Goal: Task Accomplishment & Management: Complete application form

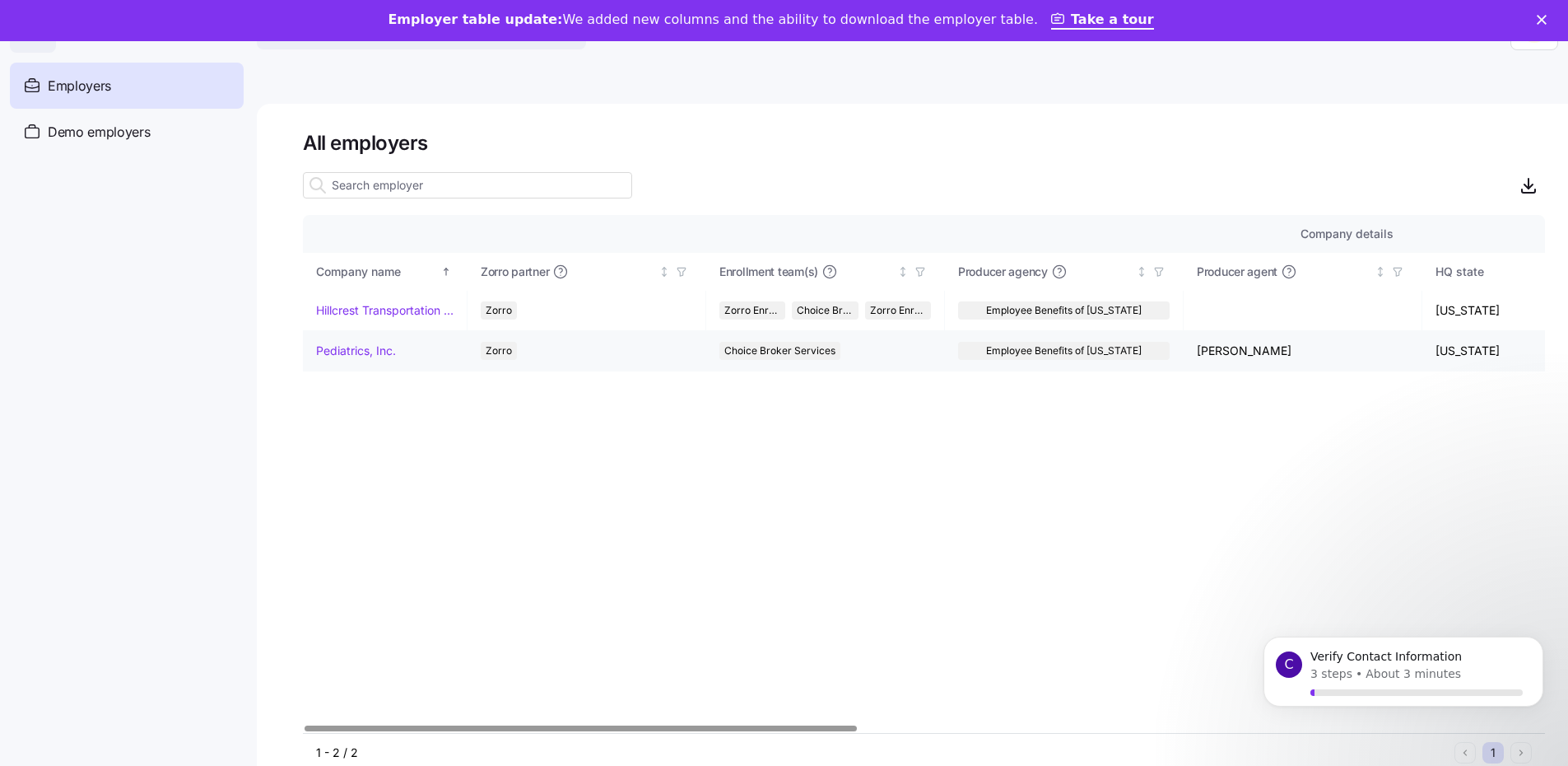
click at [349, 350] on link "Pediatrics, Inc." at bounding box center [356, 351] width 80 height 17
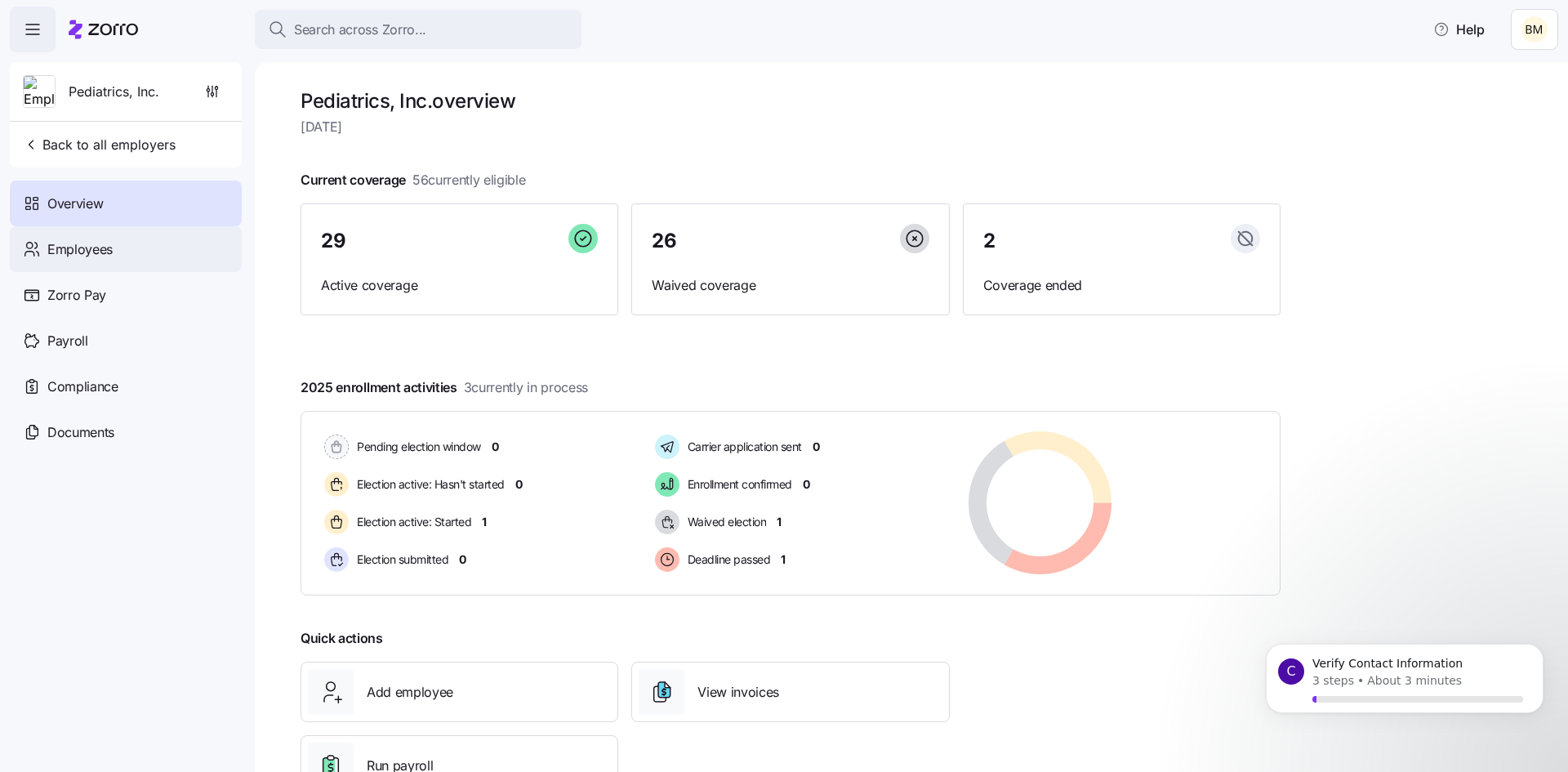
click at [65, 250] on span "Employees" at bounding box center [79, 249] width 65 height 21
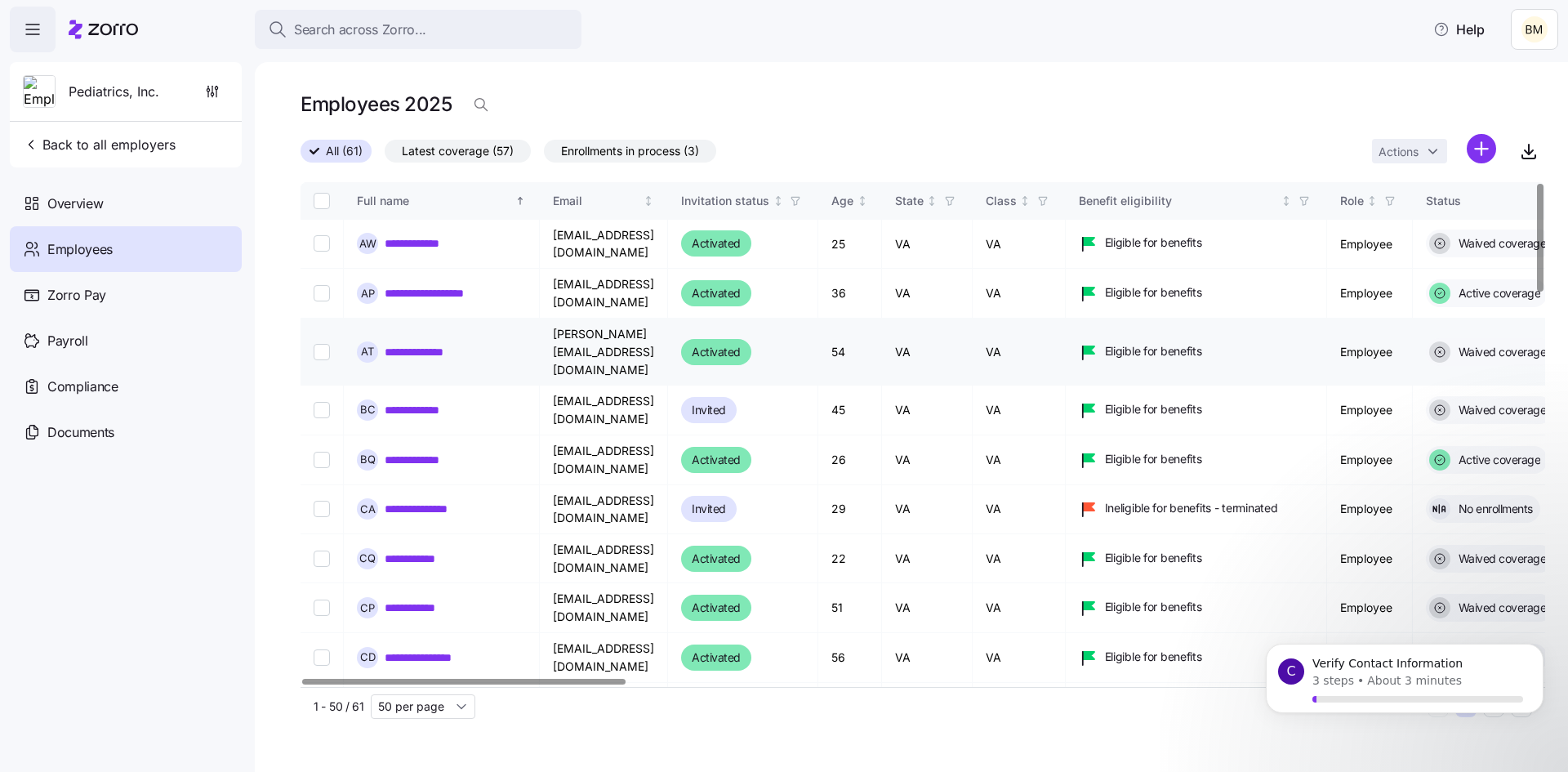
click at [410, 343] on link "**********" at bounding box center [424, 352] width 80 height 17
click at [33, 29] on icon "button" at bounding box center [33, 30] width 20 height 20
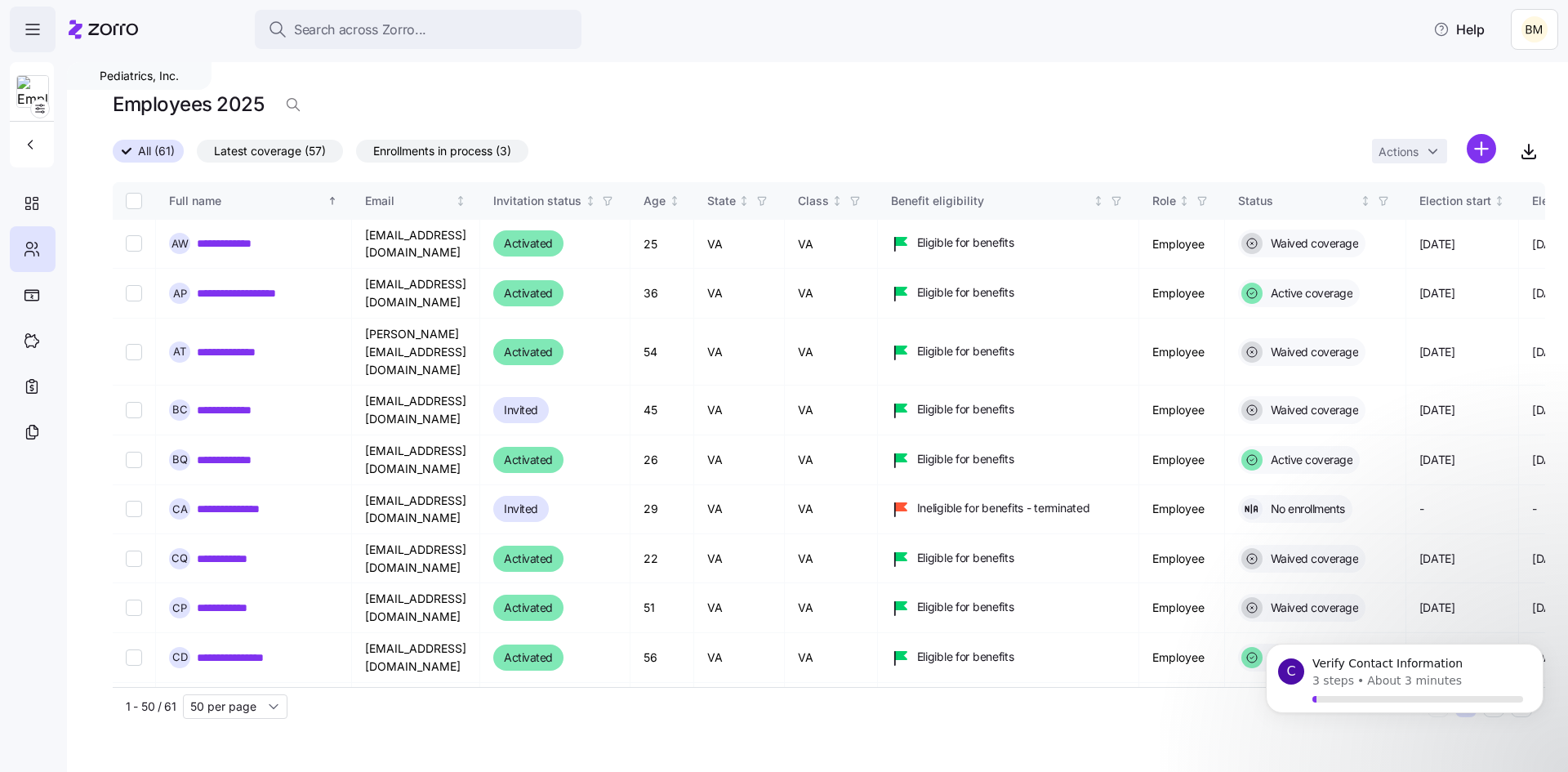
click at [33, 29] on icon "button" at bounding box center [33, 30] width 20 height 20
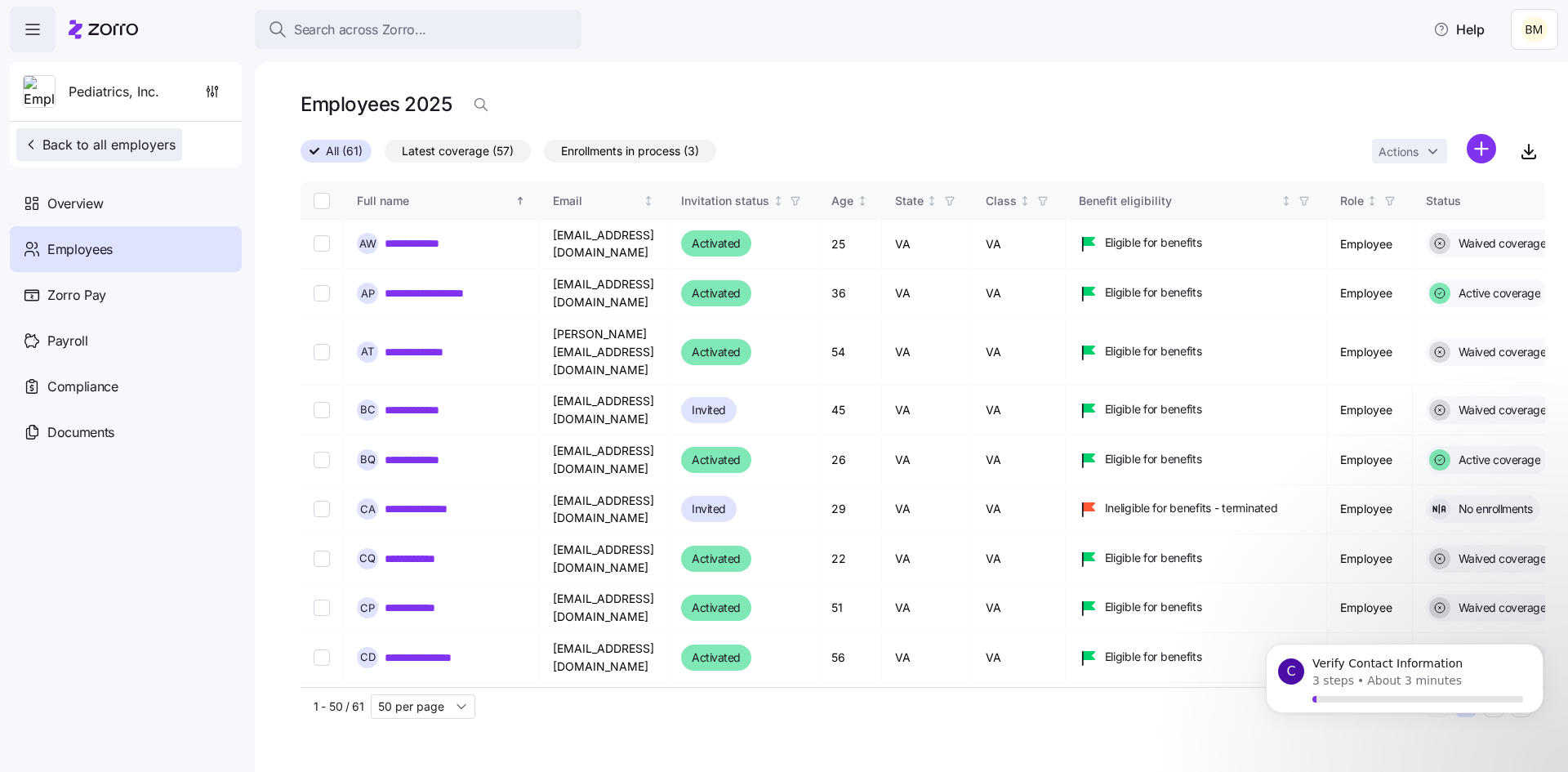
click at [31, 146] on icon "button" at bounding box center [31, 145] width 17 height 17
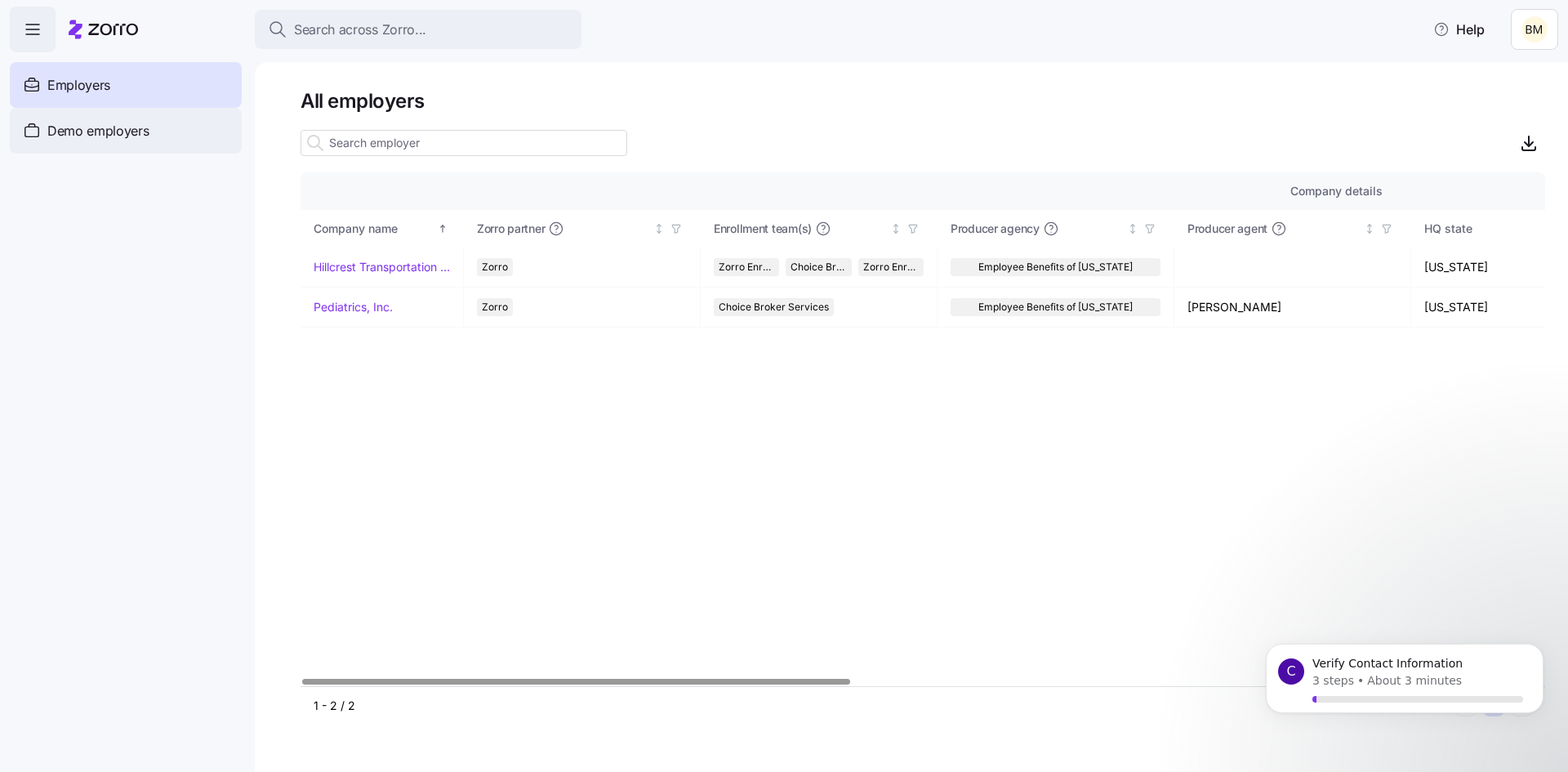
click at [87, 128] on span "Demo employers" at bounding box center [98, 131] width 102 height 21
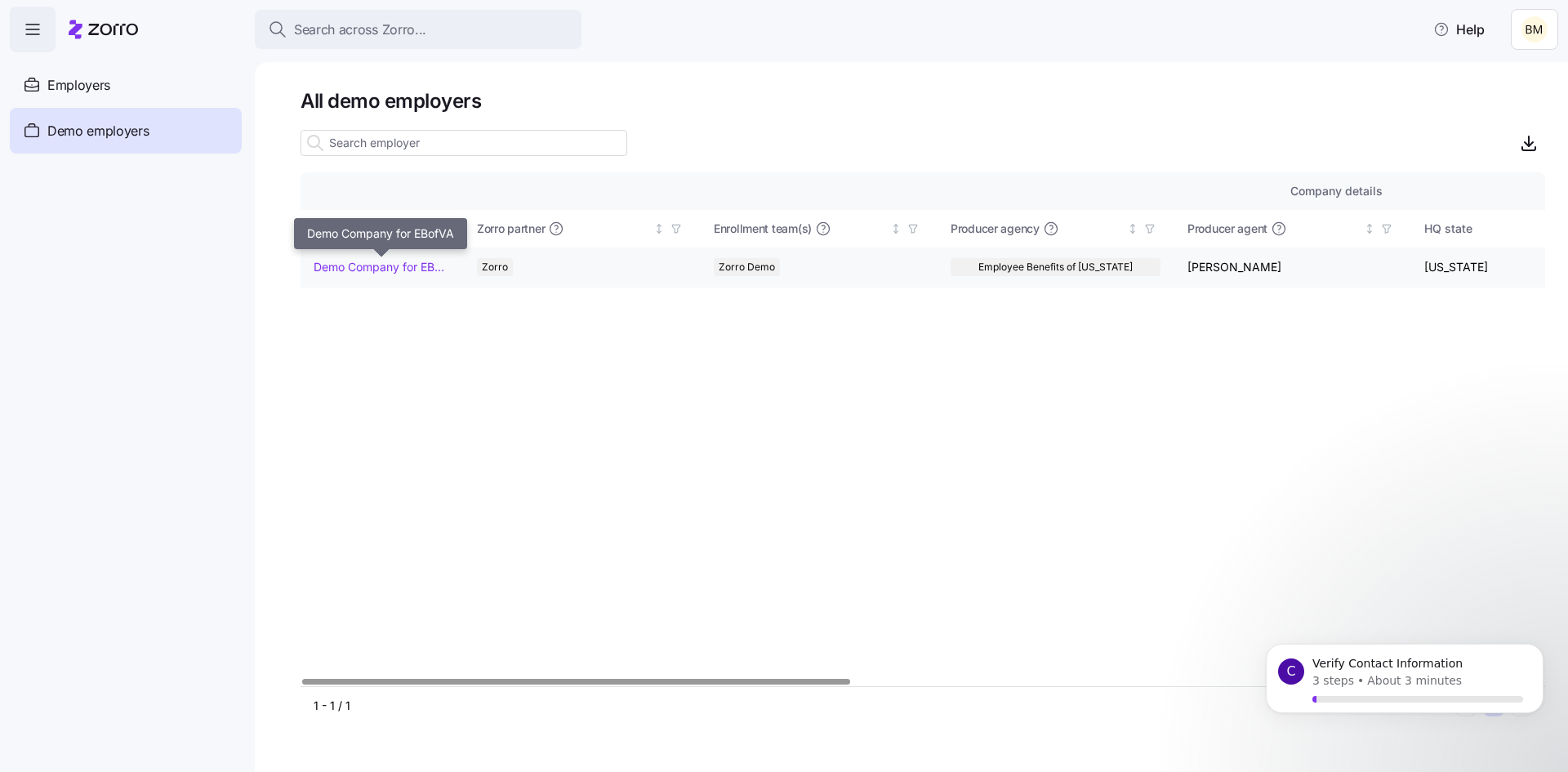
click at [400, 265] on link "Demo Company for EBofVA" at bounding box center [381, 267] width 137 height 17
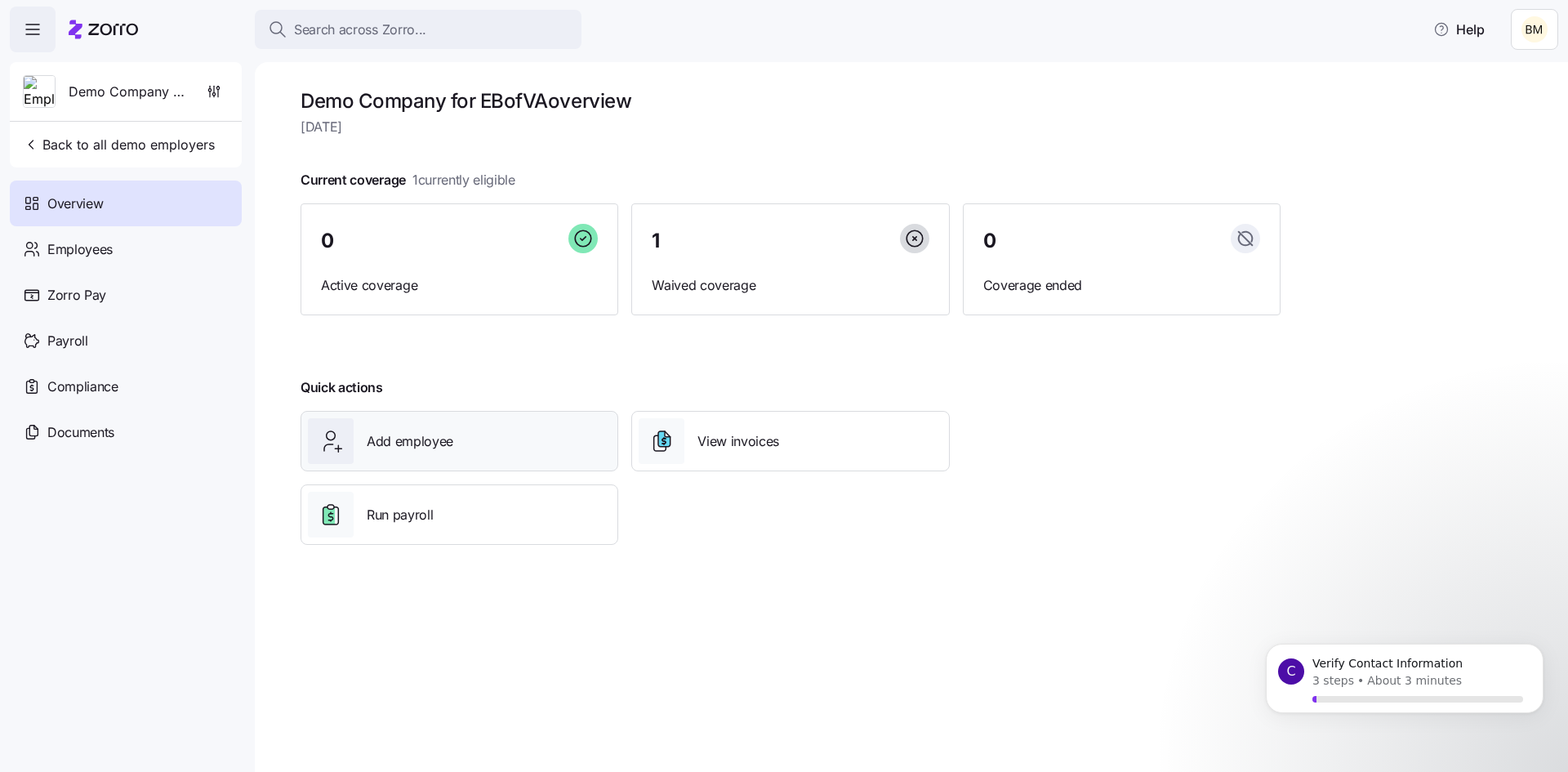
click at [481, 434] on div "Add employee" at bounding box center [459, 440] width 303 height 46
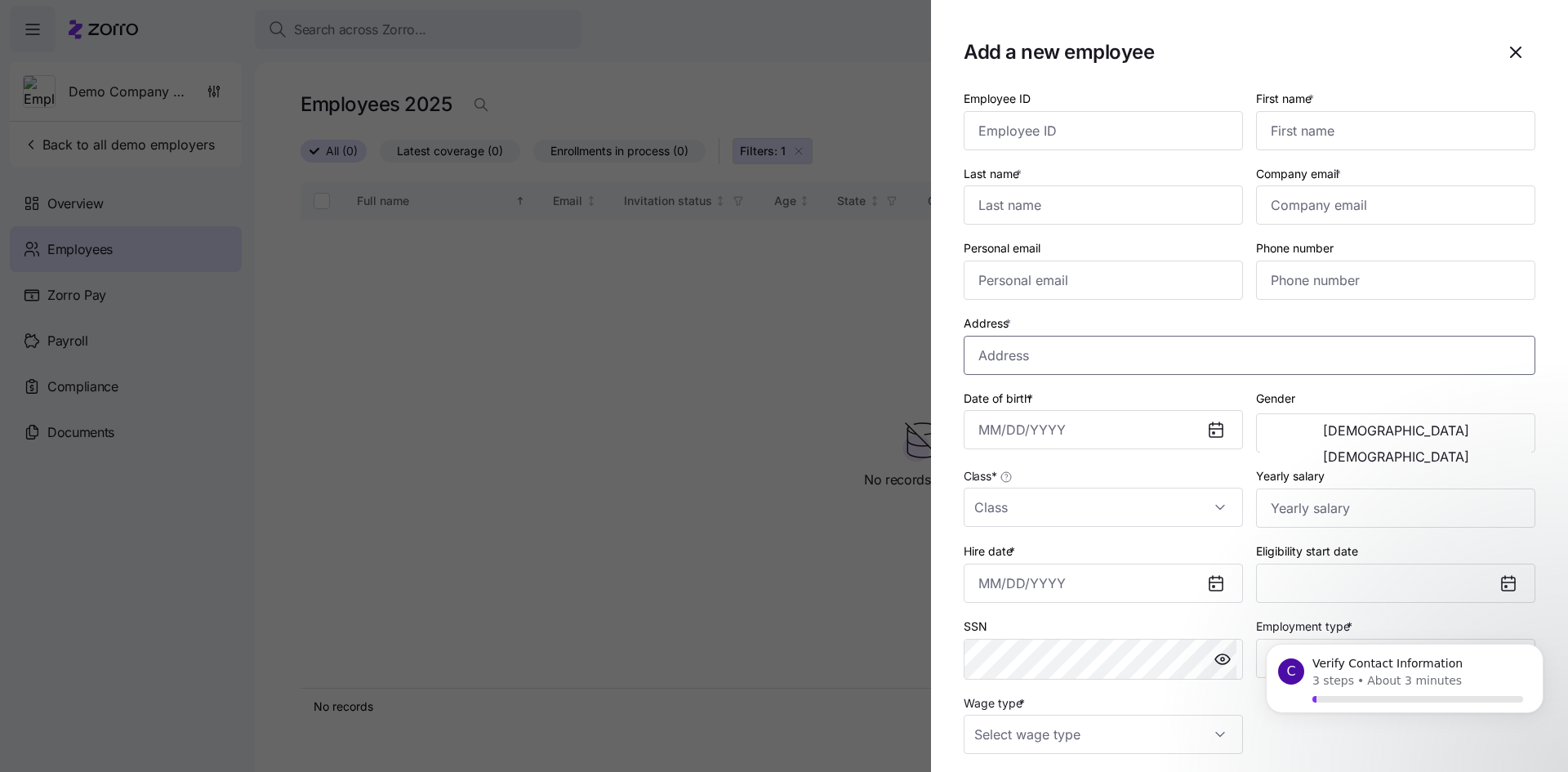
click at [1000, 359] on input "Address *" at bounding box center [1249, 355] width 572 height 39
type input "[STREET_ADDRESS][PERSON_NAME]"
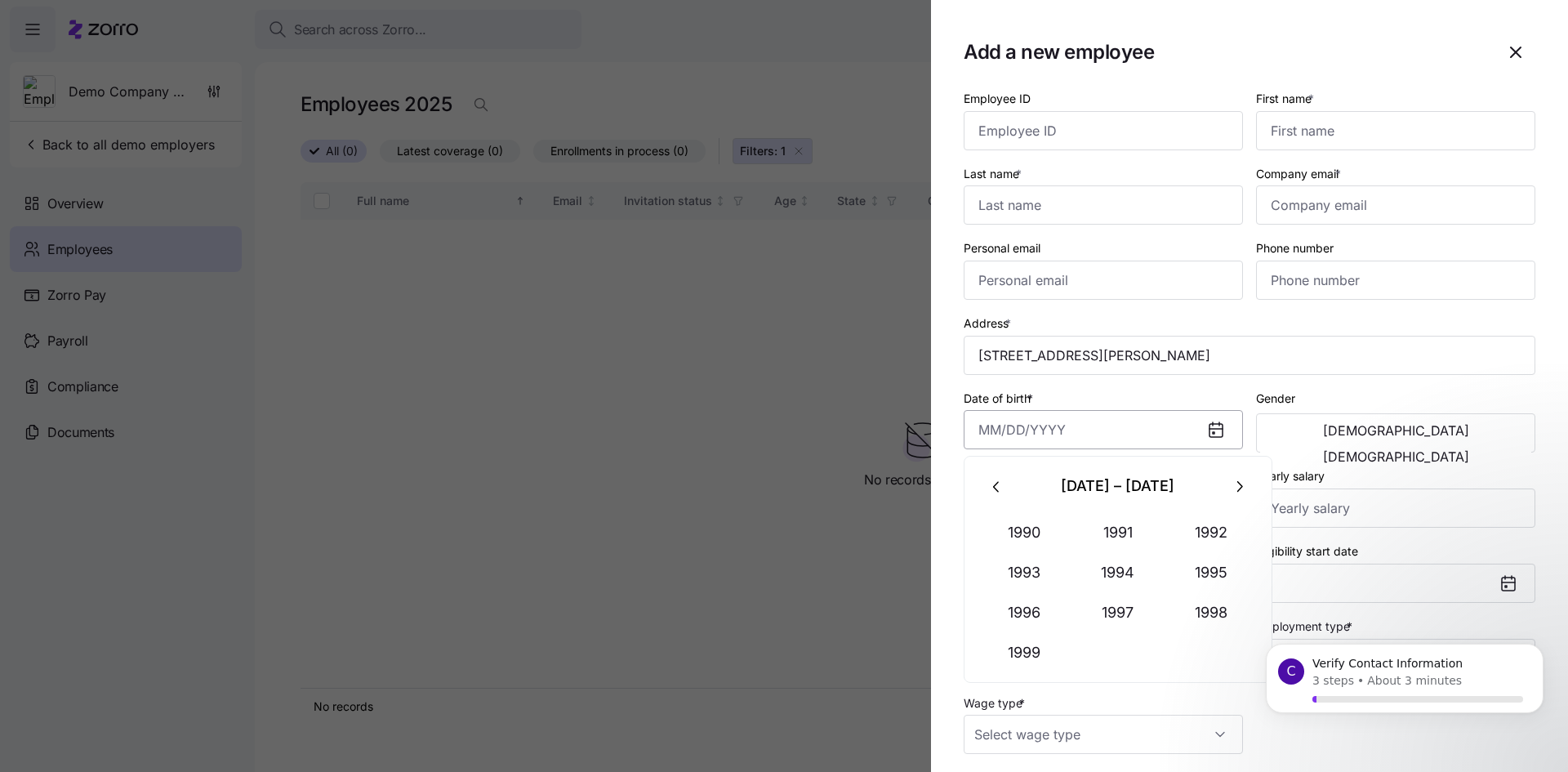
click at [985, 430] on input "Date of birth *" at bounding box center [1102, 429] width 279 height 39
type input "[DATE]"
click at [1323, 434] on span "[DEMOGRAPHIC_DATA]" at bounding box center [1396, 430] width 146 height 13
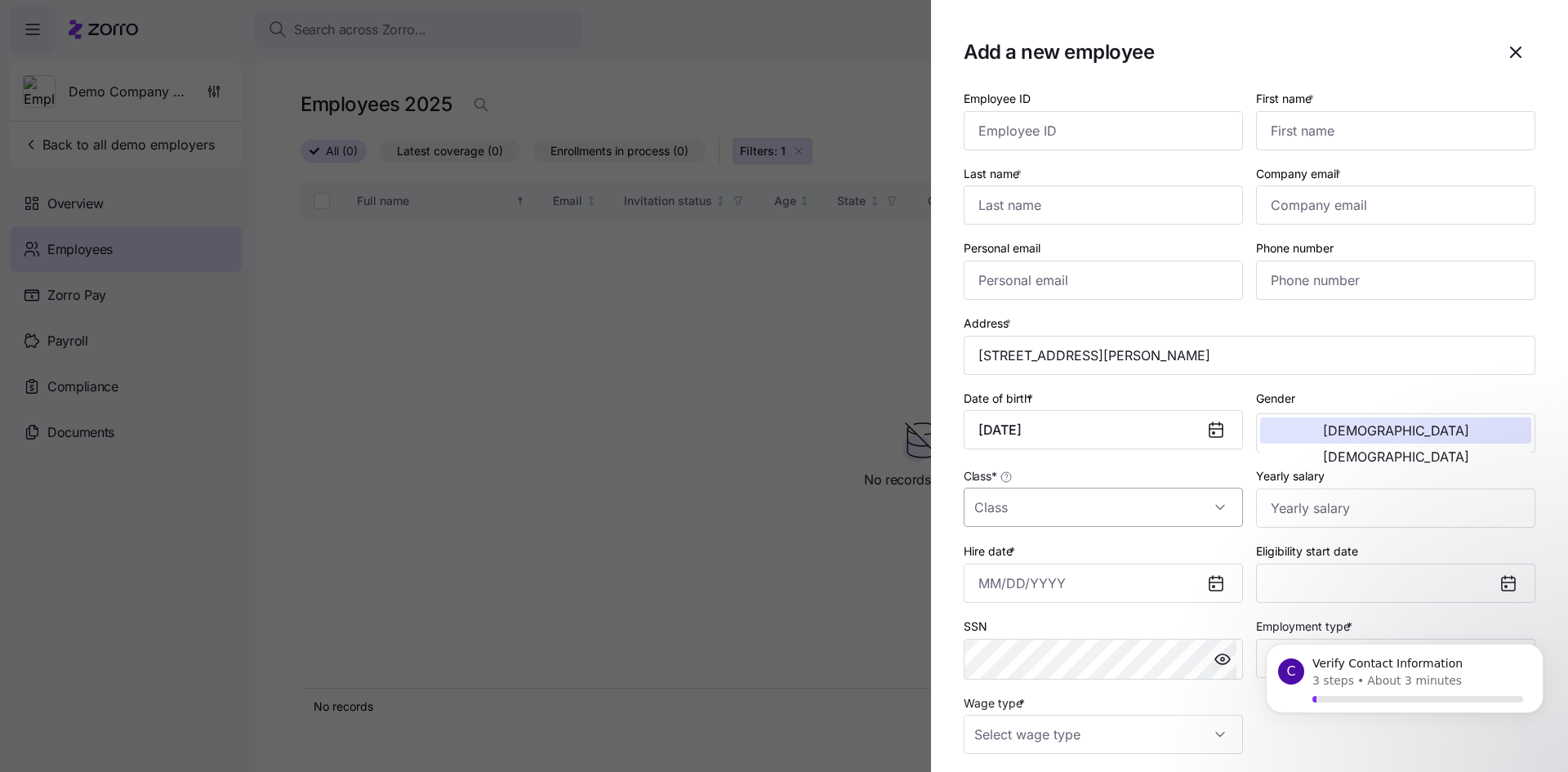
click at [1044, 506] on input "Class *" at bounding box center [1102, 506] width 279 height 39
click at [1036, 501] on input "Class *" at bounding box center [1102, 506] width 279 height 39
click at [1044, 505] on input "Class *" at bounding box center [1102, 506] width 279 height 39
click at [885, 509] on div at bounding box center [784, 386] width 1568 height 772
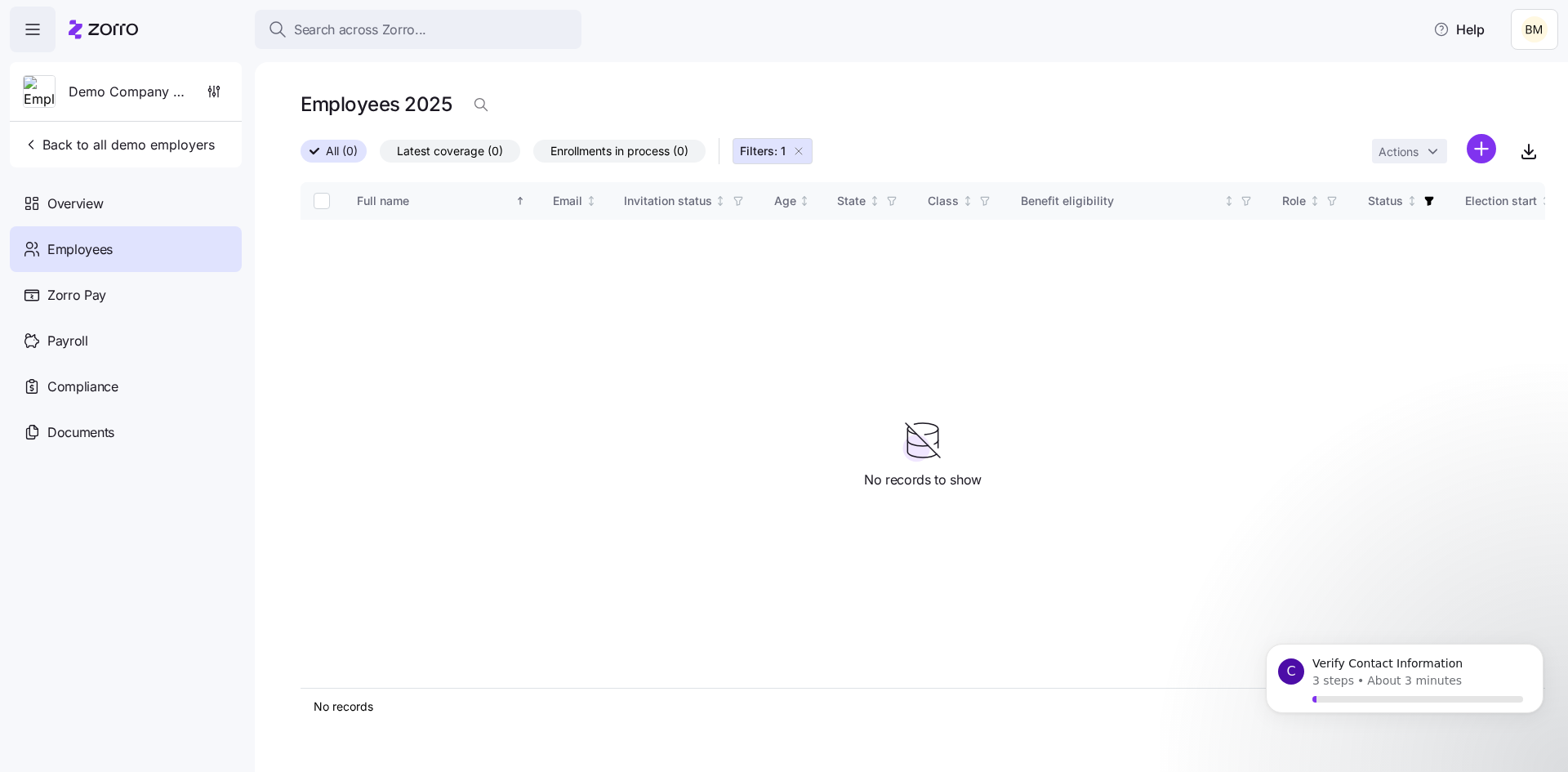
click at [84, 250] on span "Employees" at bounding box center [79, 249] width 65 height 21
click at [1483, 149] on html "Search across Zorro... Help Demo Company for EBofVA Back to all demo employers …" at bounding box center [784, 381] width 1568 height 762
click at [1404, 219] on span "Add a new employee" at bounding box center [1428, 219] width 109 height 17
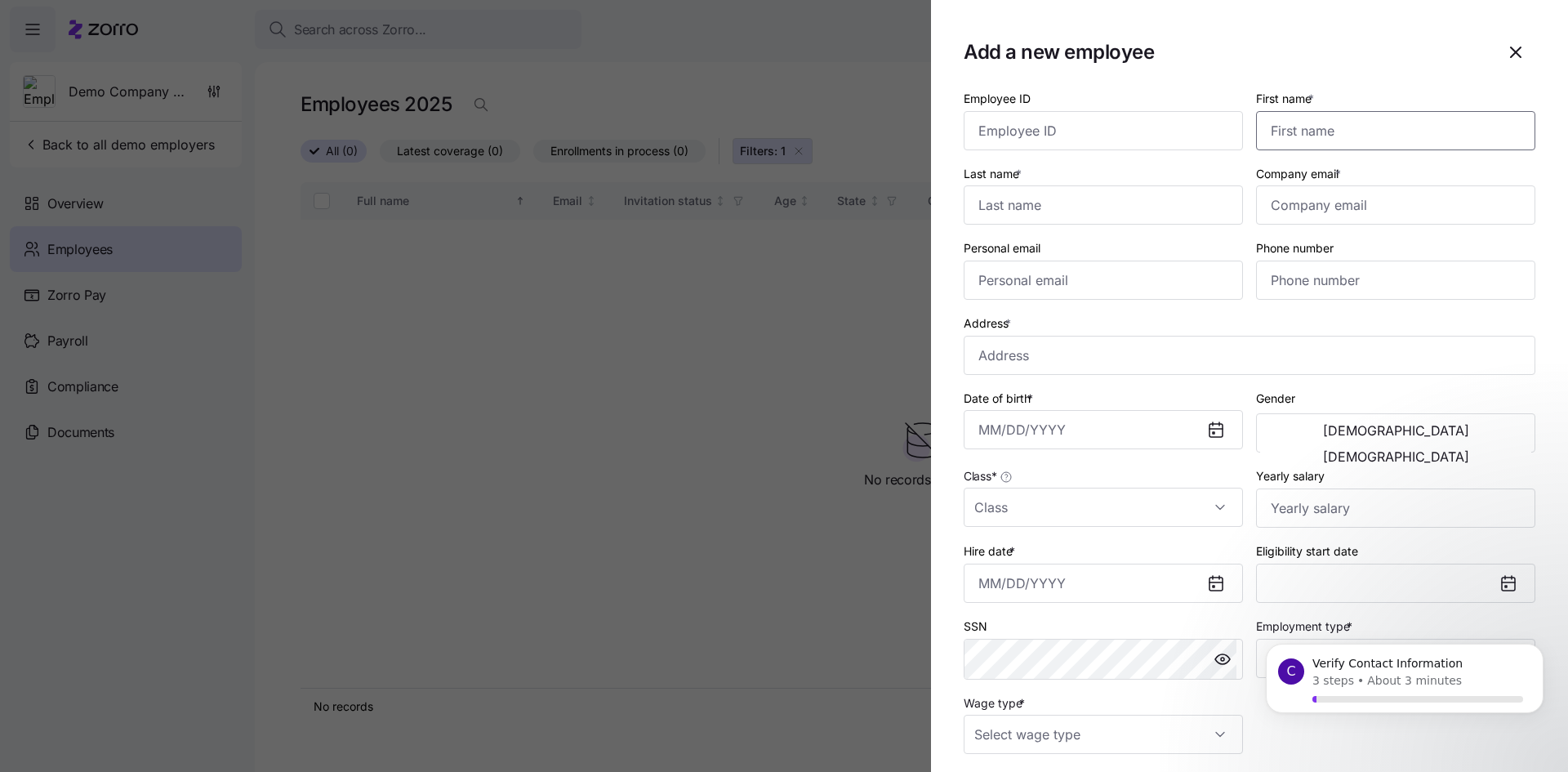
click at [1297, 136] on input "First name *" at bounding box center [1395, 130] width 279 height 39
type input "Test"
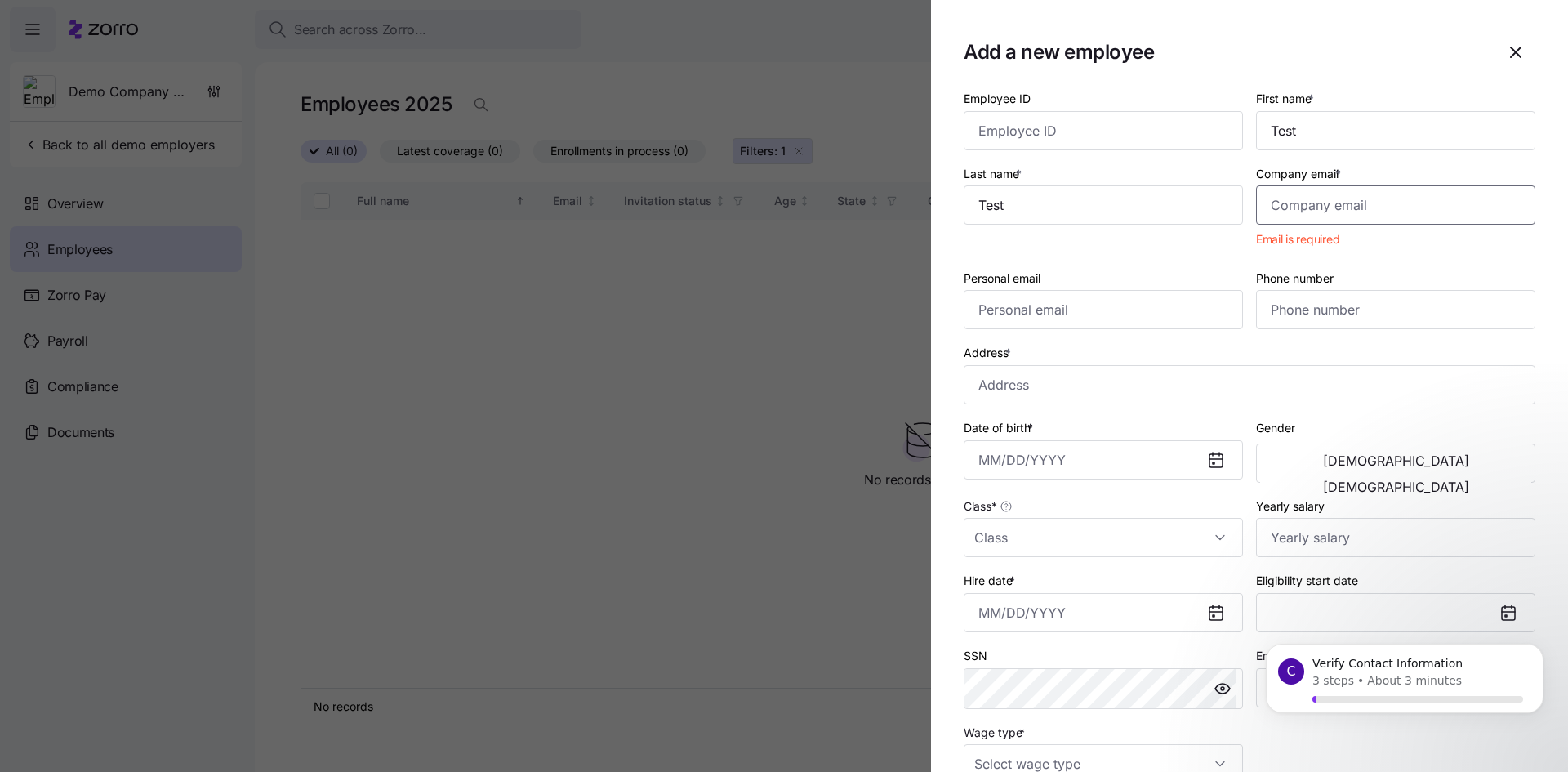
click at [1343, 198] on input "Company email *" at bounding box center [1395, 204] width 279 height 39
type input "[EMAIL_ADDRESS][DOMAIN_NAME]"
type input "[PHONE_NUMBER]"
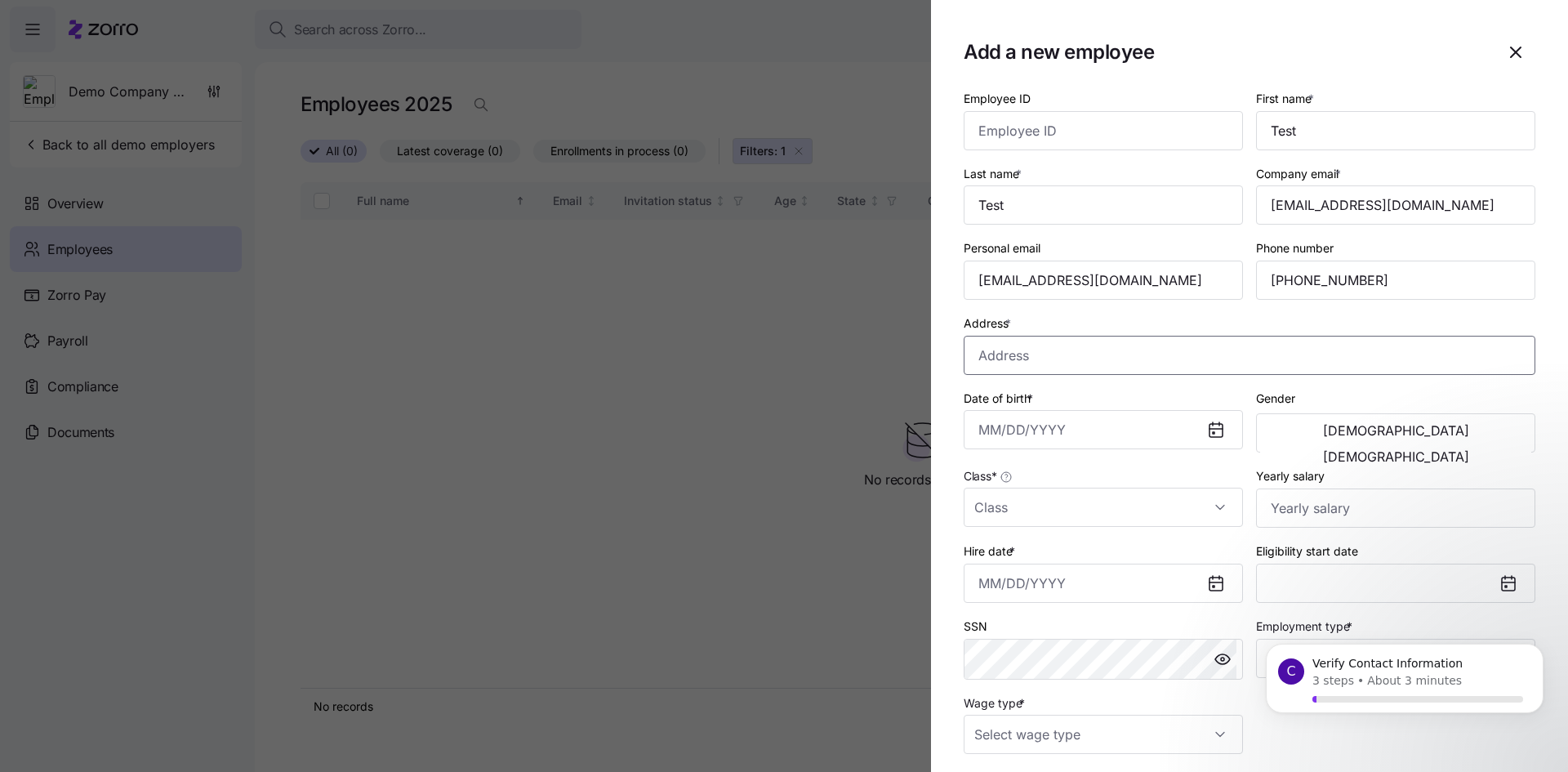
click at [1024, 358] on input "Address *" at bounding box center [1249, 355] width 572 height 39
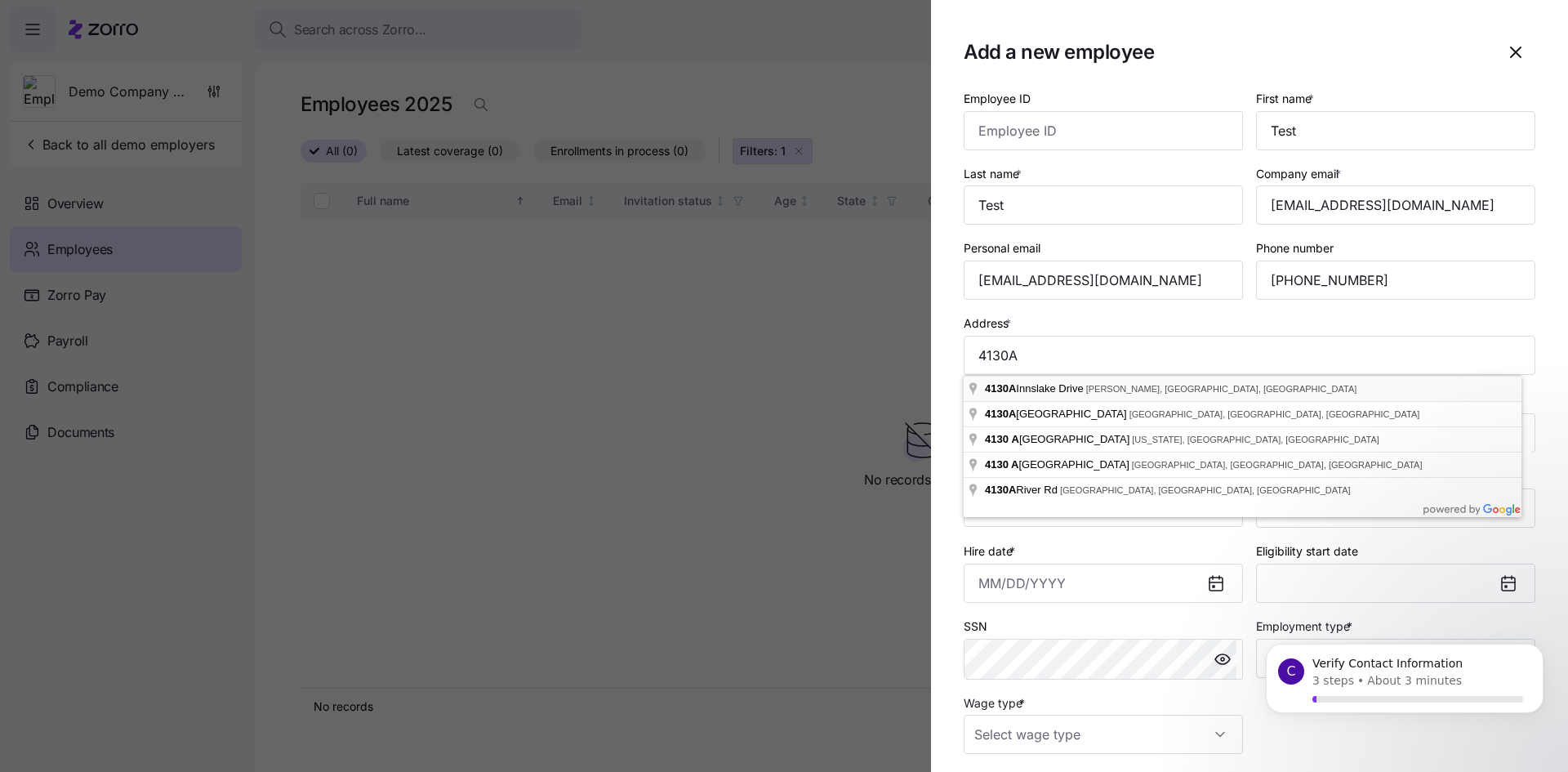
type input "[STREET_ADDRESS][PERSON_NAME]"
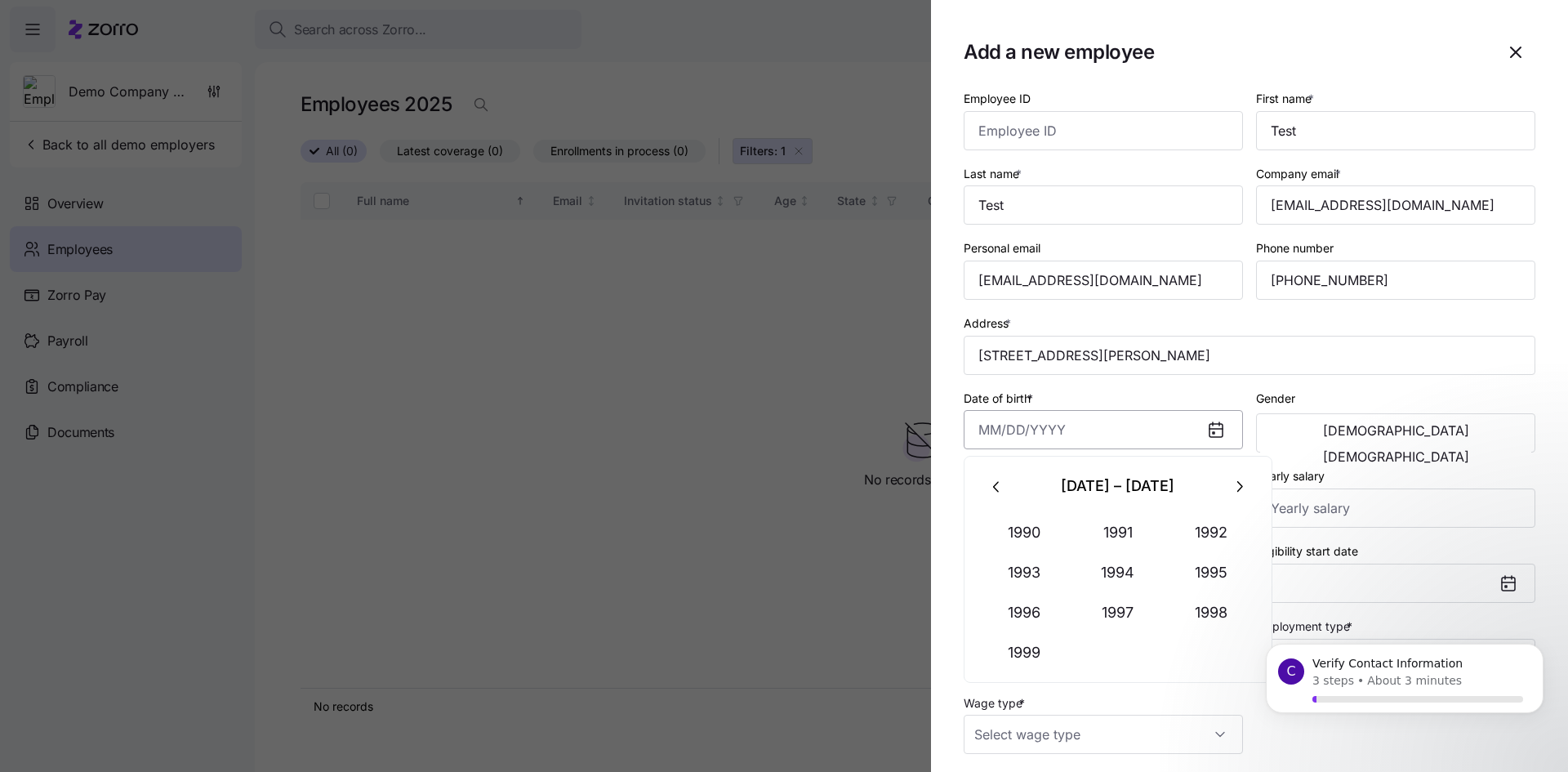
click at [975, 432] on input "Date of birth *" at bounding box center [1102, 429] width 279 height 39
type input "[DATE]"
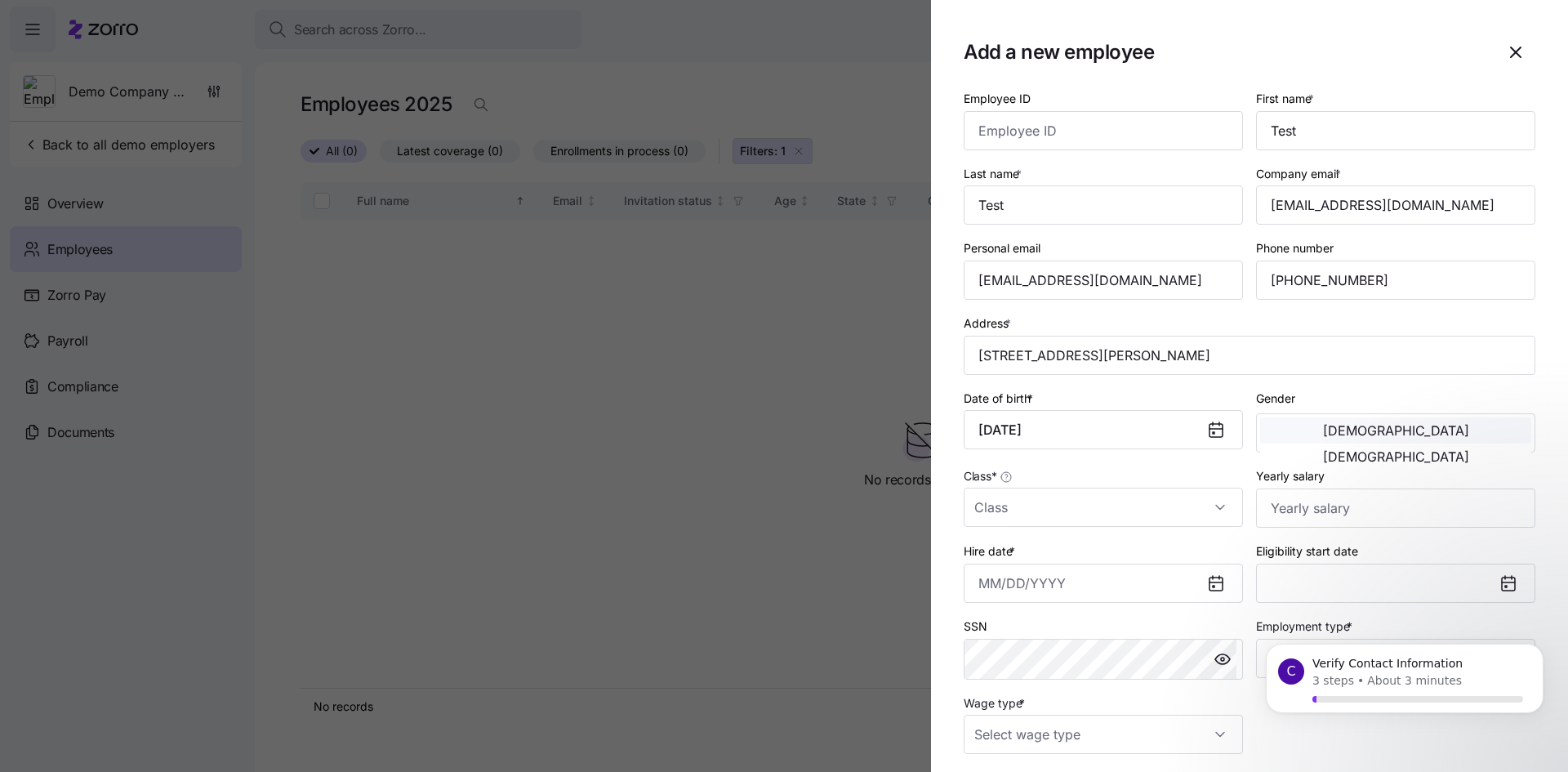
click at [1331, 444] on button "[DEMOGRAPHIC_DATA]" at bounding box center [1396, 430] width 271 height 26
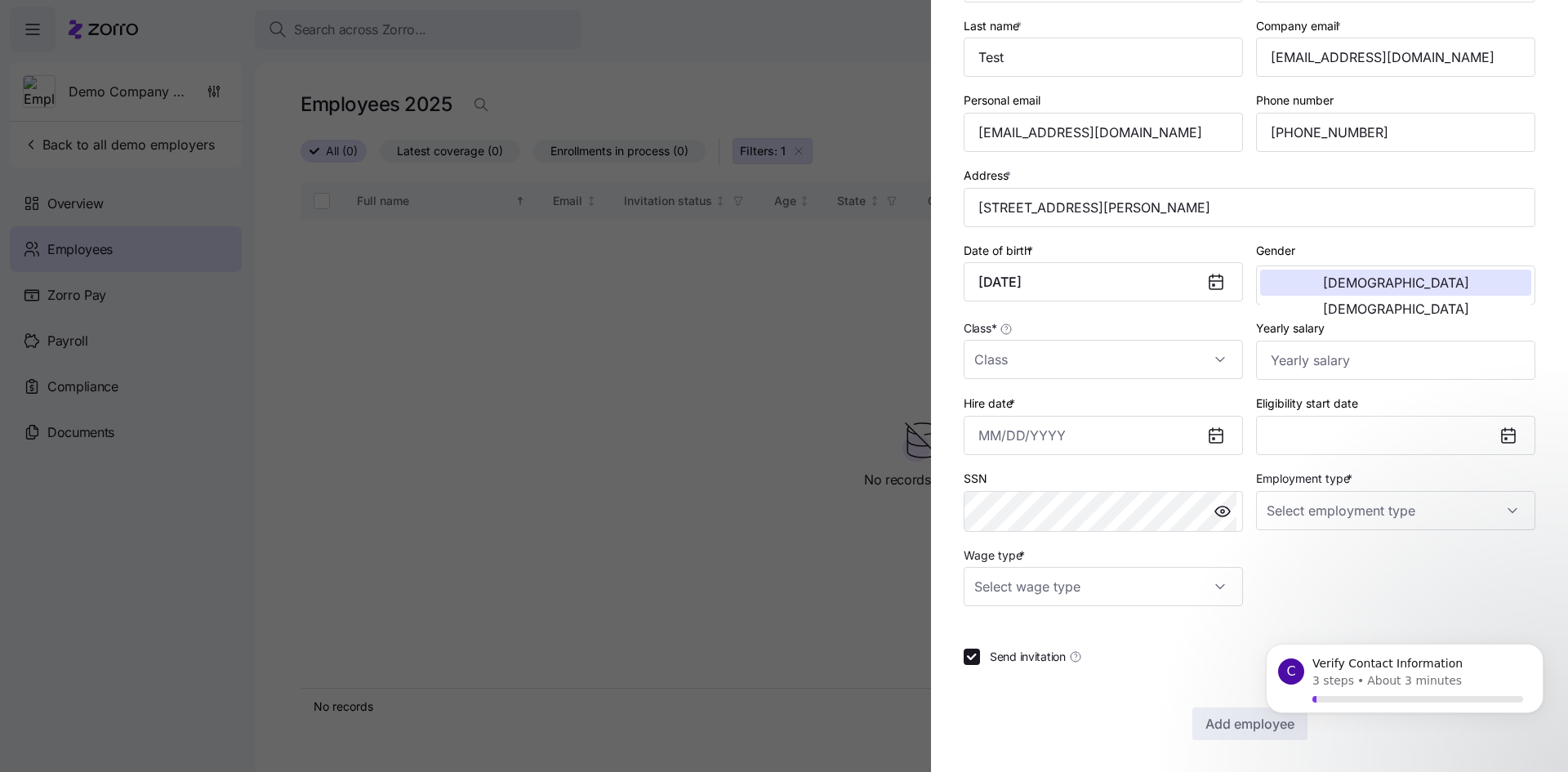
scroll to position [149, 0]
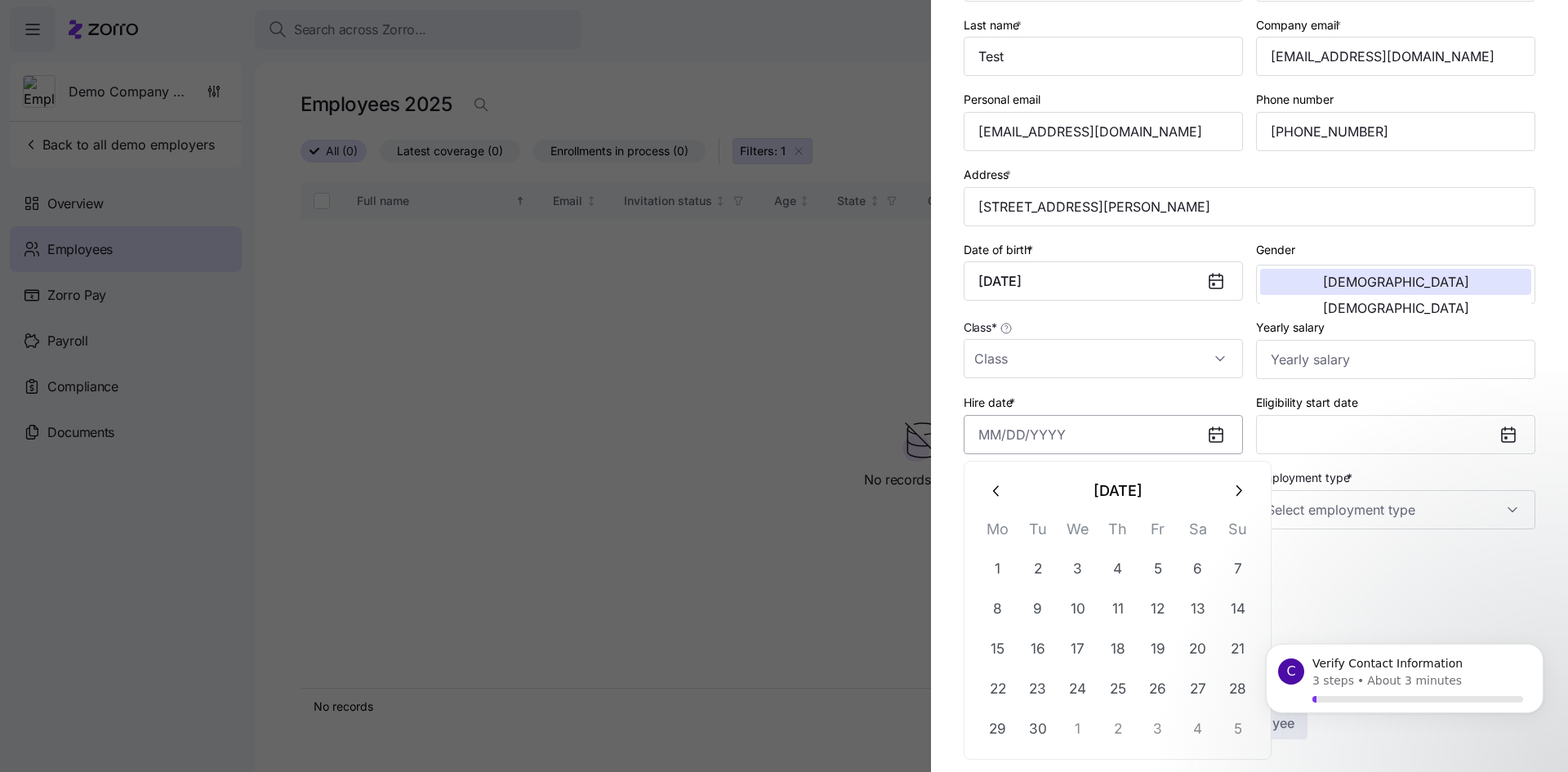
click at [1022, 432] on input "Hire date *" at bounding box center [1102, 434] width 279 height 39
click at [1002, 565] on button "1" at bounding box center [997, 568] width 39 height 39
type input "[DATE]"
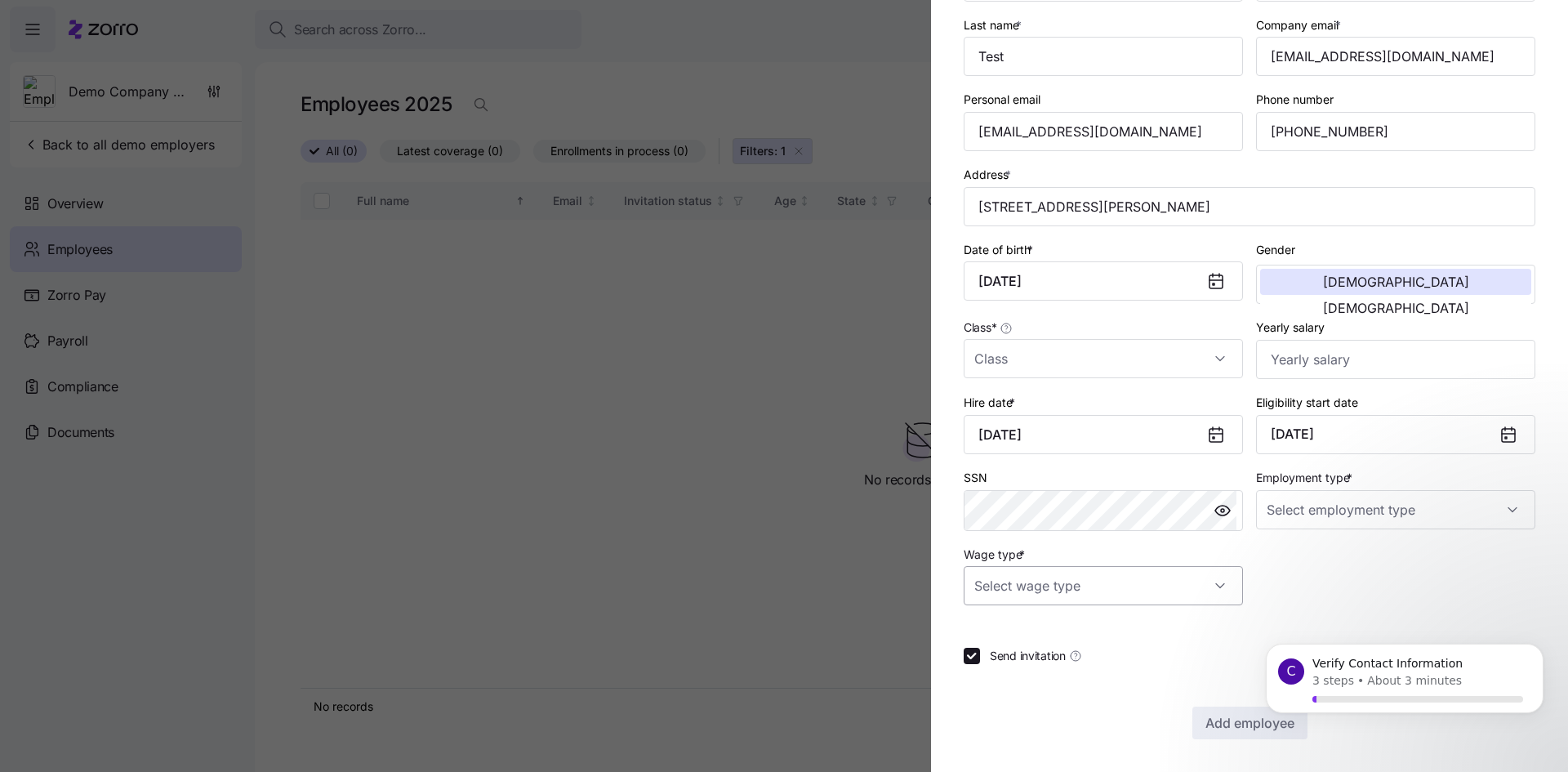
click at [1033, 576] on input "Wage type *" at bounding box center [1102, 585] width 279 height 39
click at [1005, 639] on span "Salary" at bounding box center [1000, 635] width 33 height 18
type input "Salary"
click at [967, 659] on input "Send invitation" at bounding box center [971, 656] width 17 height 17
checkbox input "false"
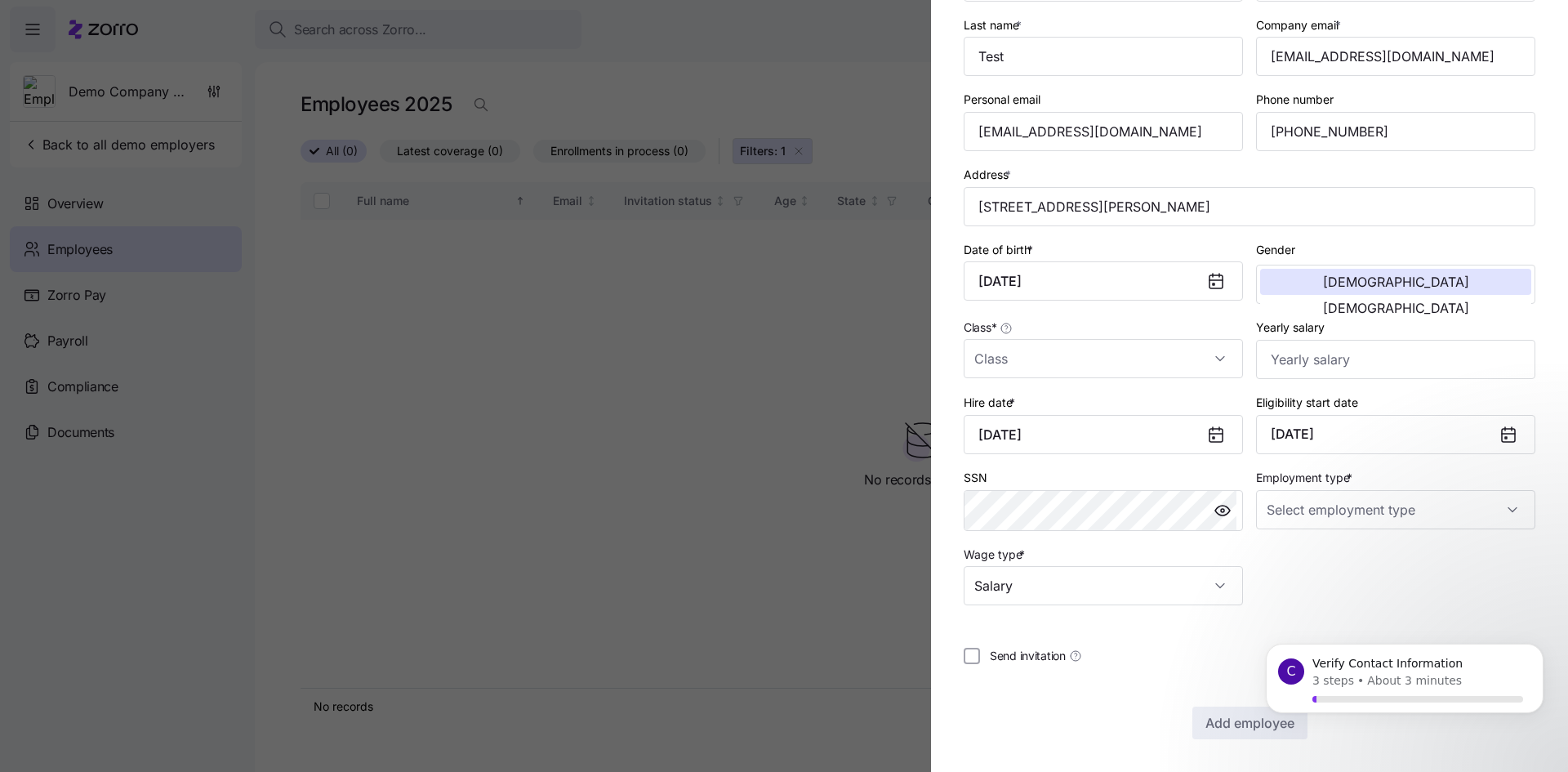
click at [1257, 722] on body "C Verify Contact Information 3 steps • About 3 minutes" at bounding box center [1404, 694] width 314 height 126
click at [1428, 601] on div "C Verify Contact Information 3 steps • About 3 minutes" at bounding box center [1404, 611] width 300 height 204
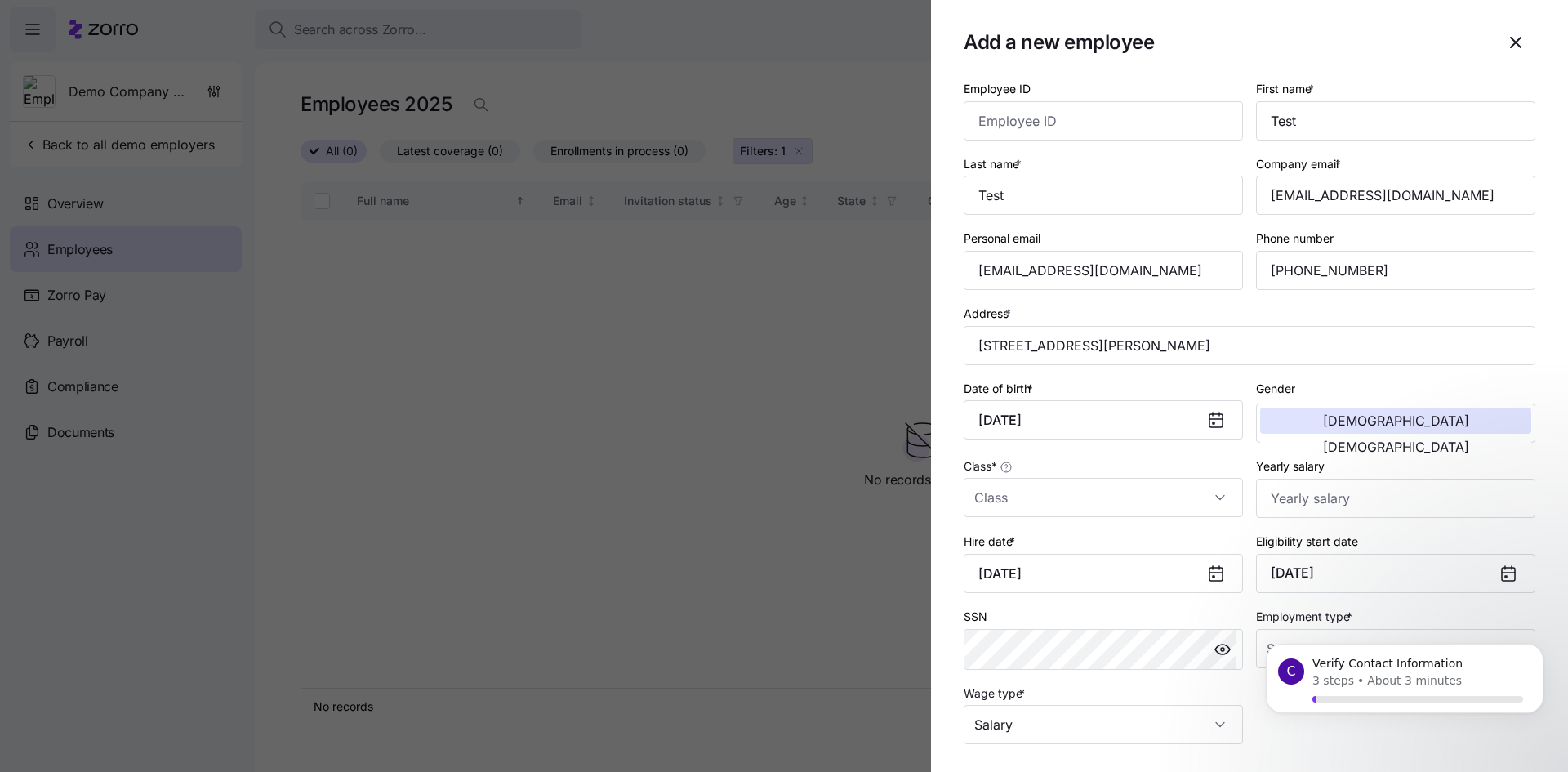
scroll to position [0, 0]
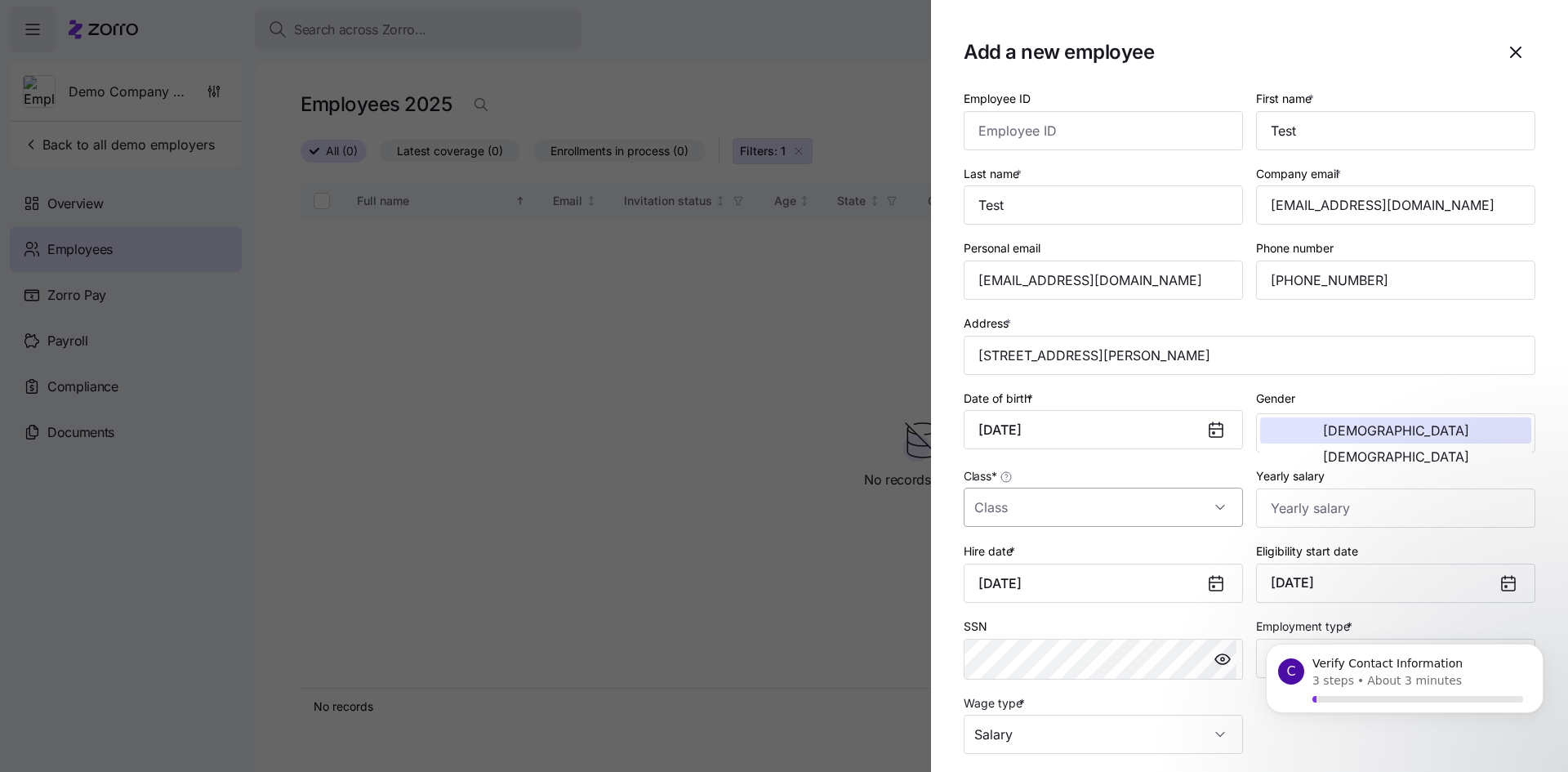
click at [1212, 497] on input "Class *" at bounding box center [1102, 506] width 279 height 39
click at [1015, 556] on span "class1" at bounding box center [999, 557] width 31 height 18
type input "class1"
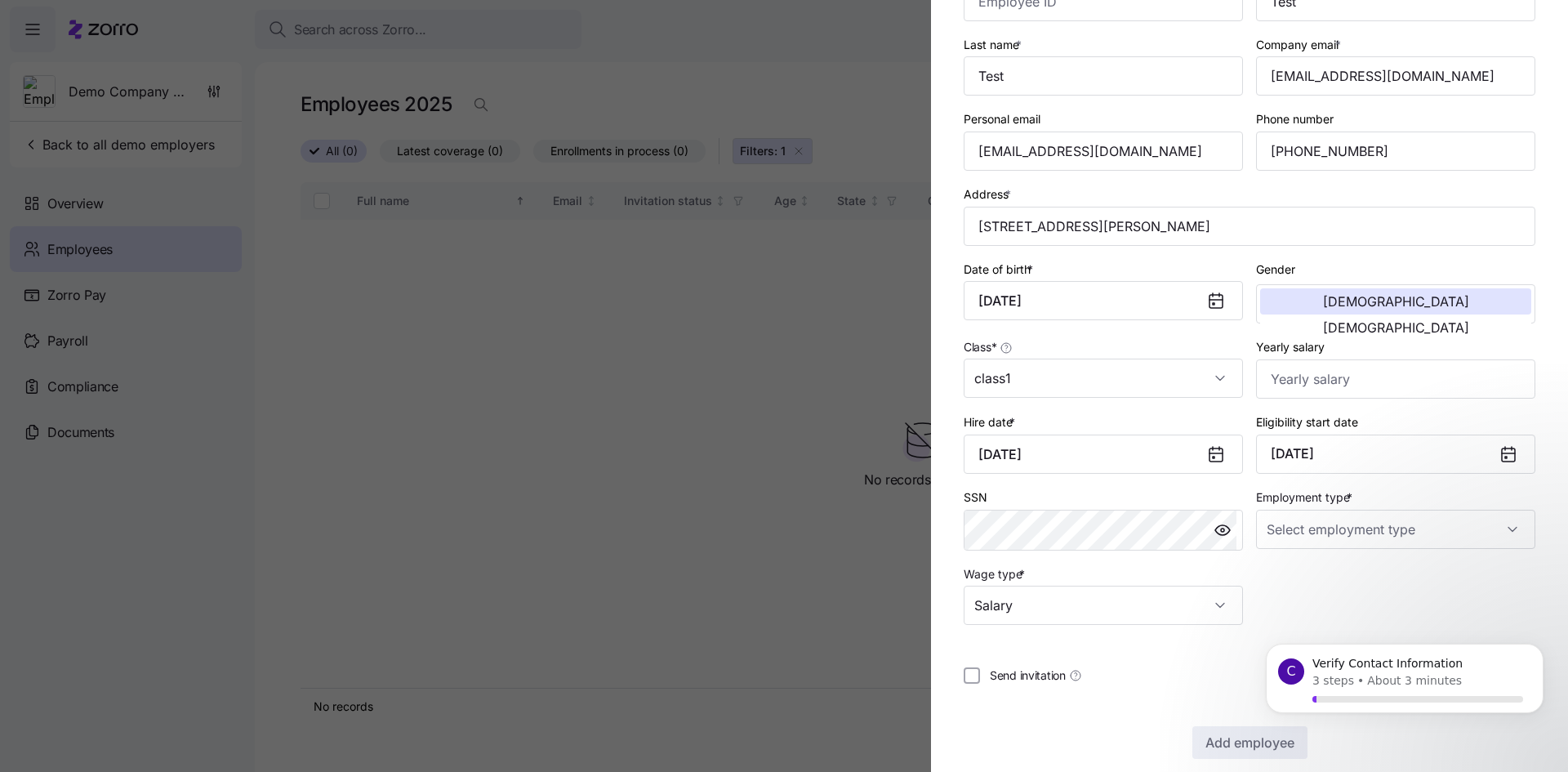
scroll to position [149, 0]
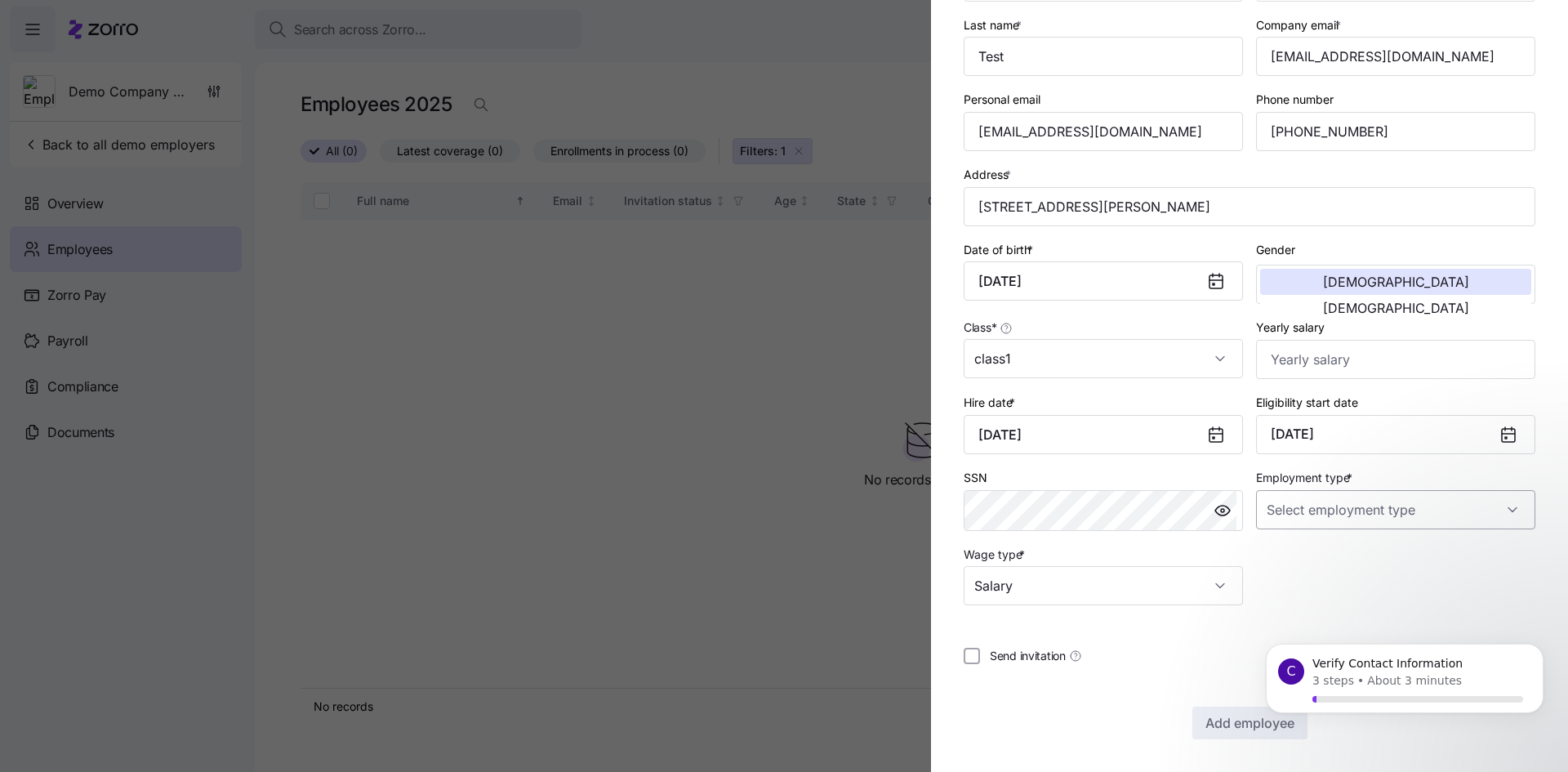
click at [1349, 511] on input "Employment type *" at bounding box center [1395, 509] width 279 height 39
click at [1323, 569] on div "Full Time" at bounding box center [1387, 559] width 261 height 34
type input "Full Time"
click at [1254, 726] on body "C Verify Contact Information 3 steps • About 3 minutes" at bounding box center [1404, 694] width 314 height 126
click at [1265, 719] on body "C Verify Contact Information 3 steps • About 3 minutes" at bounding box center [1404, 694] width 314 height 126
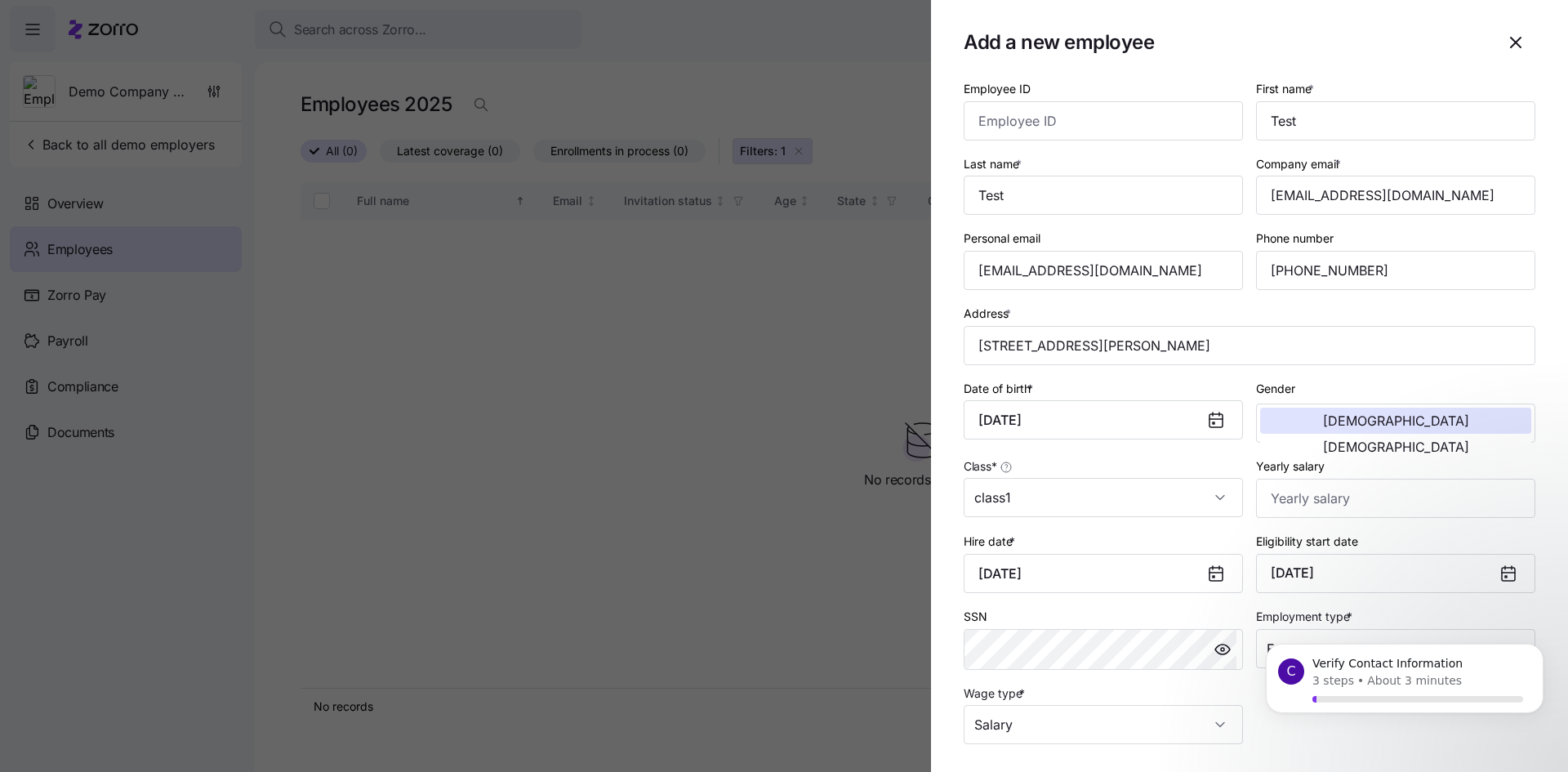
scroll to position [0, 0]
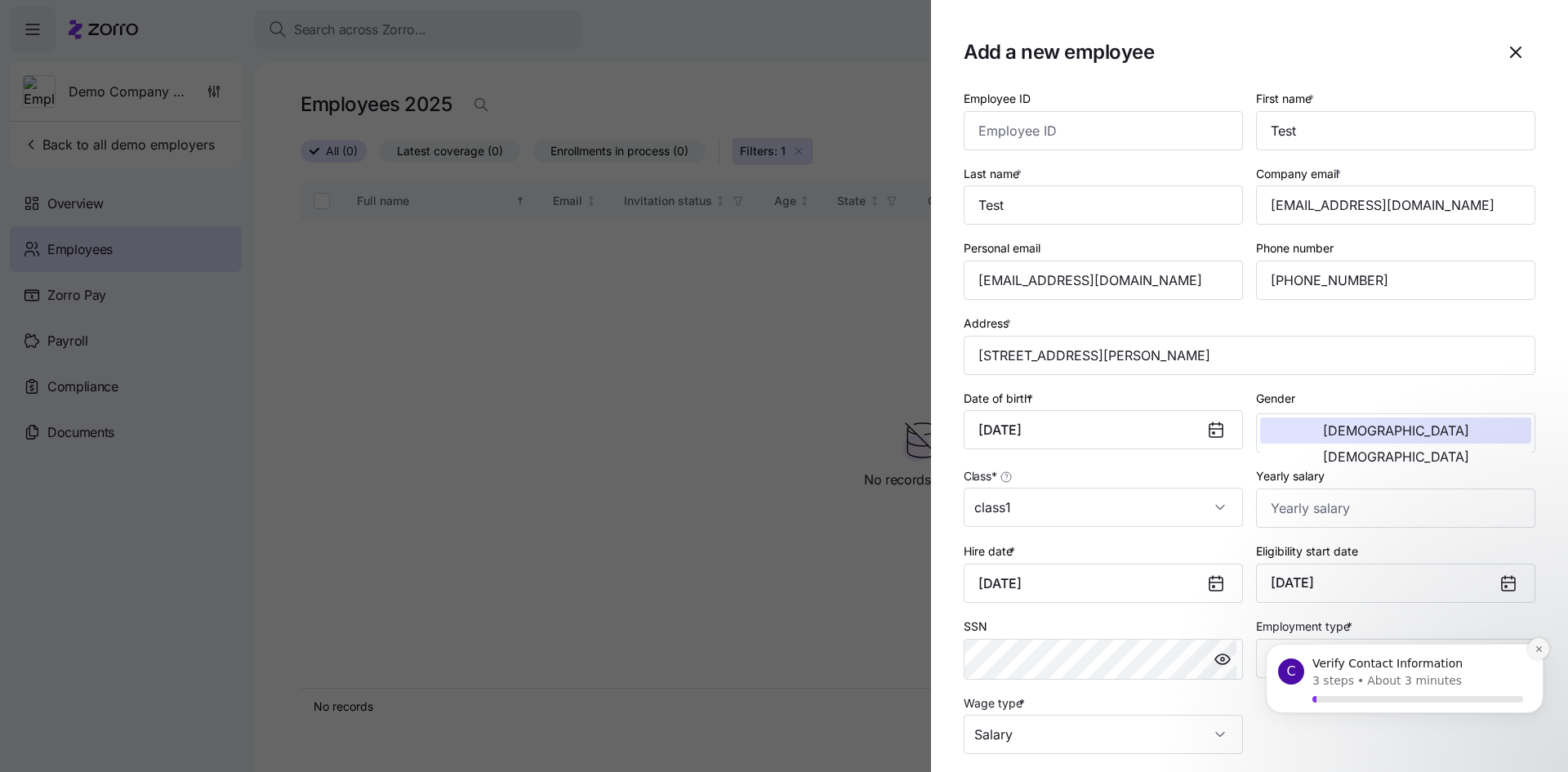
click at [1538, 650] on icon "Dismiss notification" at bounding box center [1538, 649] width 9 height 9
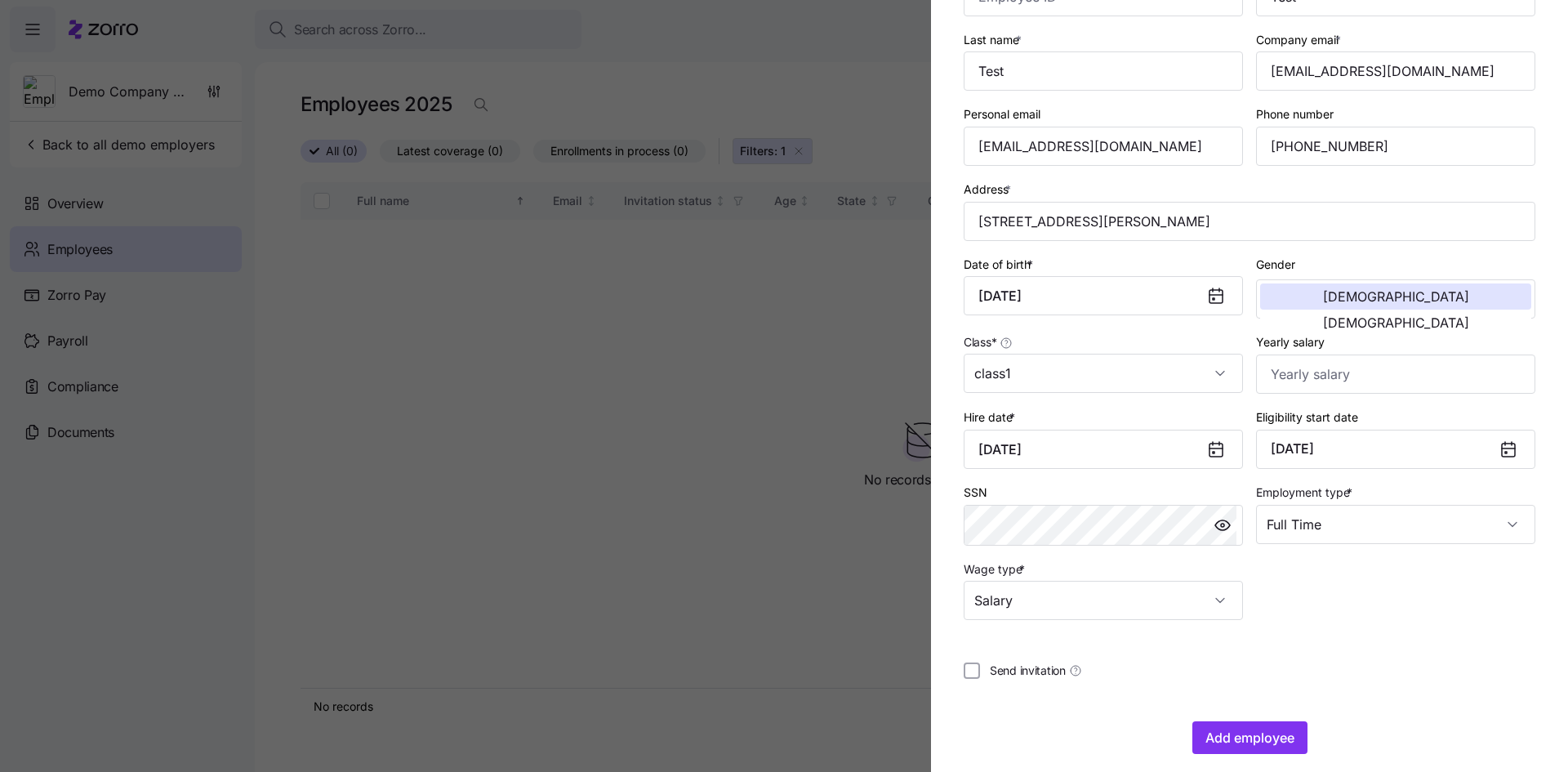
scroll to position [149, 0]
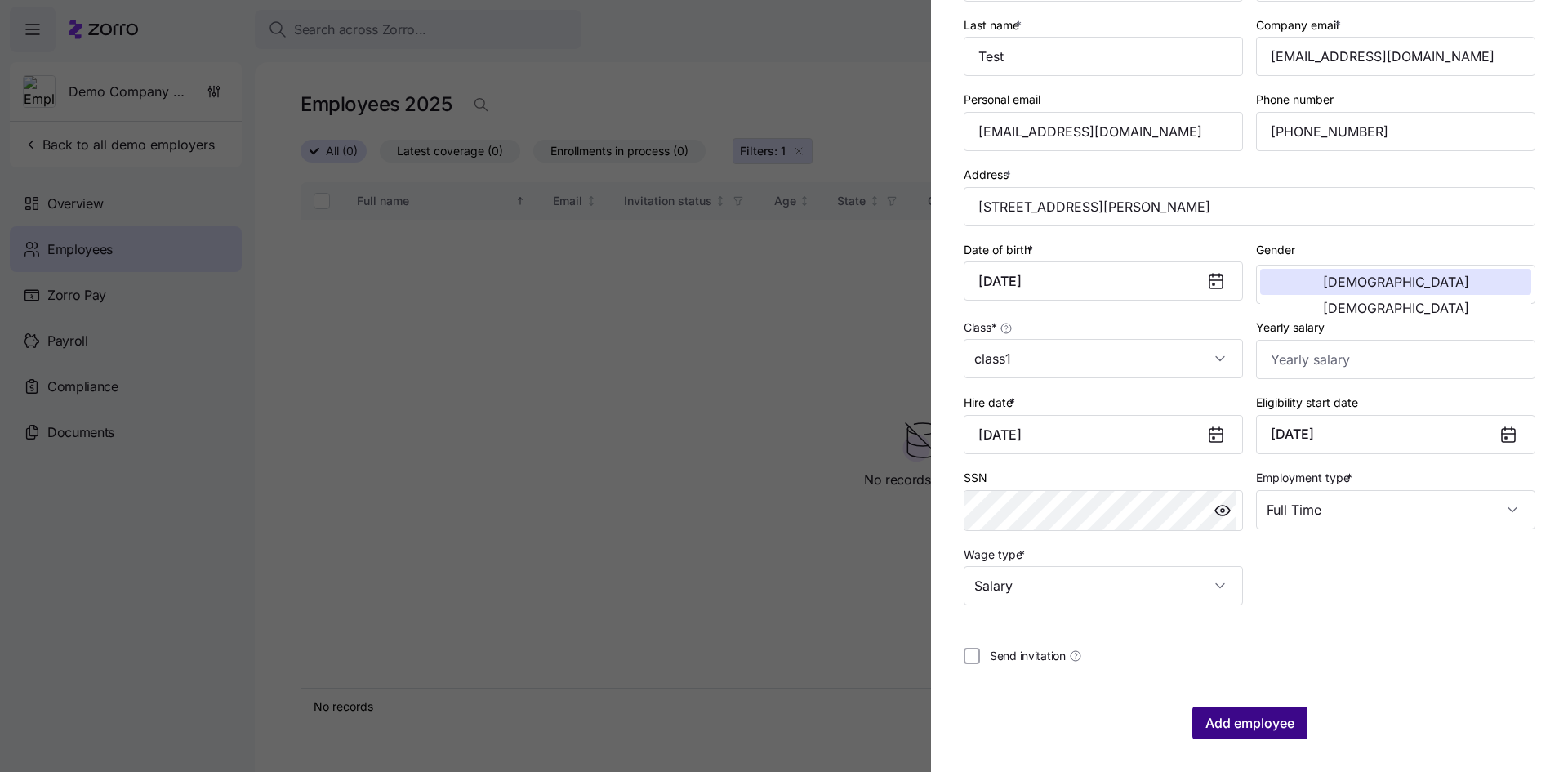
click at [1247, 726] on span "Add employee" at bounding box center [1250, 722] width 89 height 20
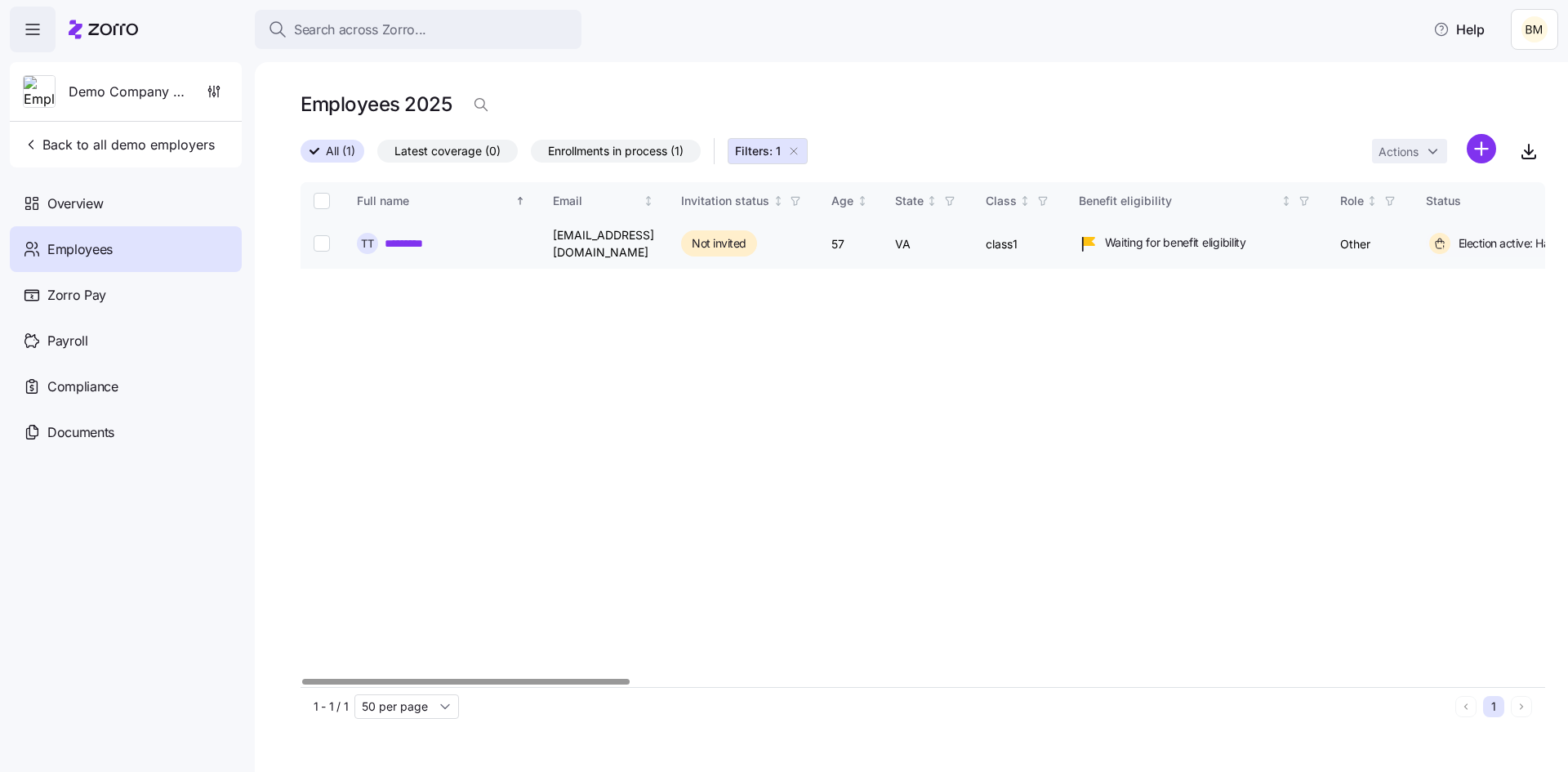
click at [405, 239] on link "*********" at bounding box center [409, 243] width 49 height 17
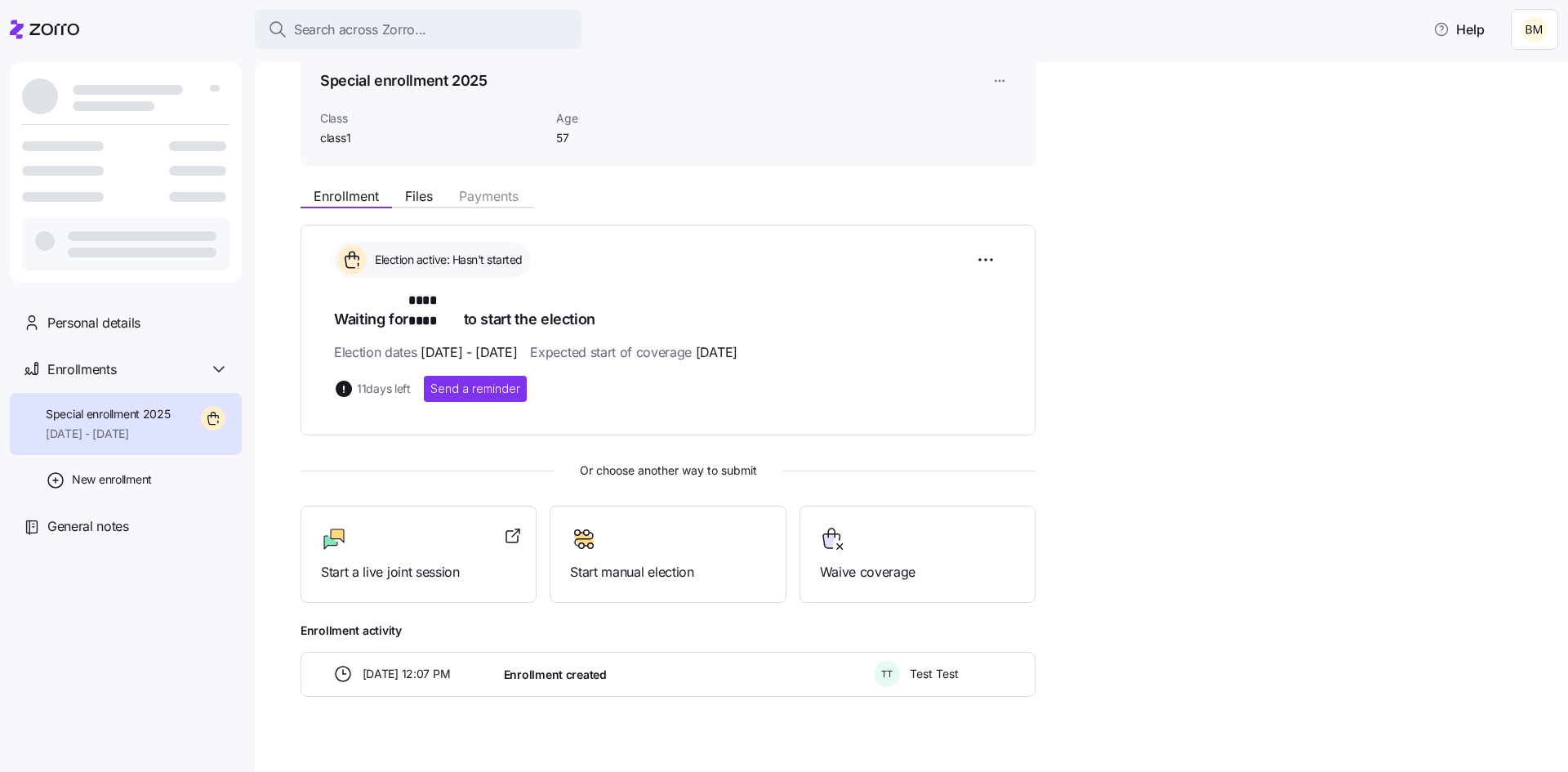
scroll to position [83, 0]
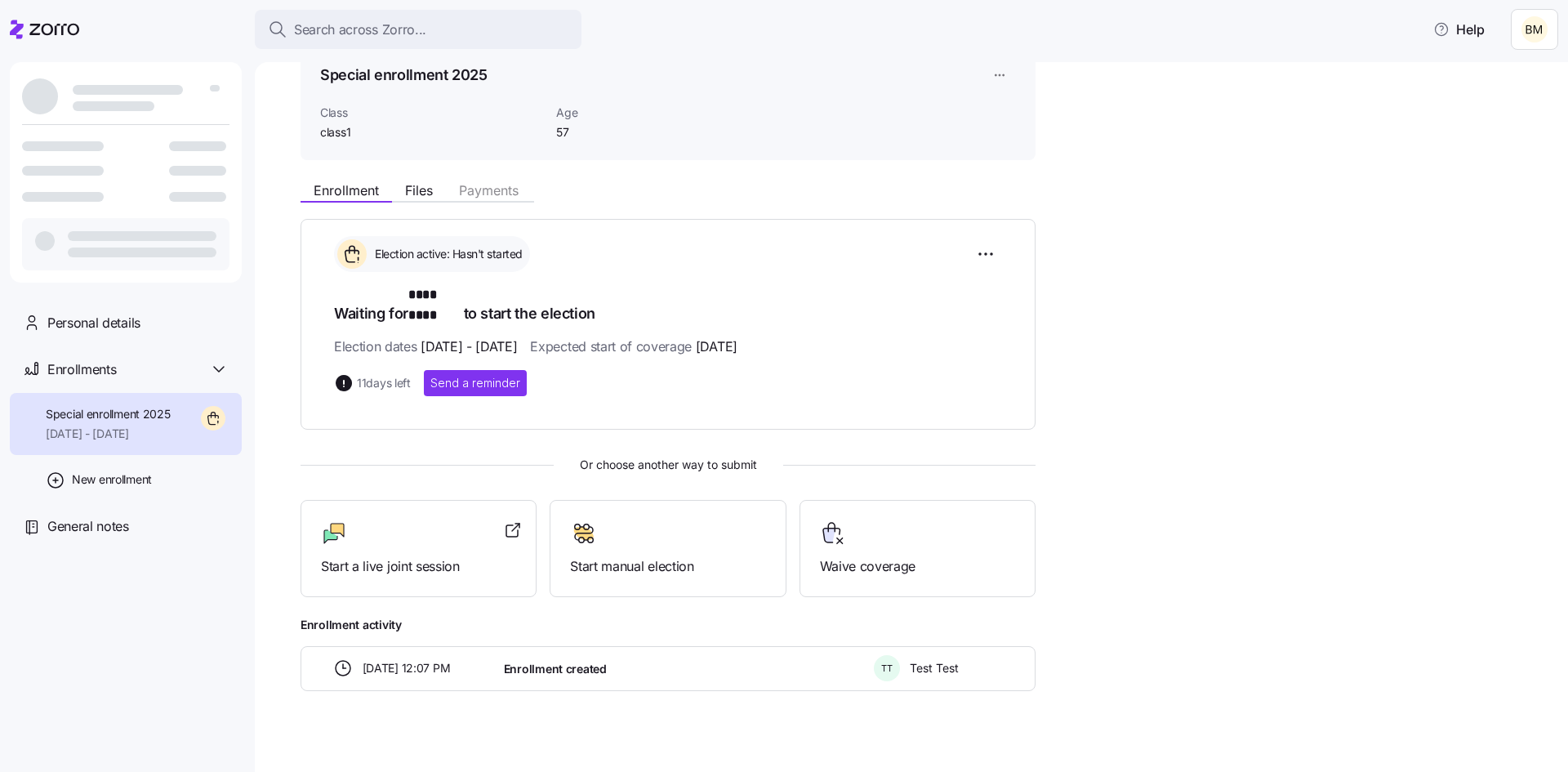
click at [136, 429] on span "[DATE] - [DATE]" at bounding box center [108, 434] width 125 height 17
click at [994, 250] on html "Search across Zorro... Help Personal details Enrollments Special enrollment 202…" at bounding box center [784, 381] width 1568 height 762
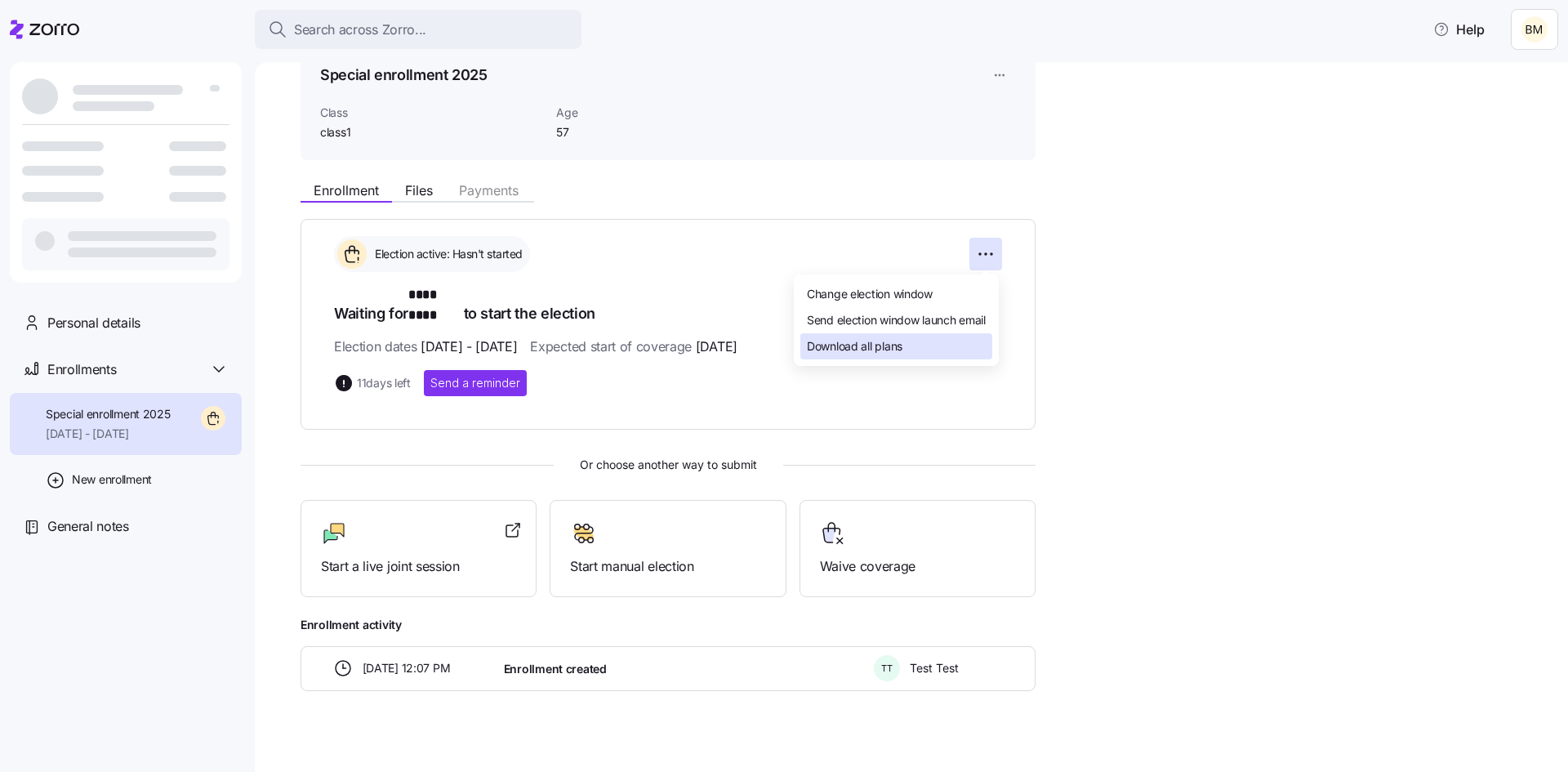
click at [910, 350] on div "Download all plans" at bounding box center [896, 347] width 192 height 26
click at [991, 262] on html "Search across Zorro... Help Personal details Enrollments Special enrollment 202…" at bounding box center [784, 381] width 1568 height 762
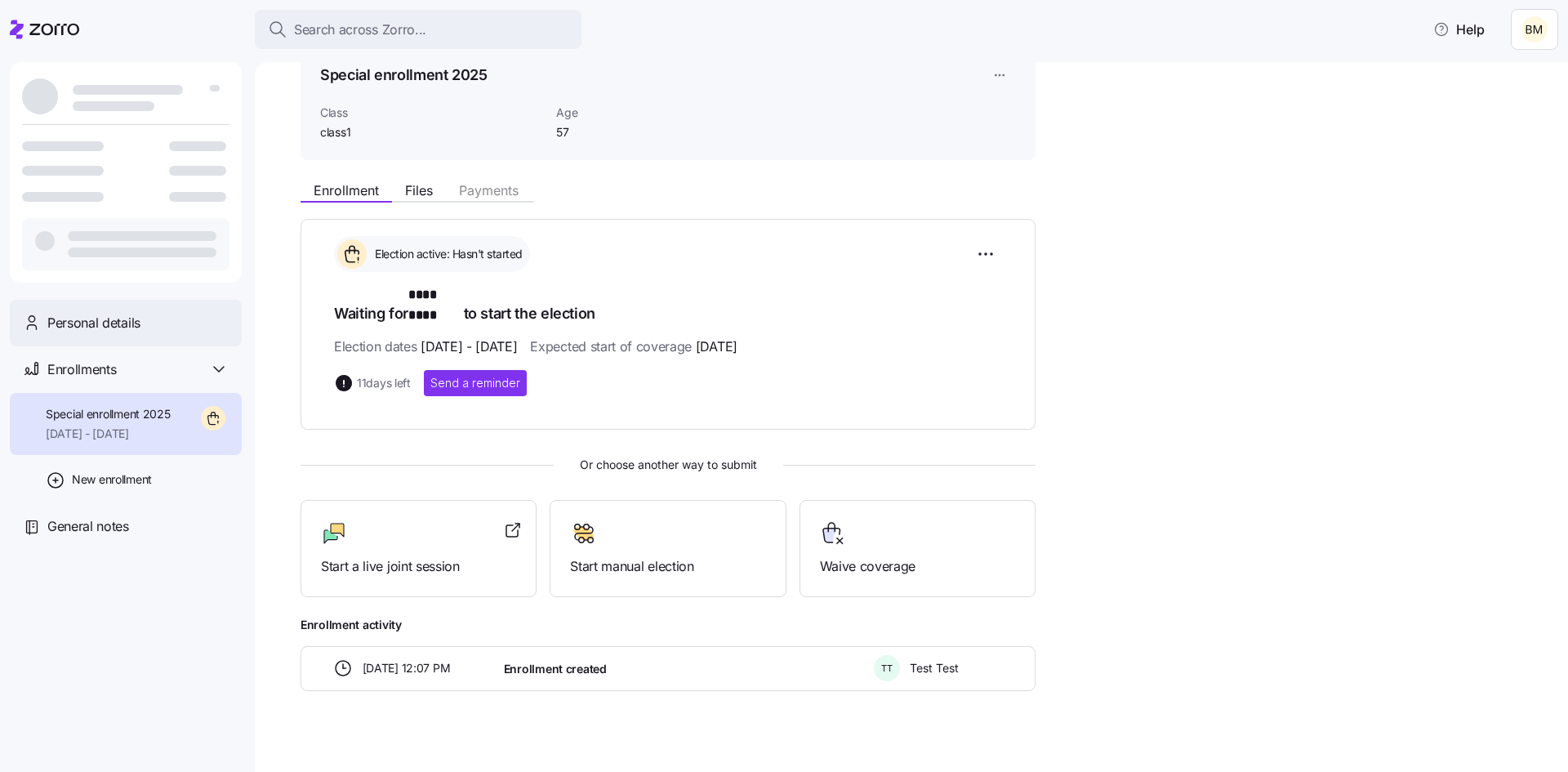
click at [90, 320] on html "Search across Zorro... Help Personal details Enrollments Special enrollment 202…" at bounding box center [784, 381] width 1568 height 762
click at [90, 320] on span "Personal details" at bounding box center [94, 323] width 93 height 21
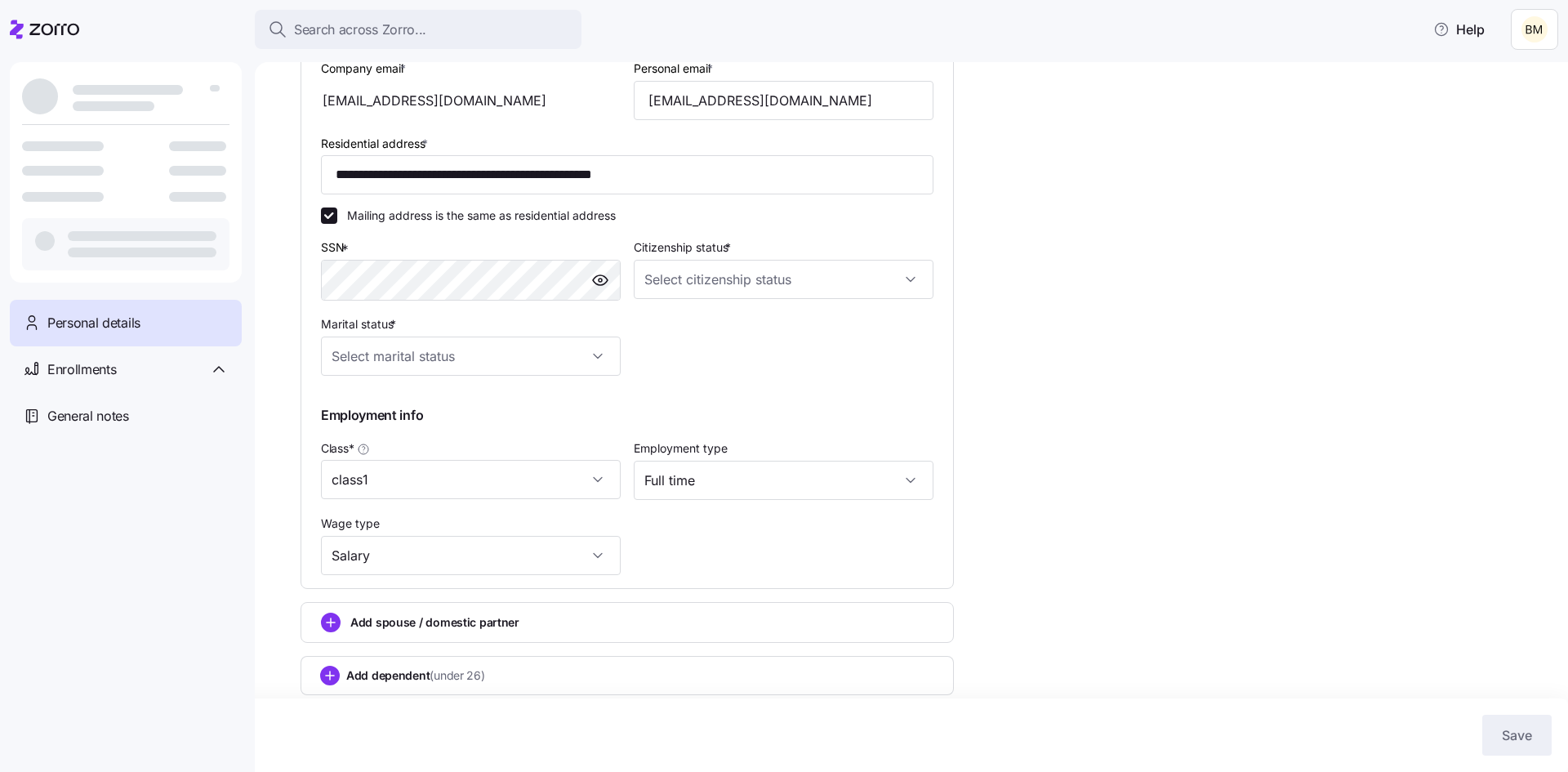
scroll to position [439, 0]
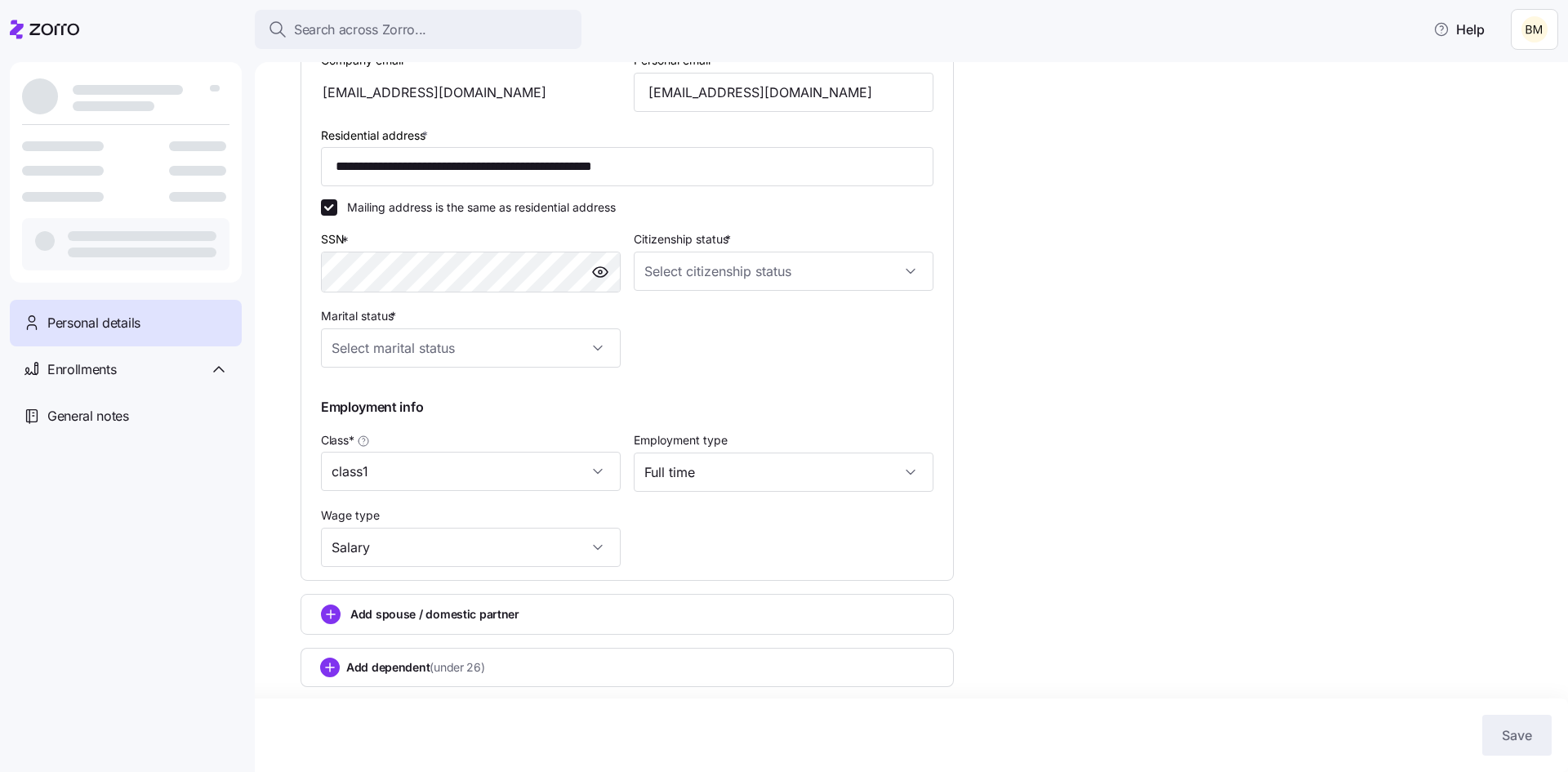
click at [319, 614] on div "Add spouse / domestic partner" at bounding box center [626, 613] width 653 height 41
click at [332, 615] on circle "add icon" at bounding box center [331, 614] width 18 height 18
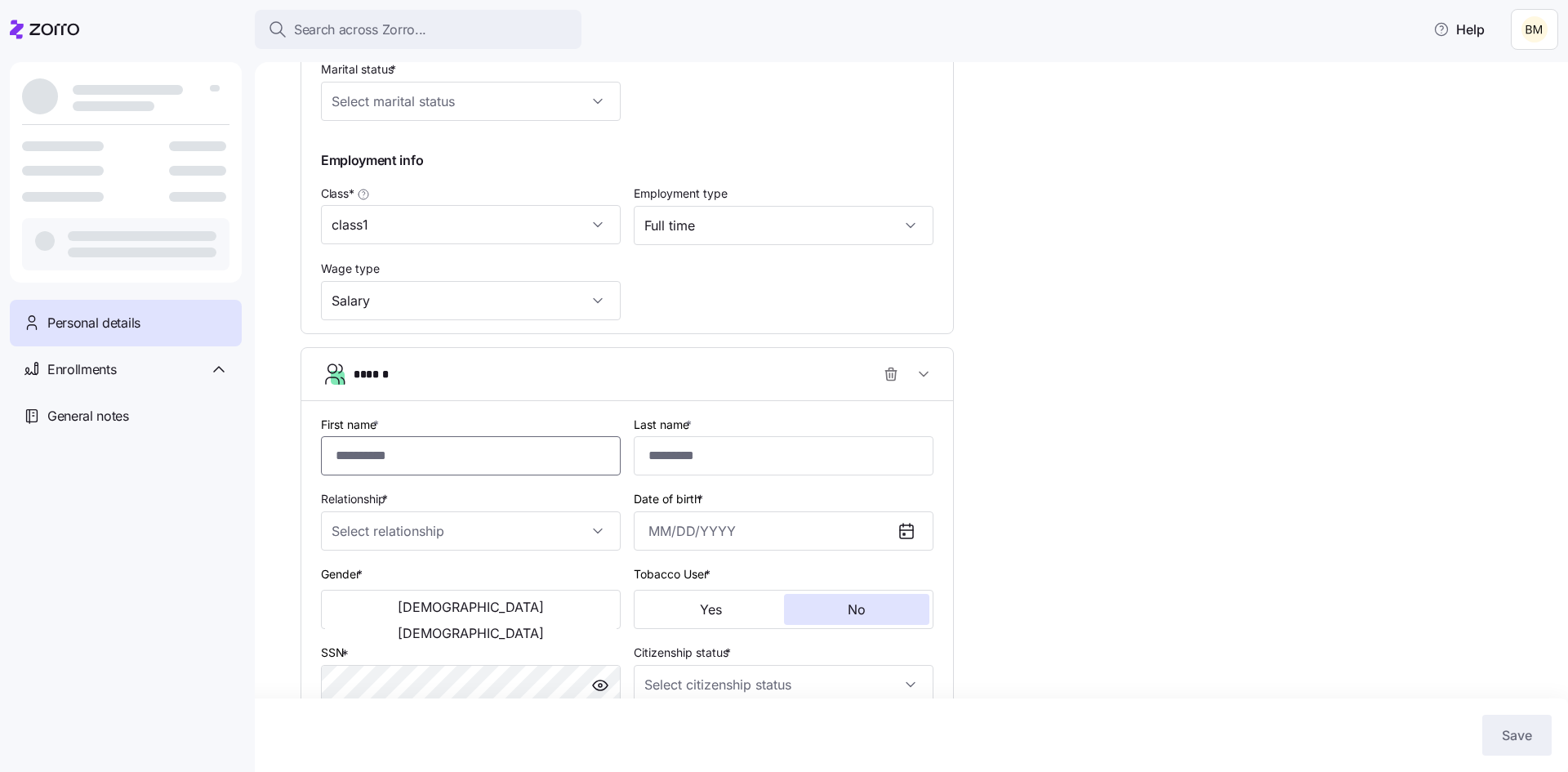
click at [415, 462] on input "First name *" at bounding box center [471, 455] width 300 height 39
type input "**"
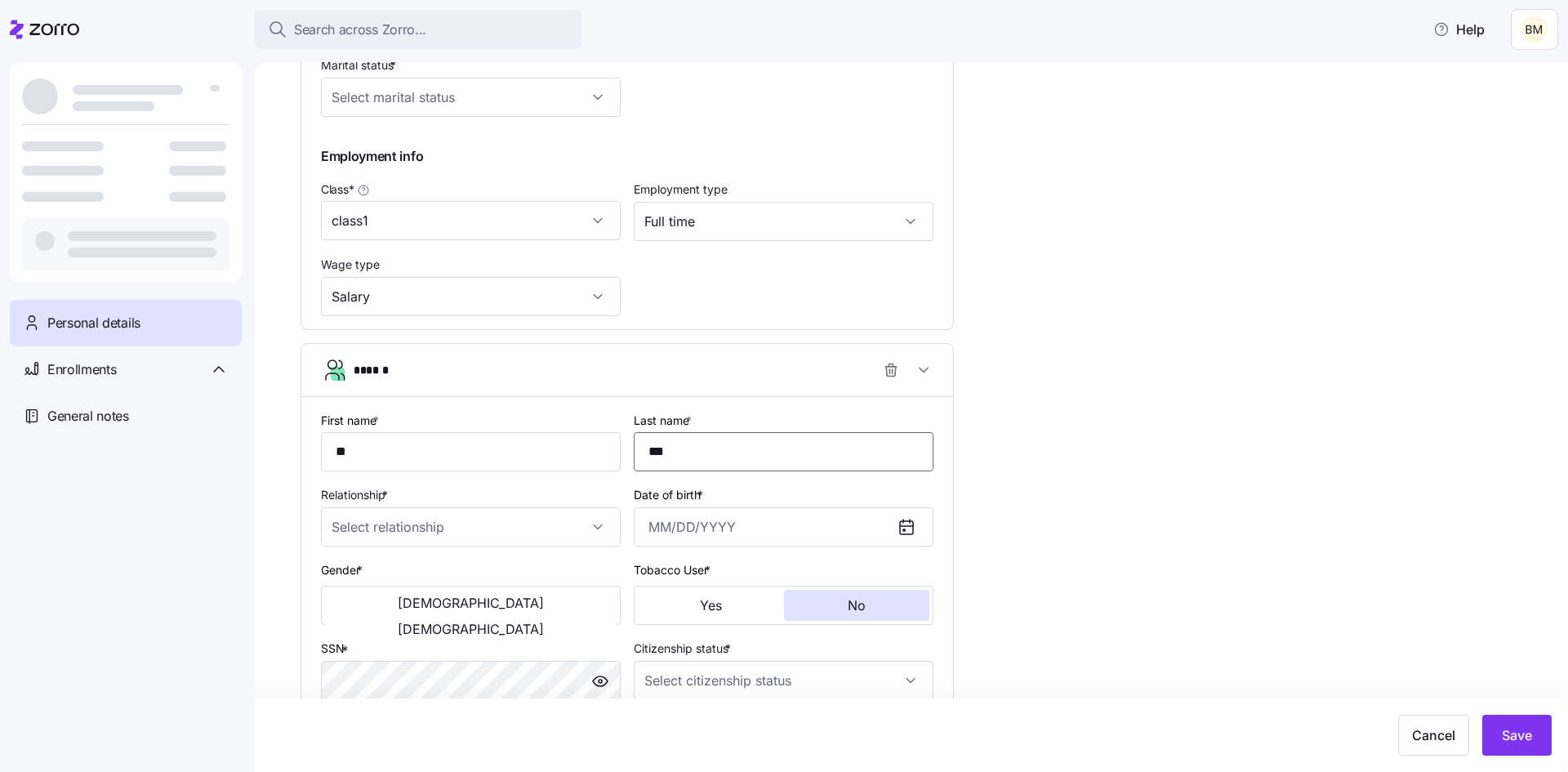
type input "***"
click at [655, 538] on input "Date of birth *" at bounding box center [784, 526] width 300 height 39
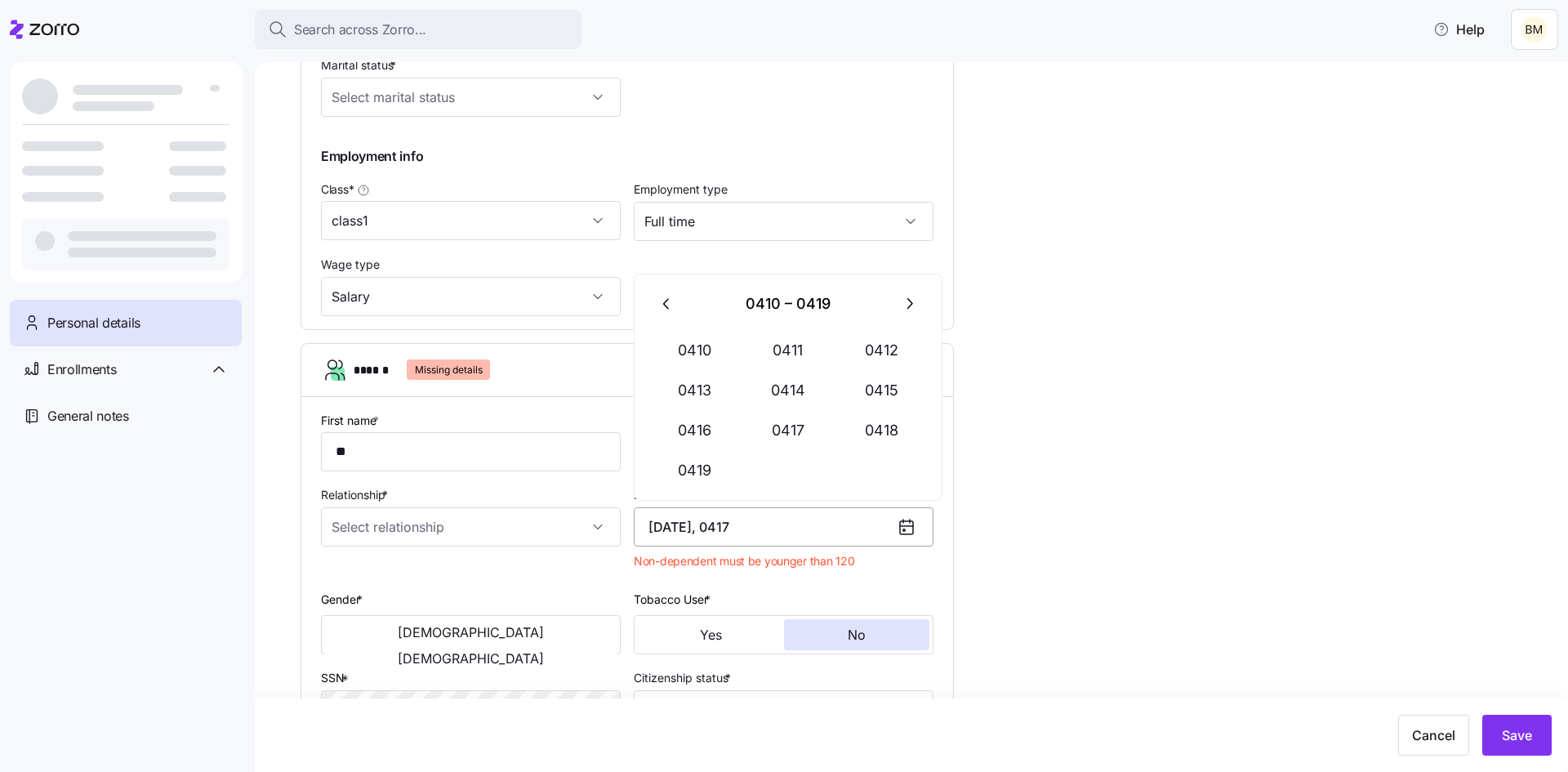
click at [724, 524] on input "[DATE], 0417" at bounding box center [784, 526] width 300 height 39
click at [906, 528] on icon at bounding box center [907, 527] width 20 height 20
click at [906, 527] on icon at bounding box center [907, 527] width 20 height 20
click at [699, 533] on input "[DATE], 0417" at bounding box center [784, 526] width 300 height 39
type input "7"
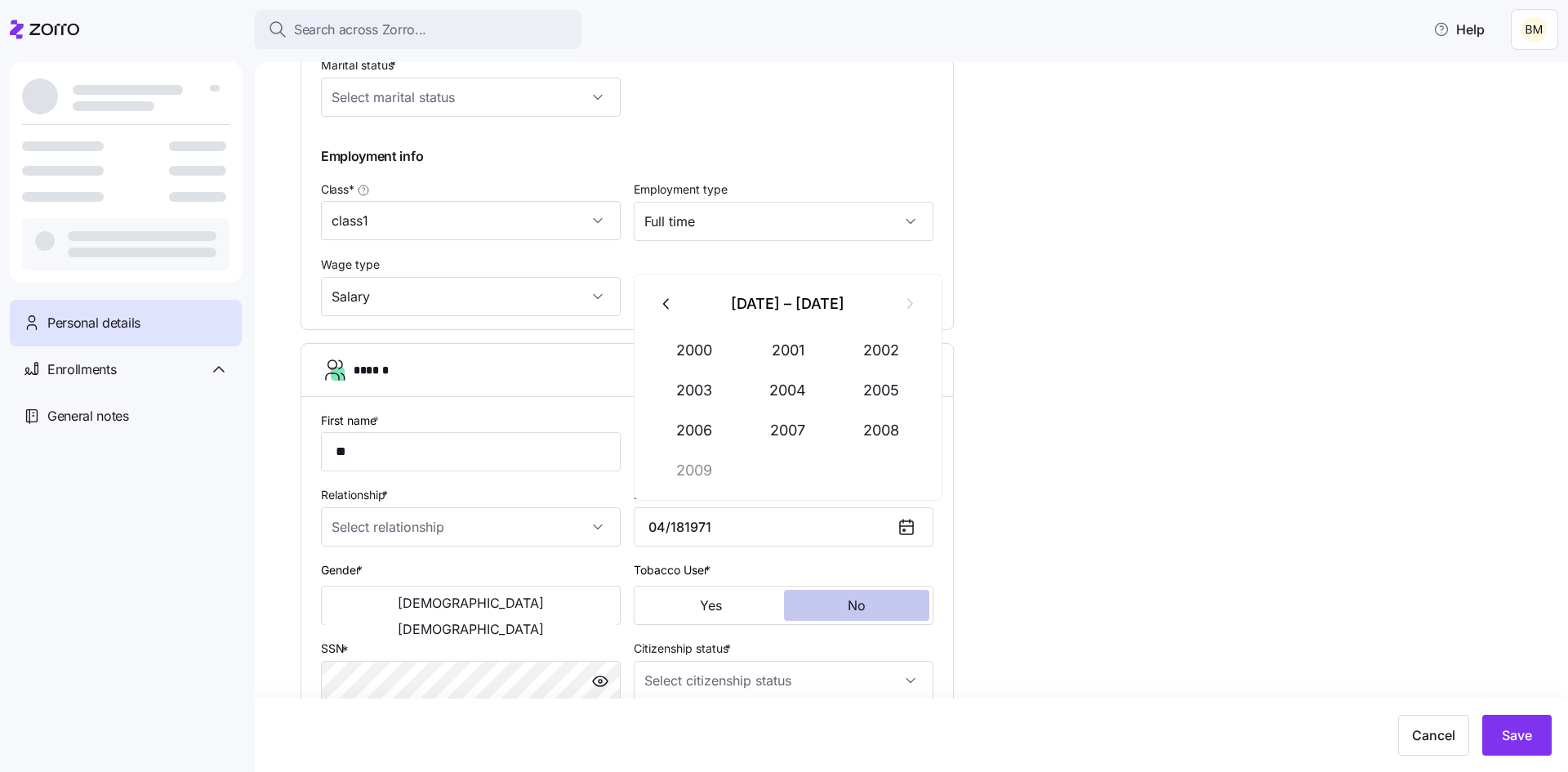
type input "[DATE]"
click at [865, 611] on span "No" at bounding box center [856, 605] width 18 height 13
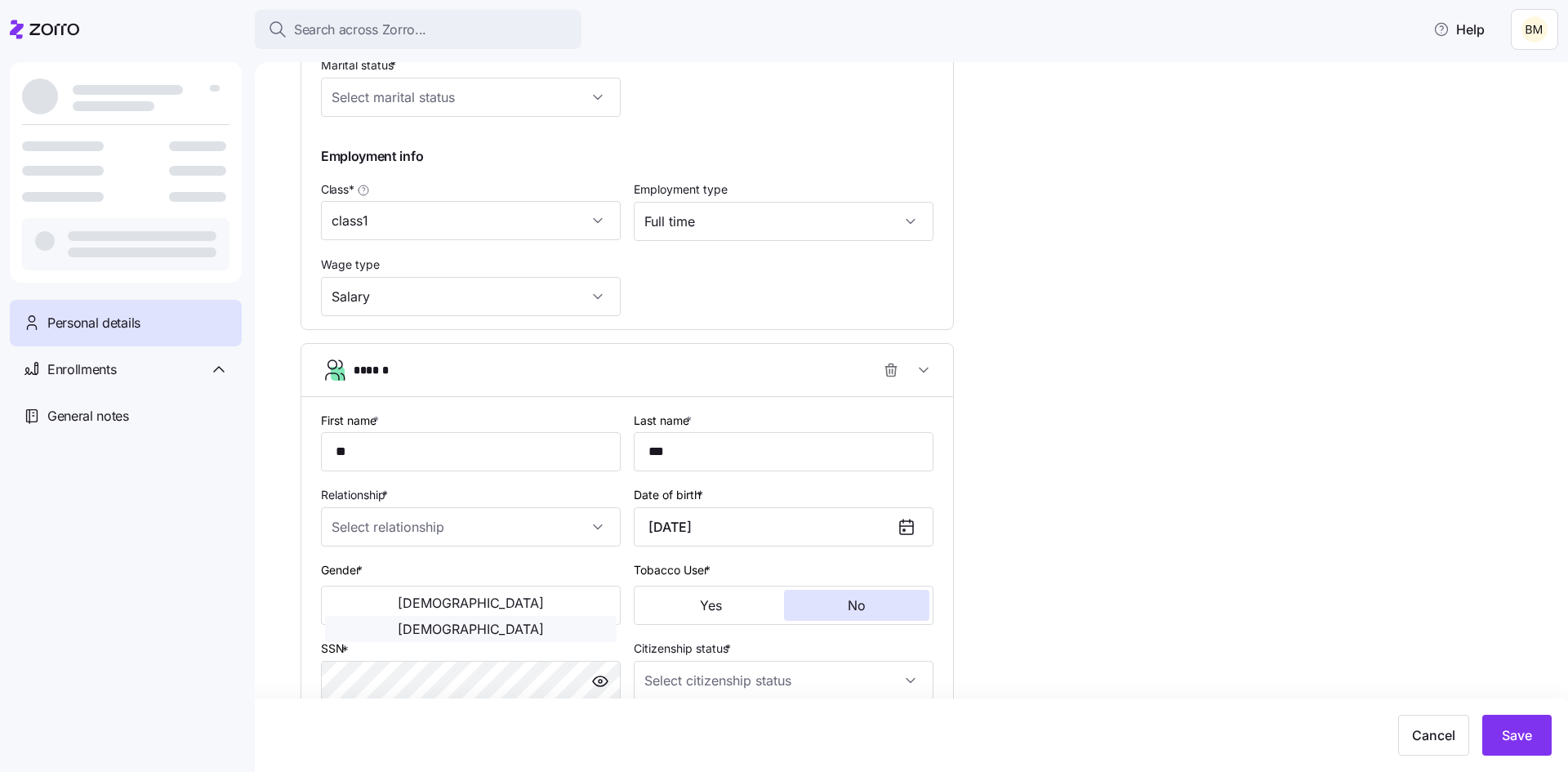
click at [544, 622] on span "[DEMOGRAPHIC_DATA]" at bounding box center [471, 629] width 146 height 13
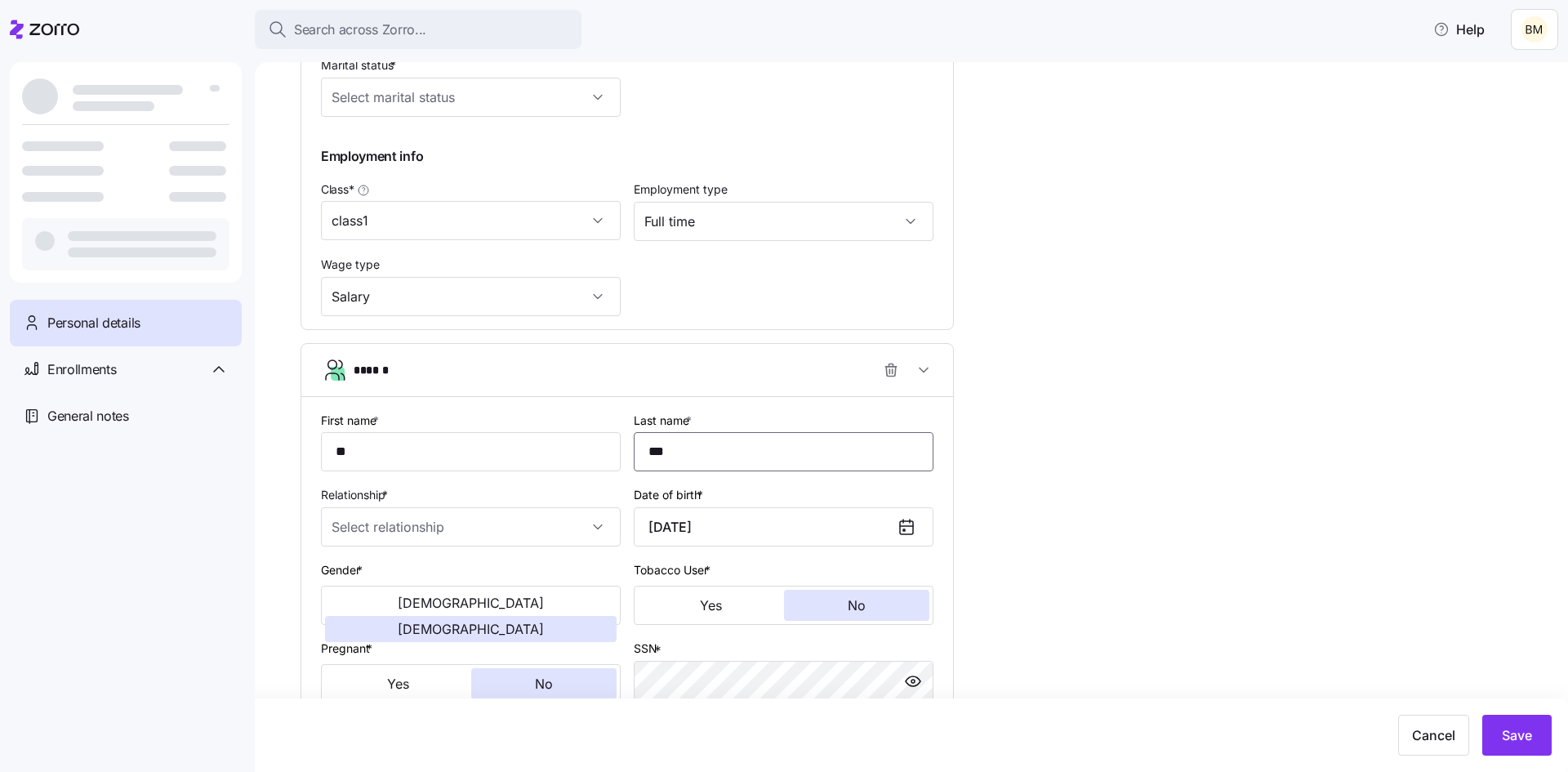
click at [678, 452] on input "***" at bounding box center [784, 451] width 300 height 39
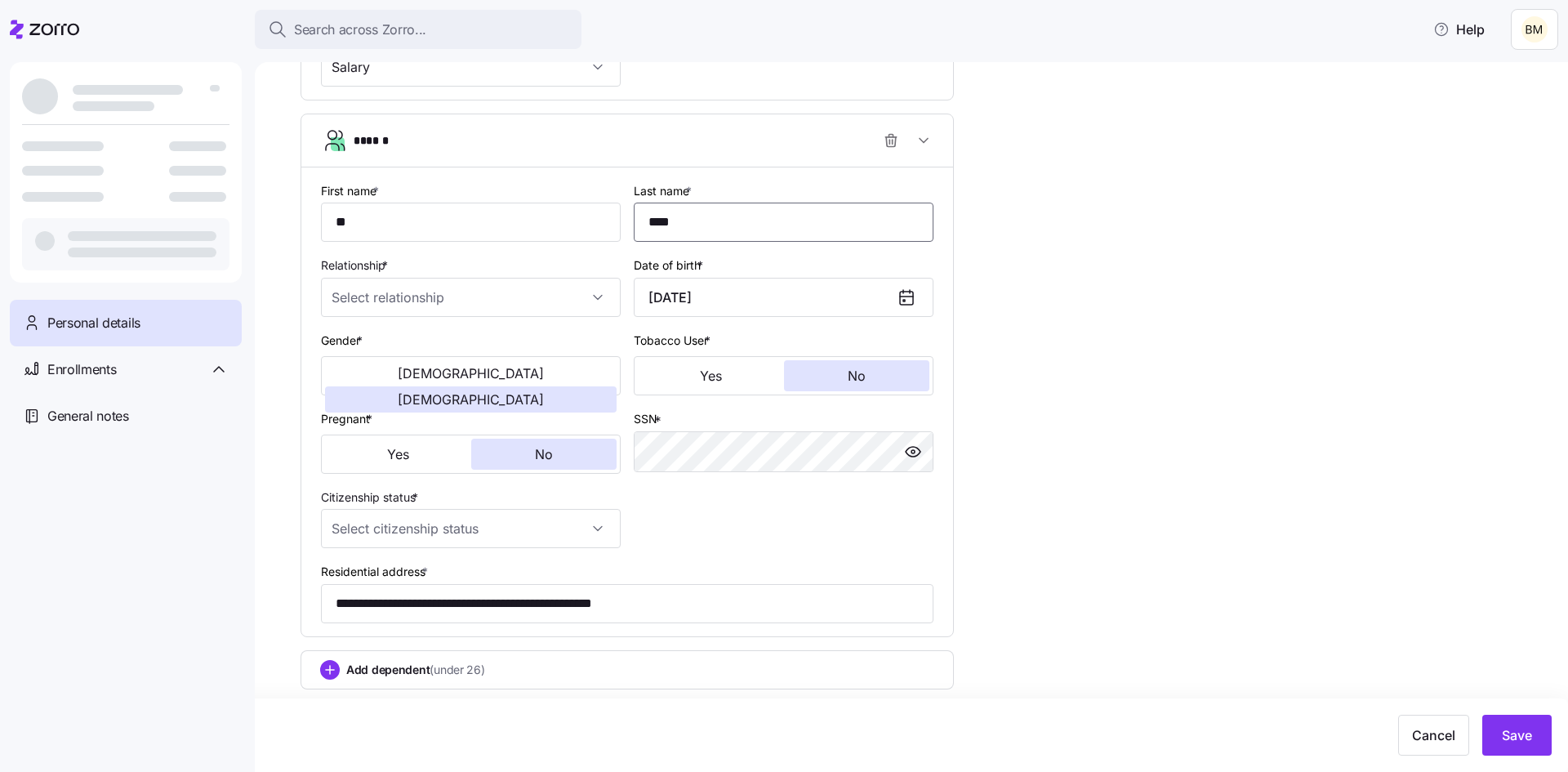
scroll to position [922, 0]
type input "****"
click at [460, 525] on input "Citizenship status *" at bounding box center [471, 525] width 300 height 39
click at [435, 569] on div "[DEMOGRAPHIC_DATA] citizen" at bounding box center [471, 575] width 286 height 34
type input "[DEMOGRAPHIC_DATA] citizen"
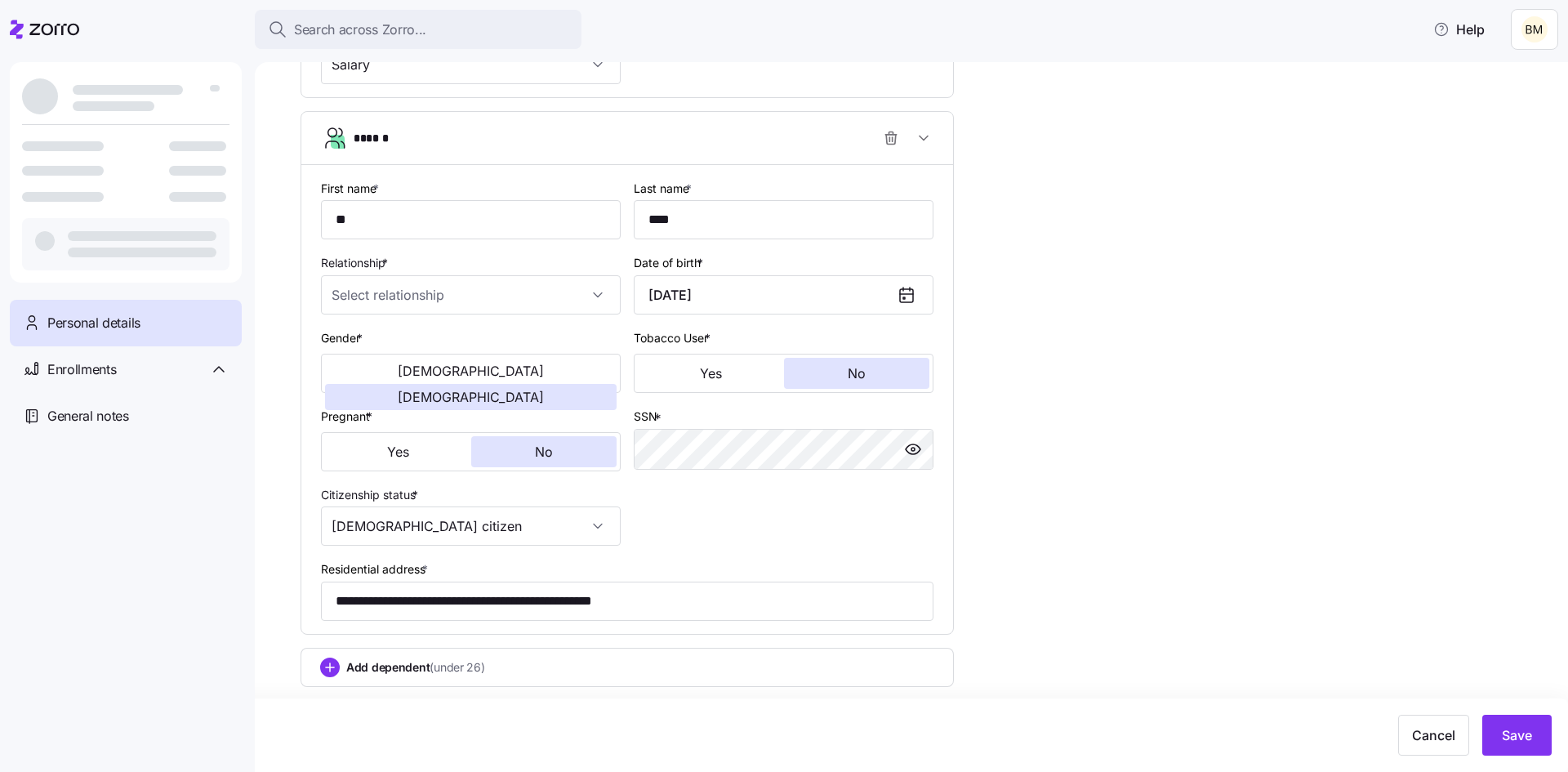
click at [396, 670] on span "Add dependent (under 26)" at bounding box center [415, 667] width 139 height 17
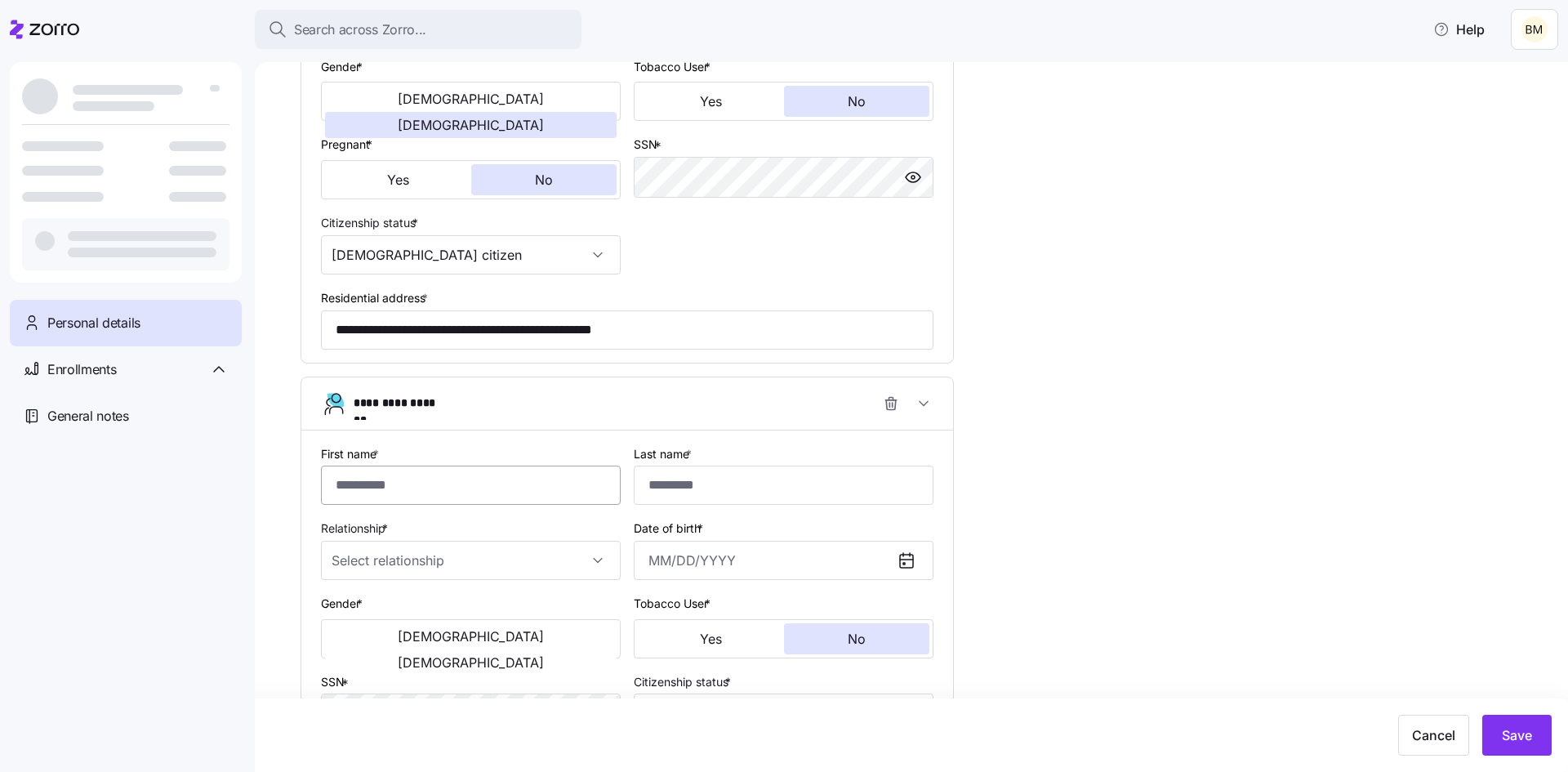
scroll to position [1254, 0]
type input "*********"
type input "****"
click at [376, 551] on input "Relationship *" at bounding box center [471, 559] width 300 height 39
click at [376, 597] on div "Child" at bounding box center [471, 608] width 286 height 34
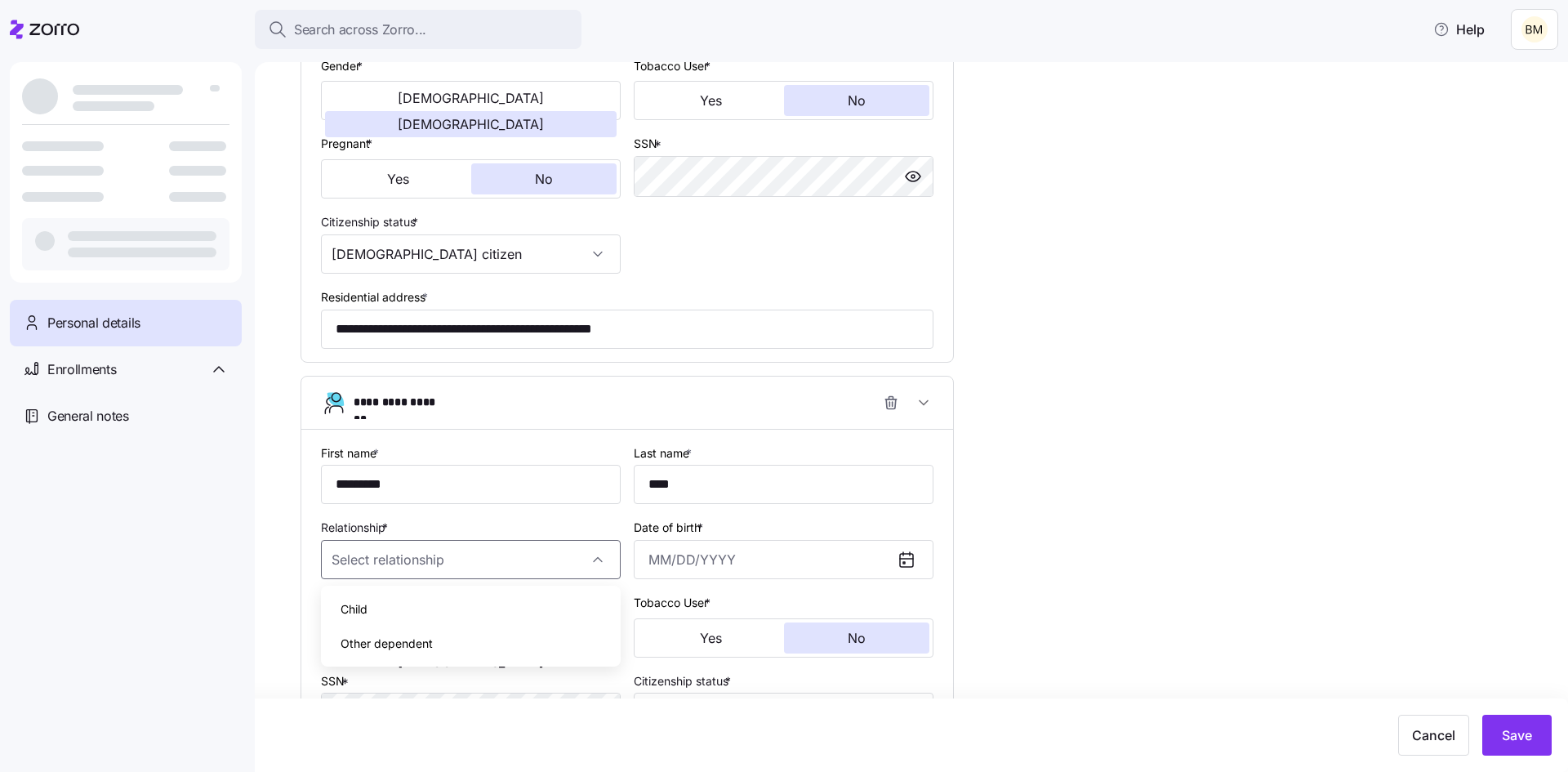
type input "Child"
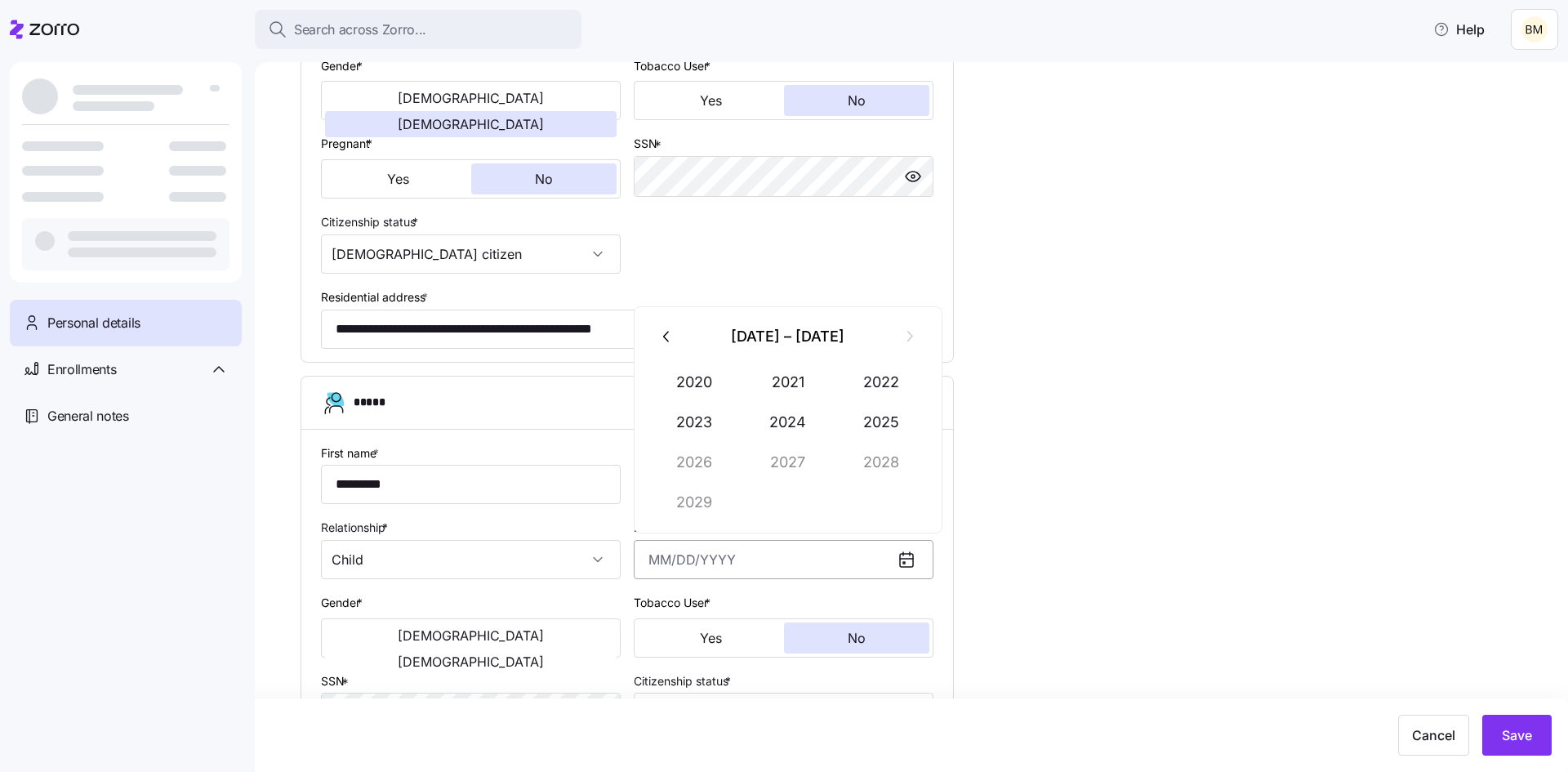
click at [651, 553] on input "Date of birth *" at bounding box center [784, 559] width 300 height 39
type input "[DATE]"
click at [406, 642] on span "[DEMOGRAPHIC_DATA]" at bounding box center [471, 635] width 146 height 13
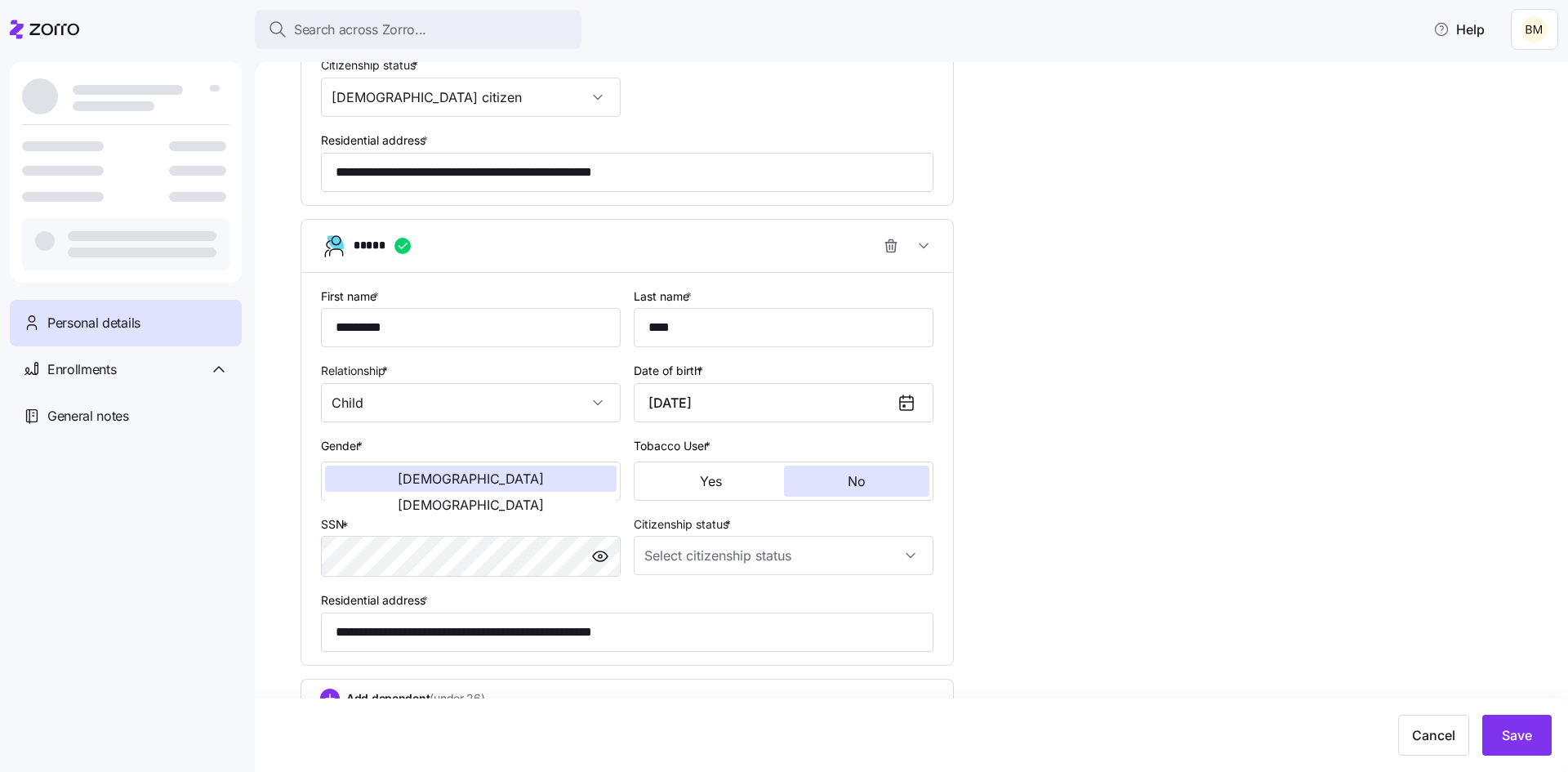
scroll to position [1441, 0]
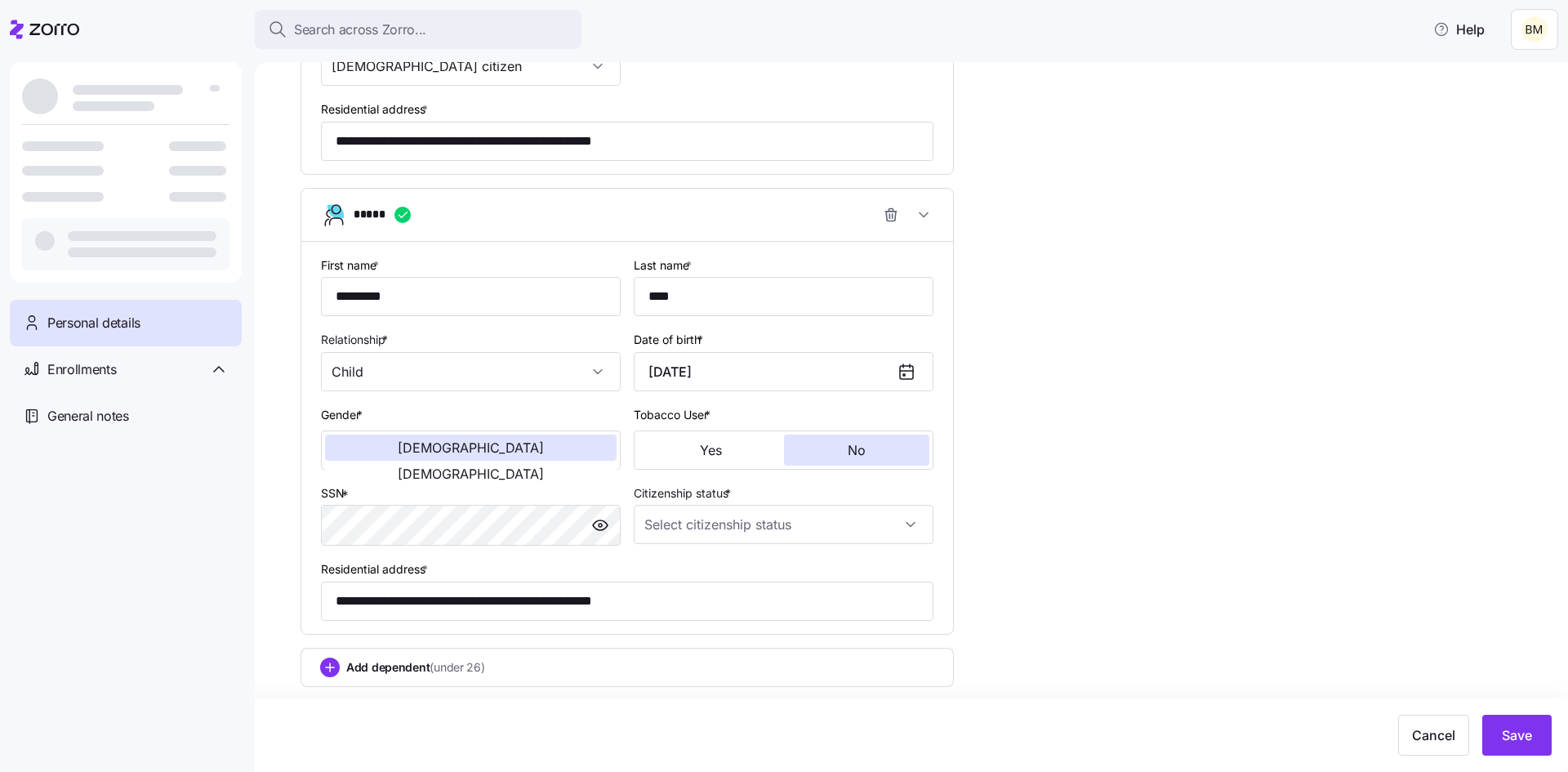
click at [405, 665] on span "Add dependent (under 26)" at bounding box center [415, 667] width 139 height 17
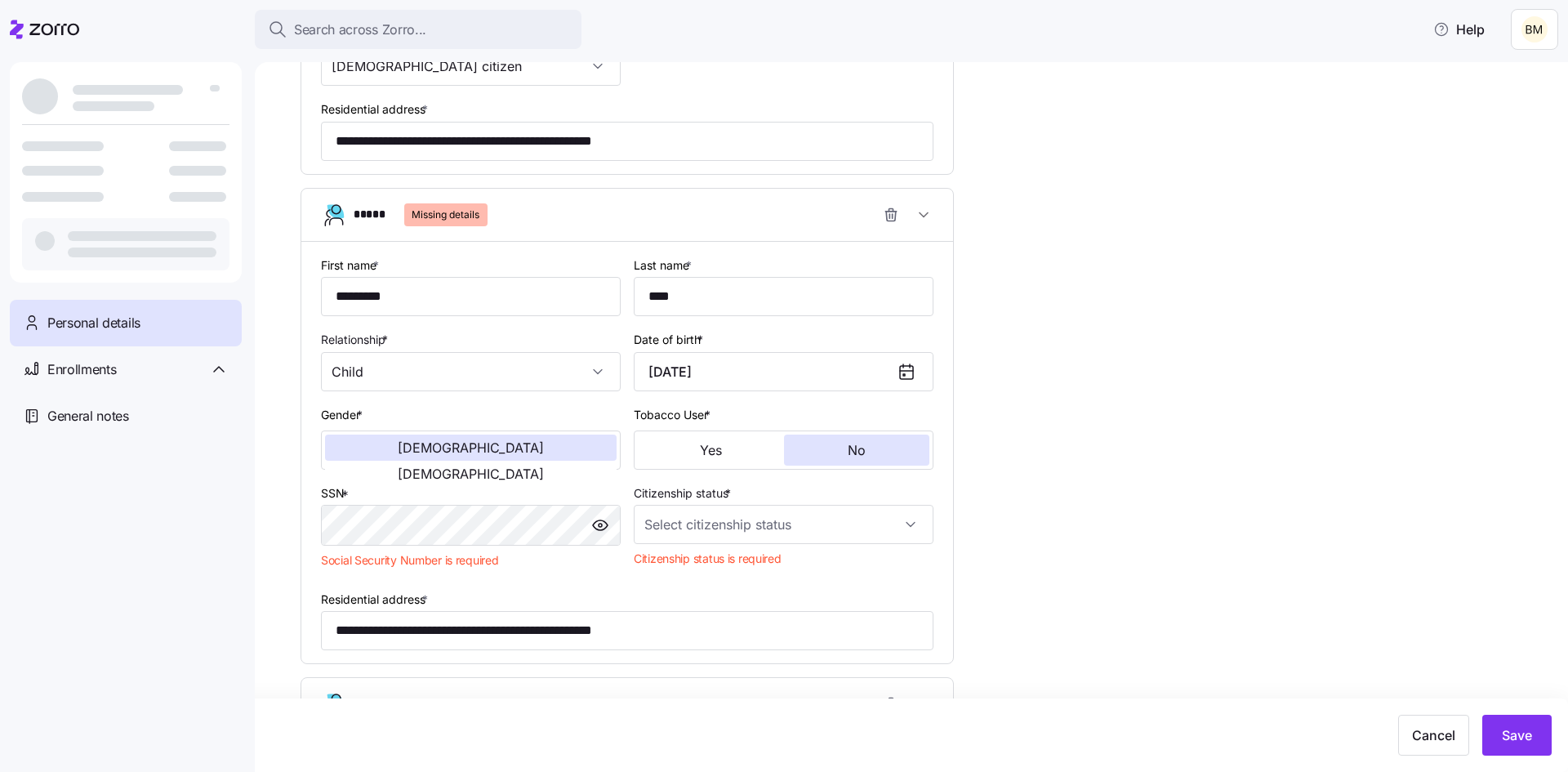
scroll to position [1446, 0]
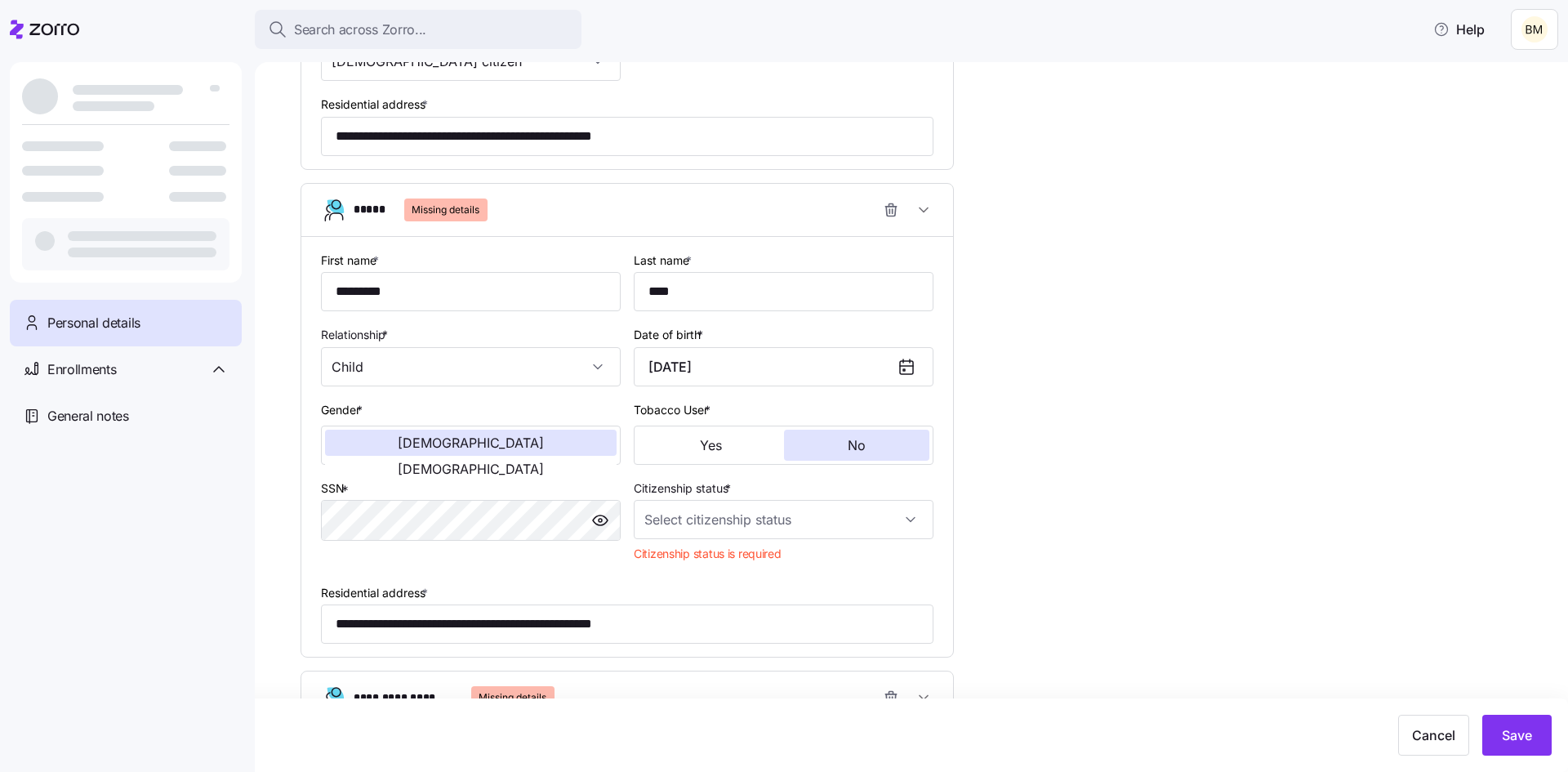
click at [805, 574] on div "Citizenship status * Citizenship status is required" at bounding box center [784, 523] width 313 height 104
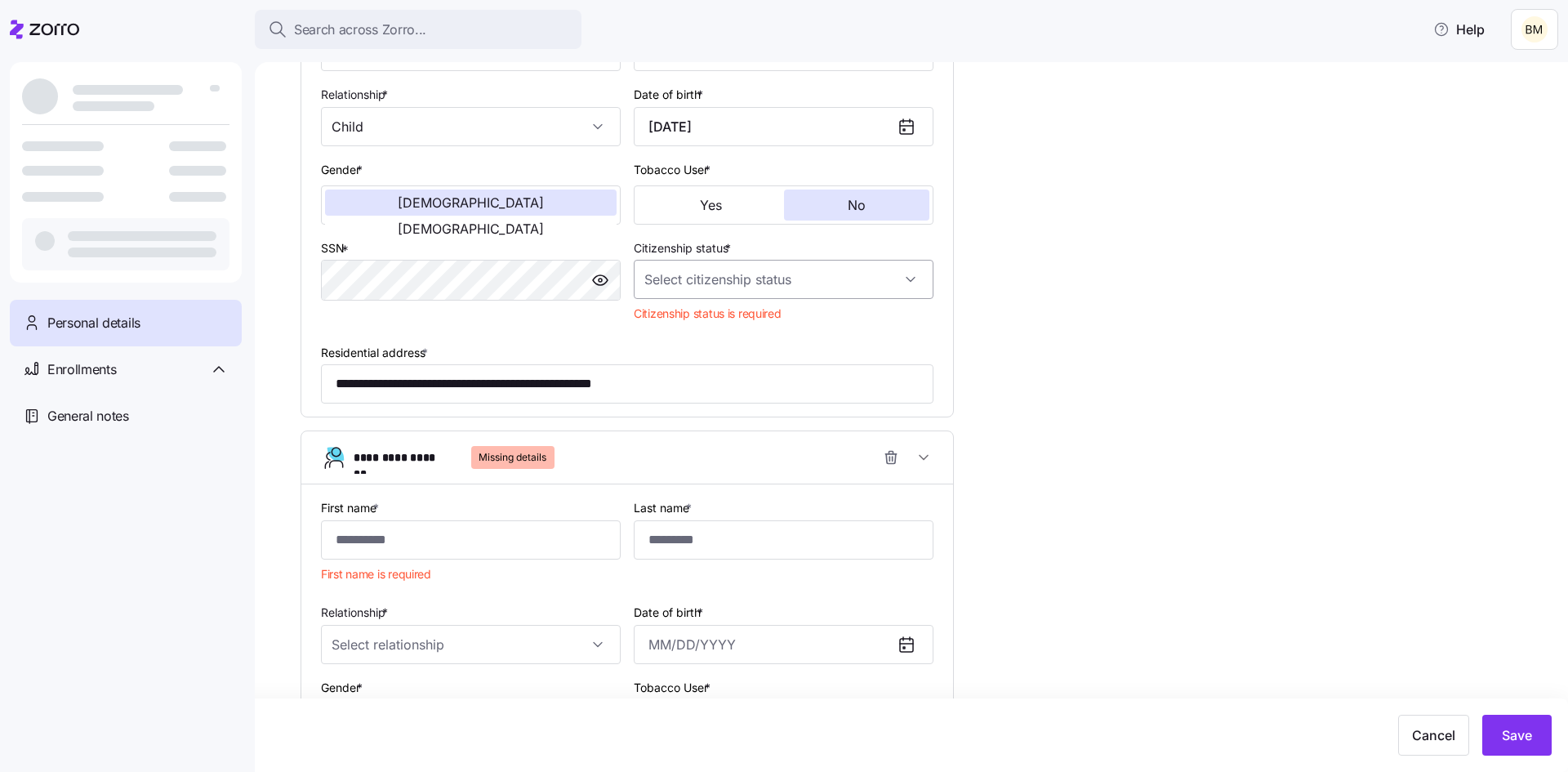
click at [773, 287] on input "Citizenship status *" at bounding box center [784, 279] width 300 height 39
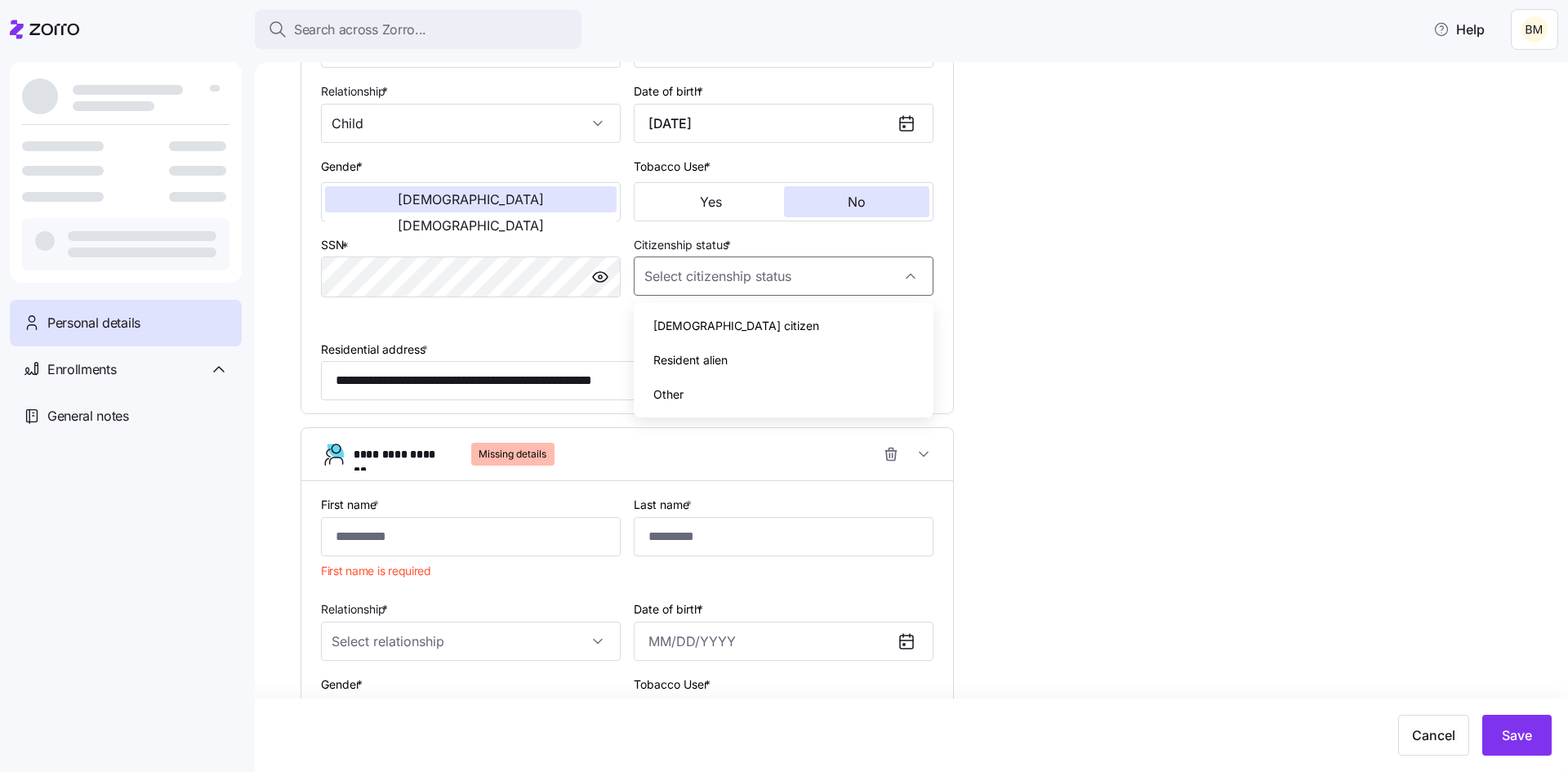
scroll to position [1690, 0]
click at [730, 324] on div "[DEMOGRAPHIC_DATA] citizen" at bounding box center [784, 324] width 286 height 34
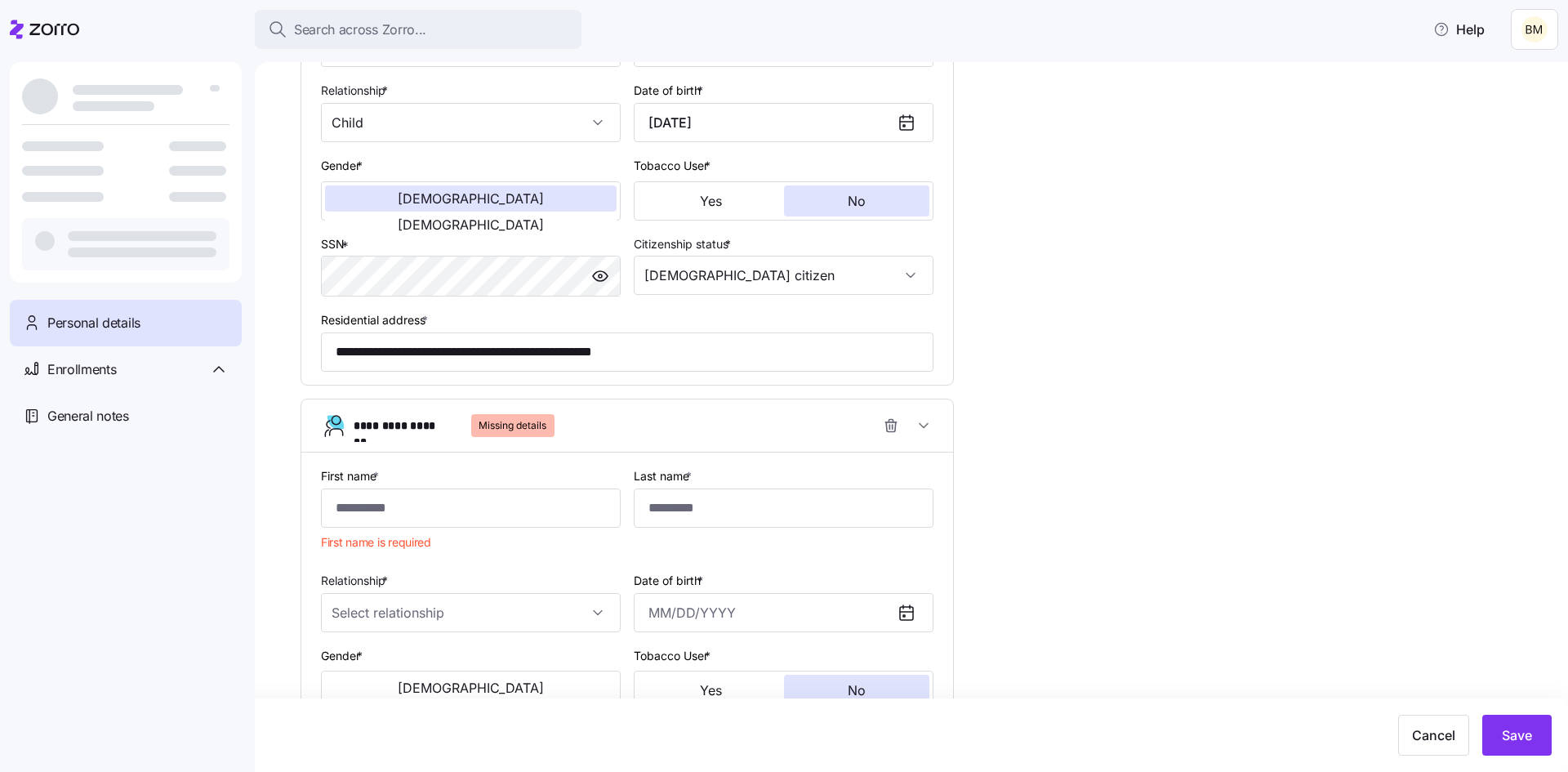
type input "[DEMOGRAPHIC_DATA] citizen"
click at [501, 519] on input "First name *" at bounding box center [471, 507] width 300 height 39
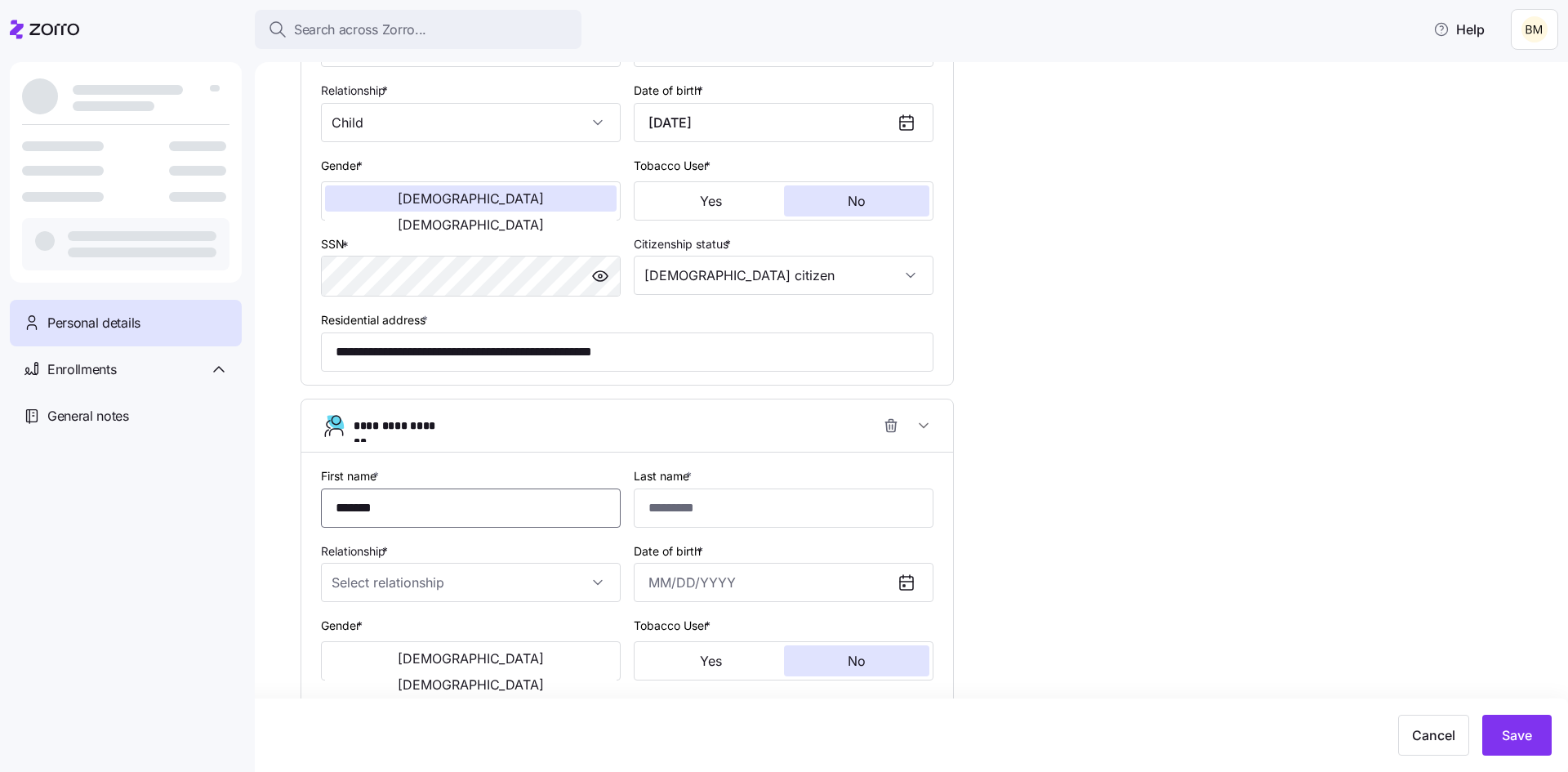
type input "*******"
type input "****"
click at [424, 579] on input "Relationship *" at bounding box center [471, 582] width 300 height 39
click at [410, 632] on div "Child" at bounding box center [471, 631] width 286 height 34
type input "Child"
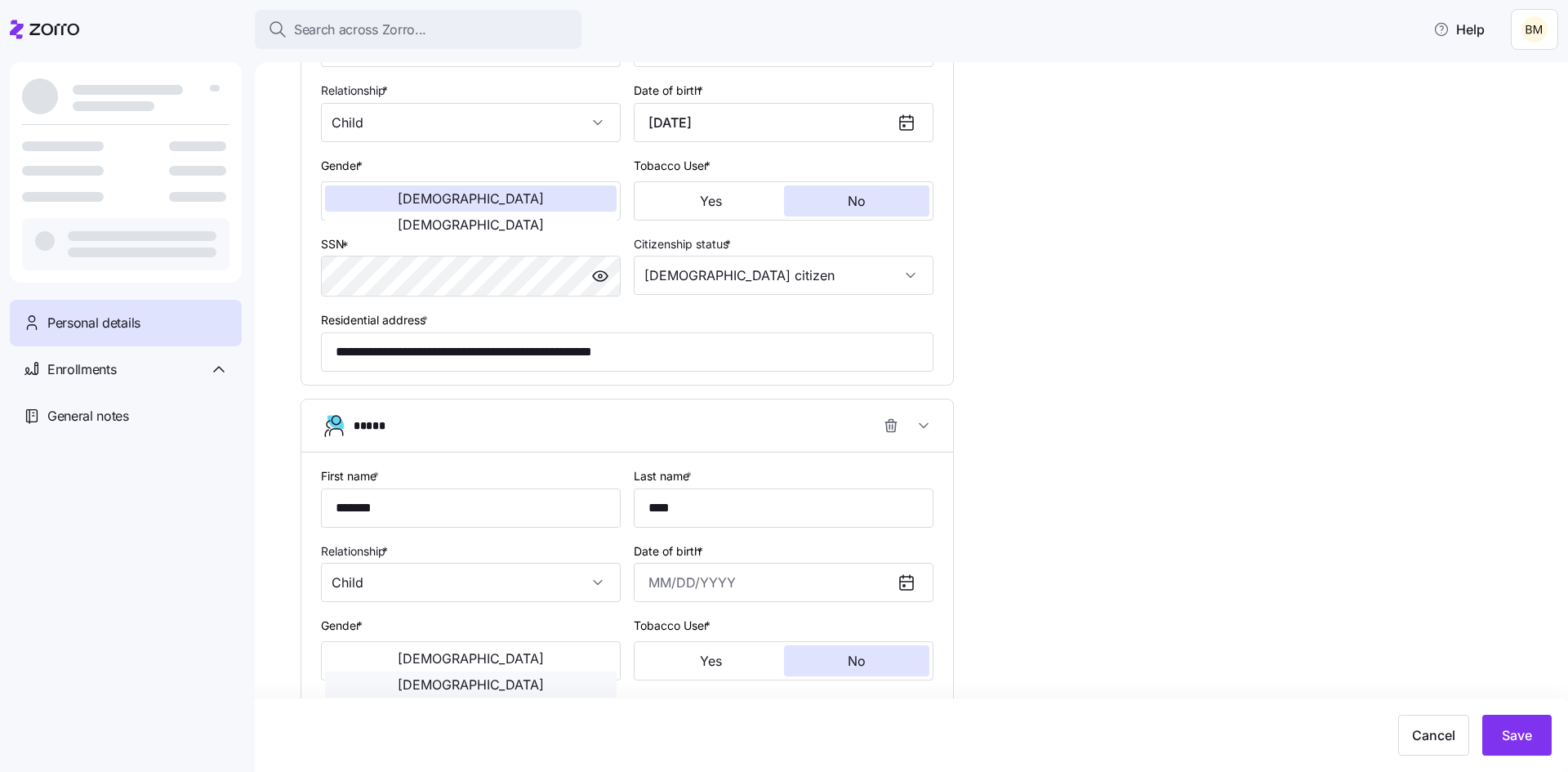
click at [522, 678] on span "[DEMOGRAPHIC_DATA]" at bounding box center [471, 684] width 146 height 13
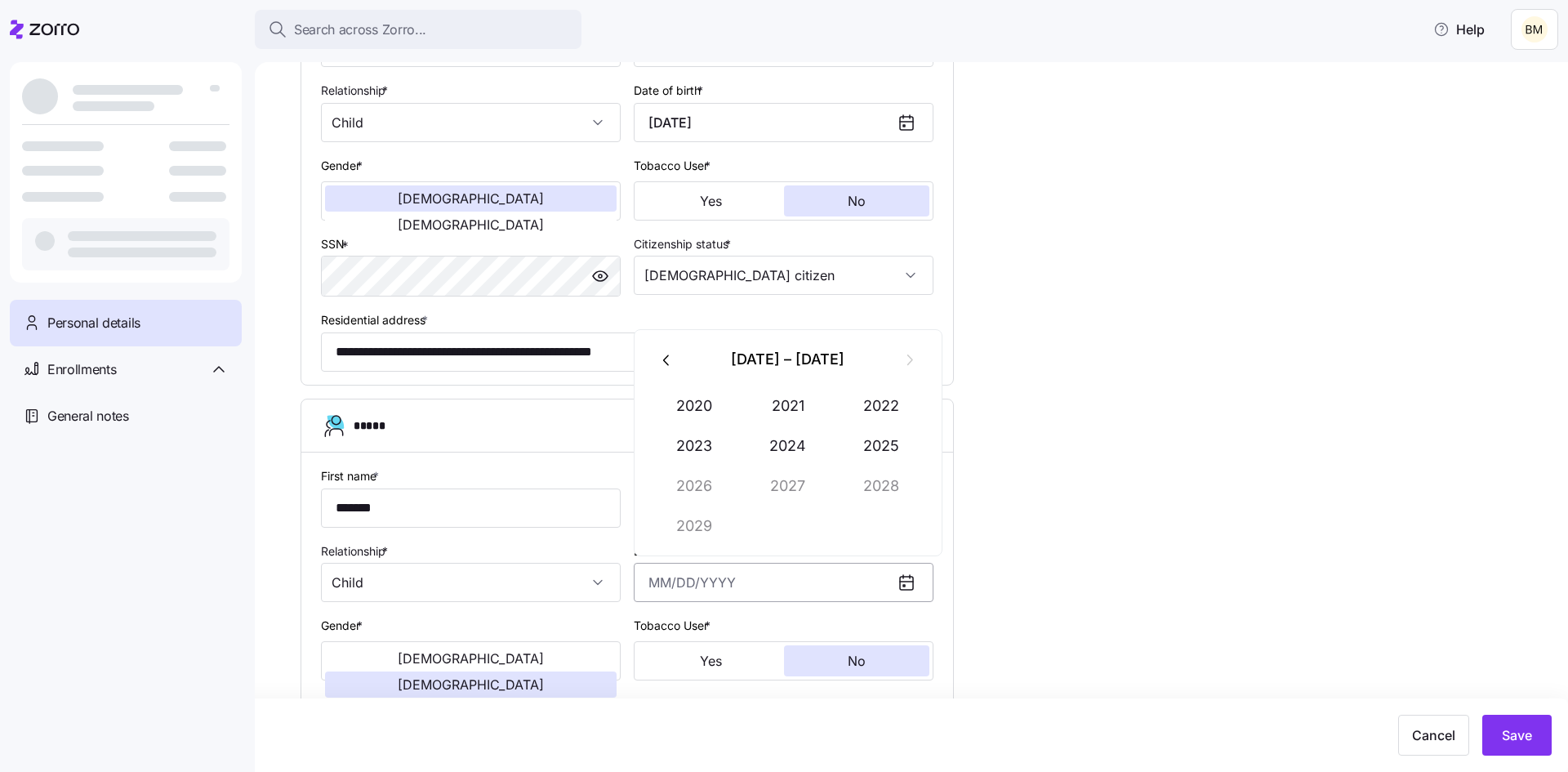
click at [666, 588] on input "Date of birth *" at bounding box center [784, 582] width 300 height 39
type input "5"
type input "[DATE]"
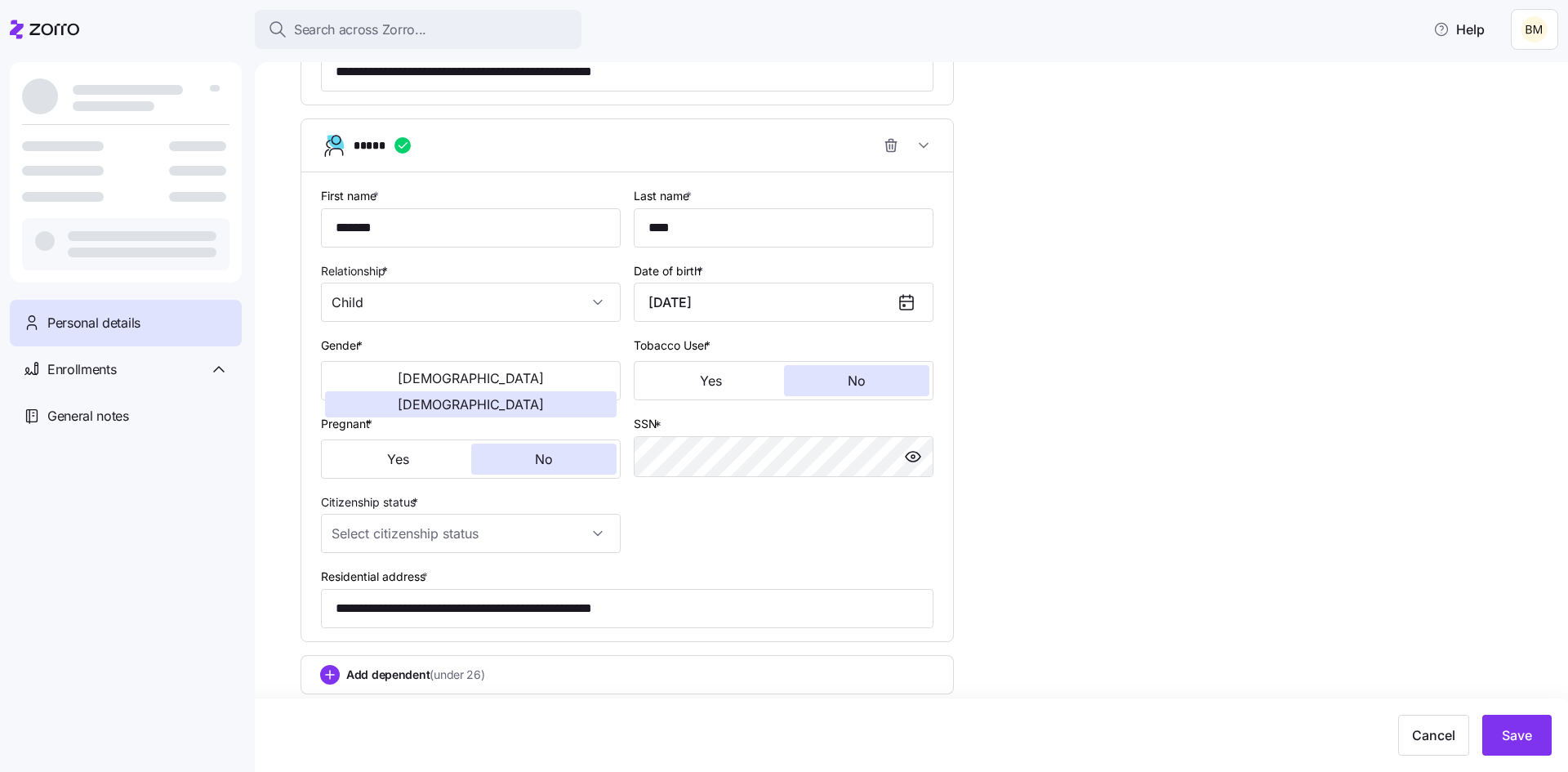
scroll to position [1978, 0]
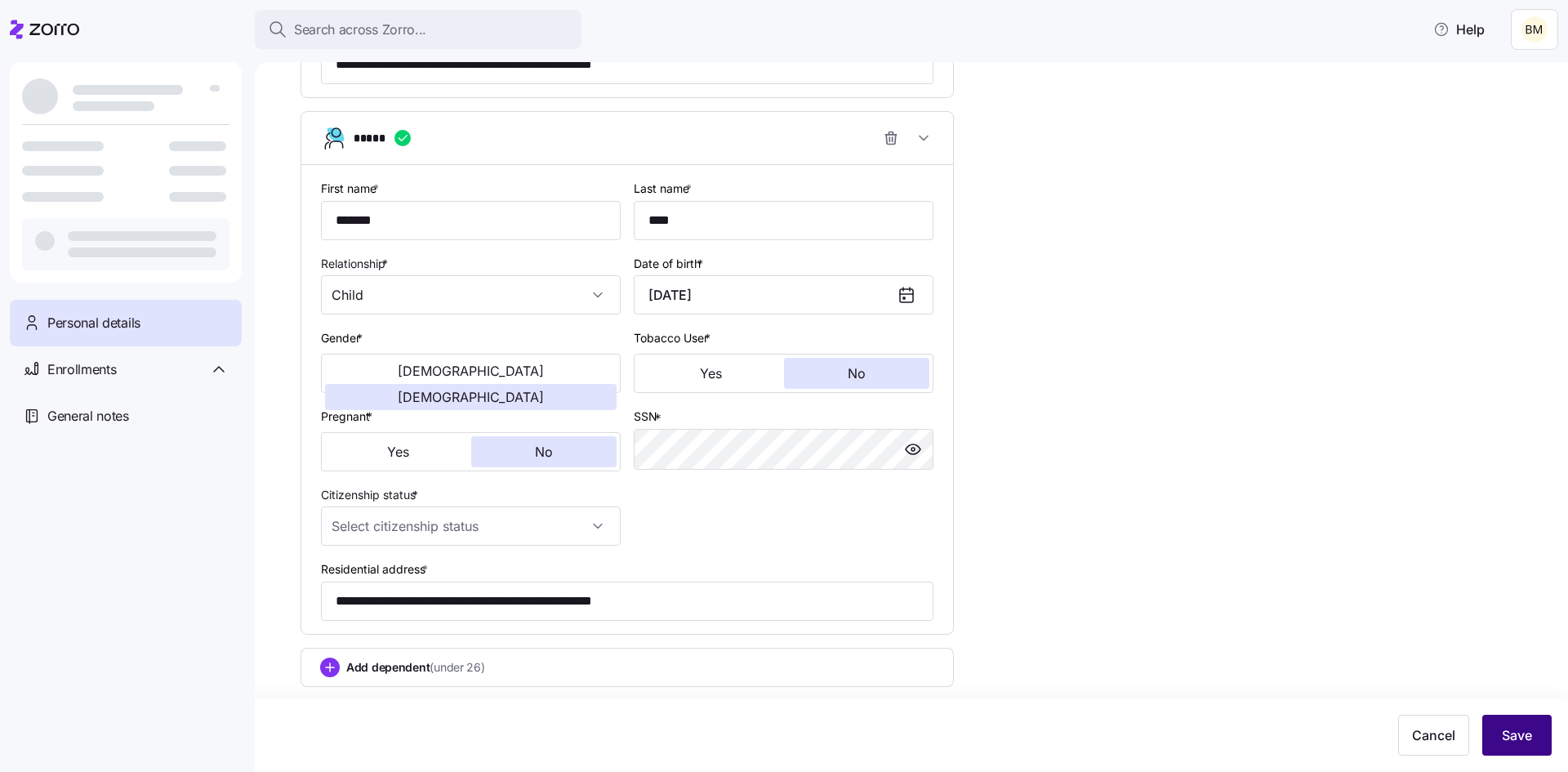
click at [1527, 741] on span "Save" at bounding box center [1517, 735] width 31 height 20
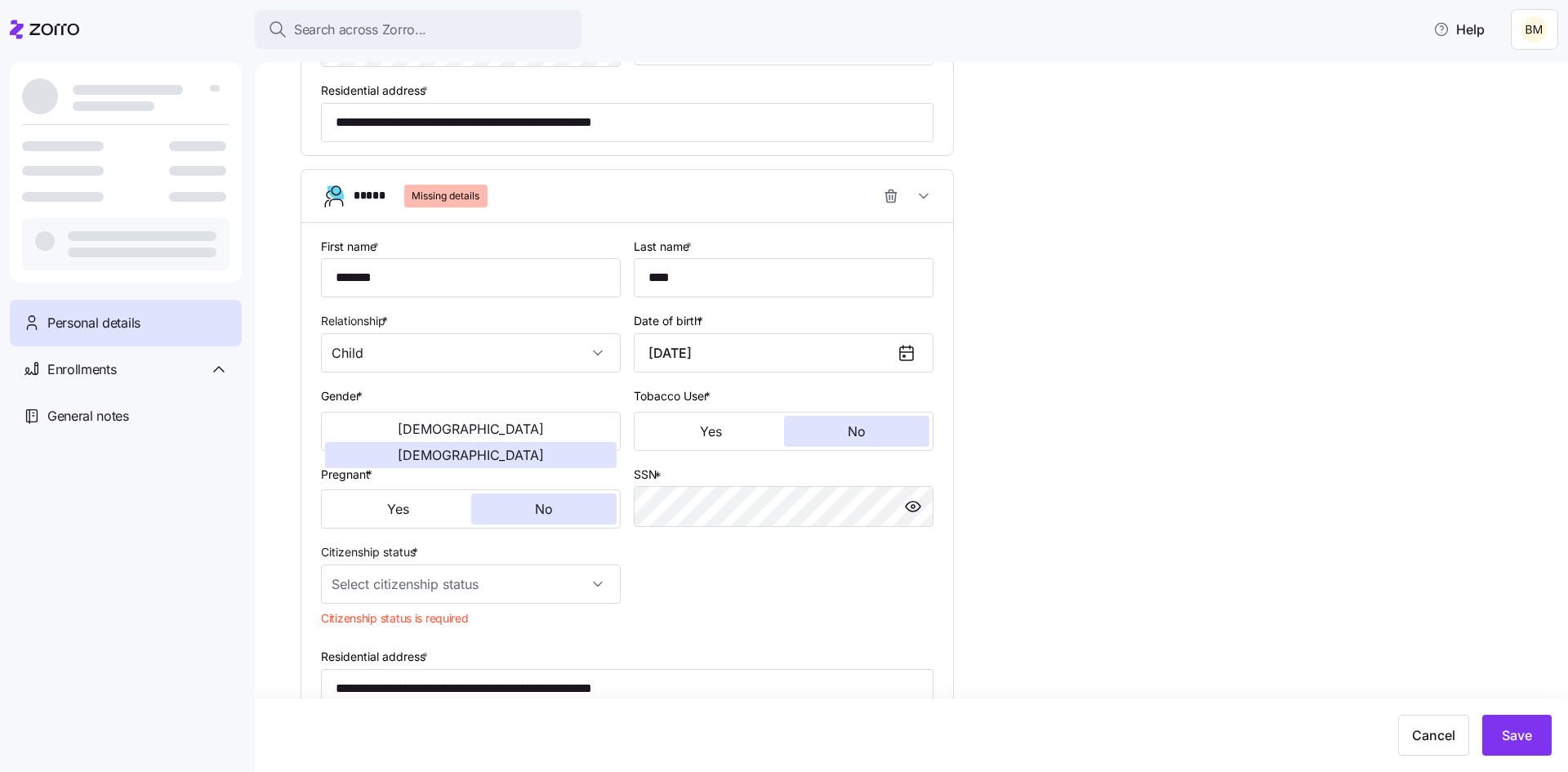
scroll to position [2035, 0]
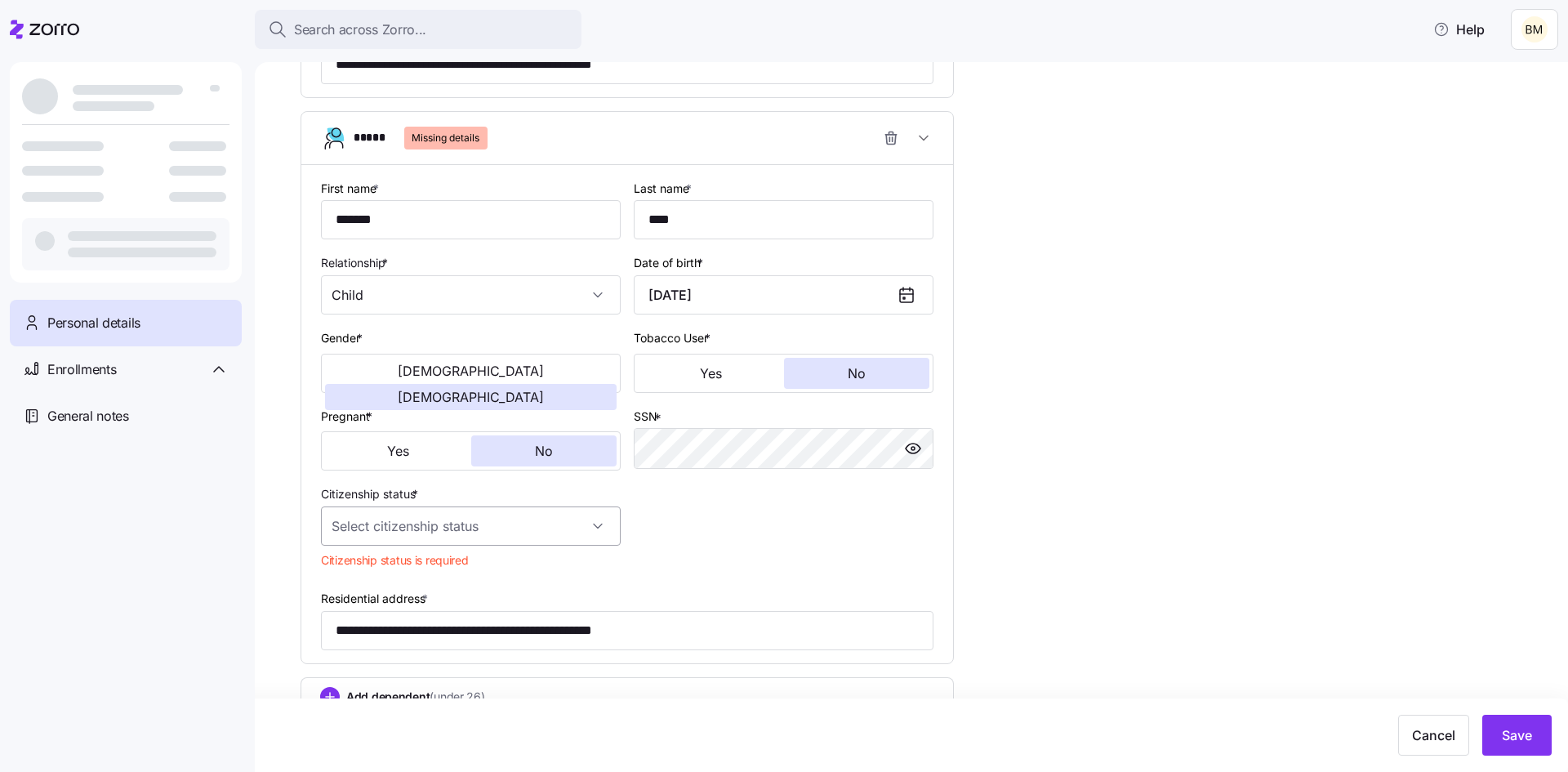
click at [444, 535] on input "Citizenship status *" at bounding box center [471, 525] width 300 height 39
click at [413, 570] on div "[DEMOGRAPHIC_DATA] citizen" at bounding box center [471, 575] width 286 height 34
type input "[DEMOGRAPHIC_DATA] citizen"
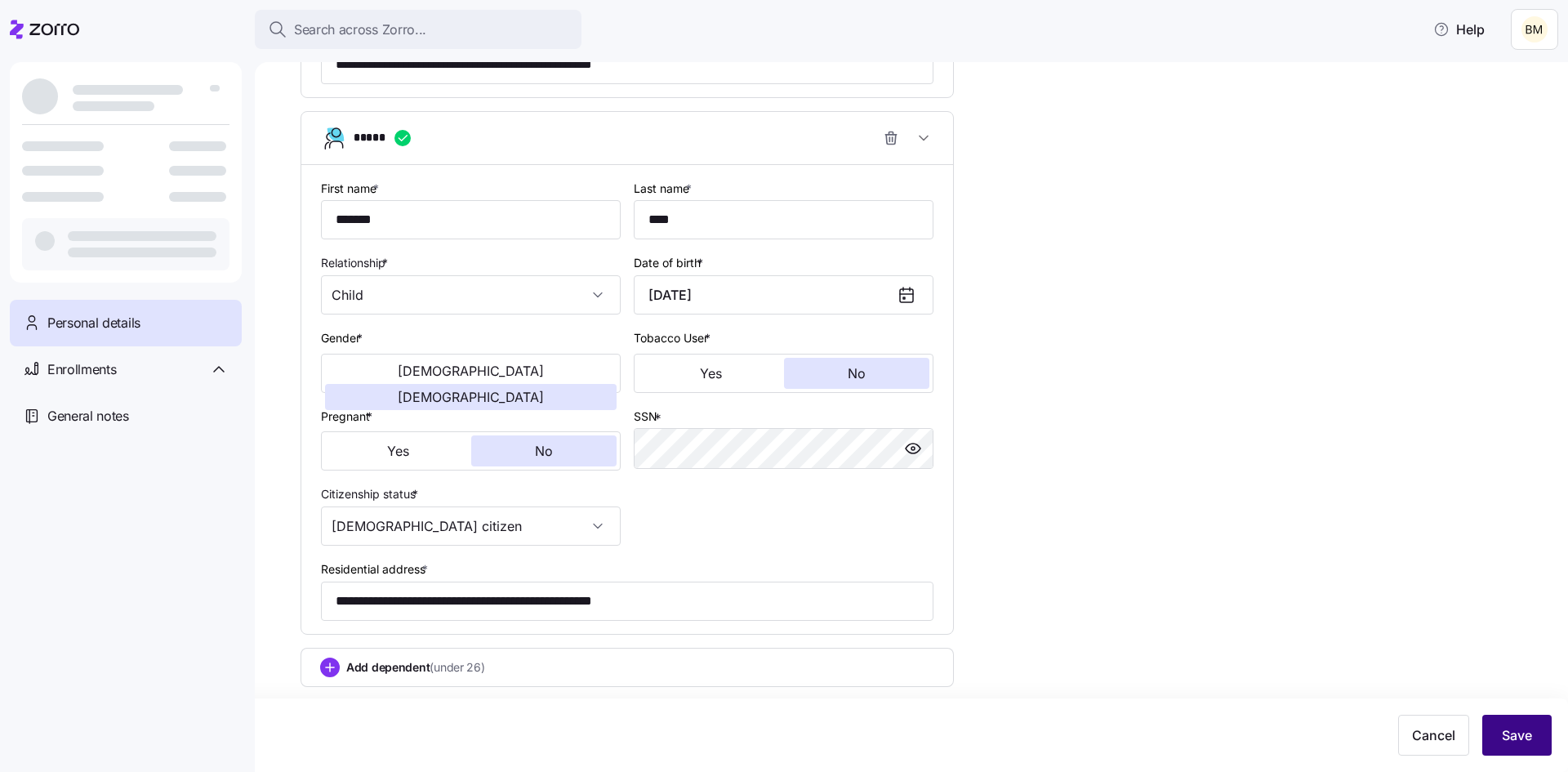
click at [1520, 743] on span "Save" at bounding box center [1517, 735] width 31 height 20
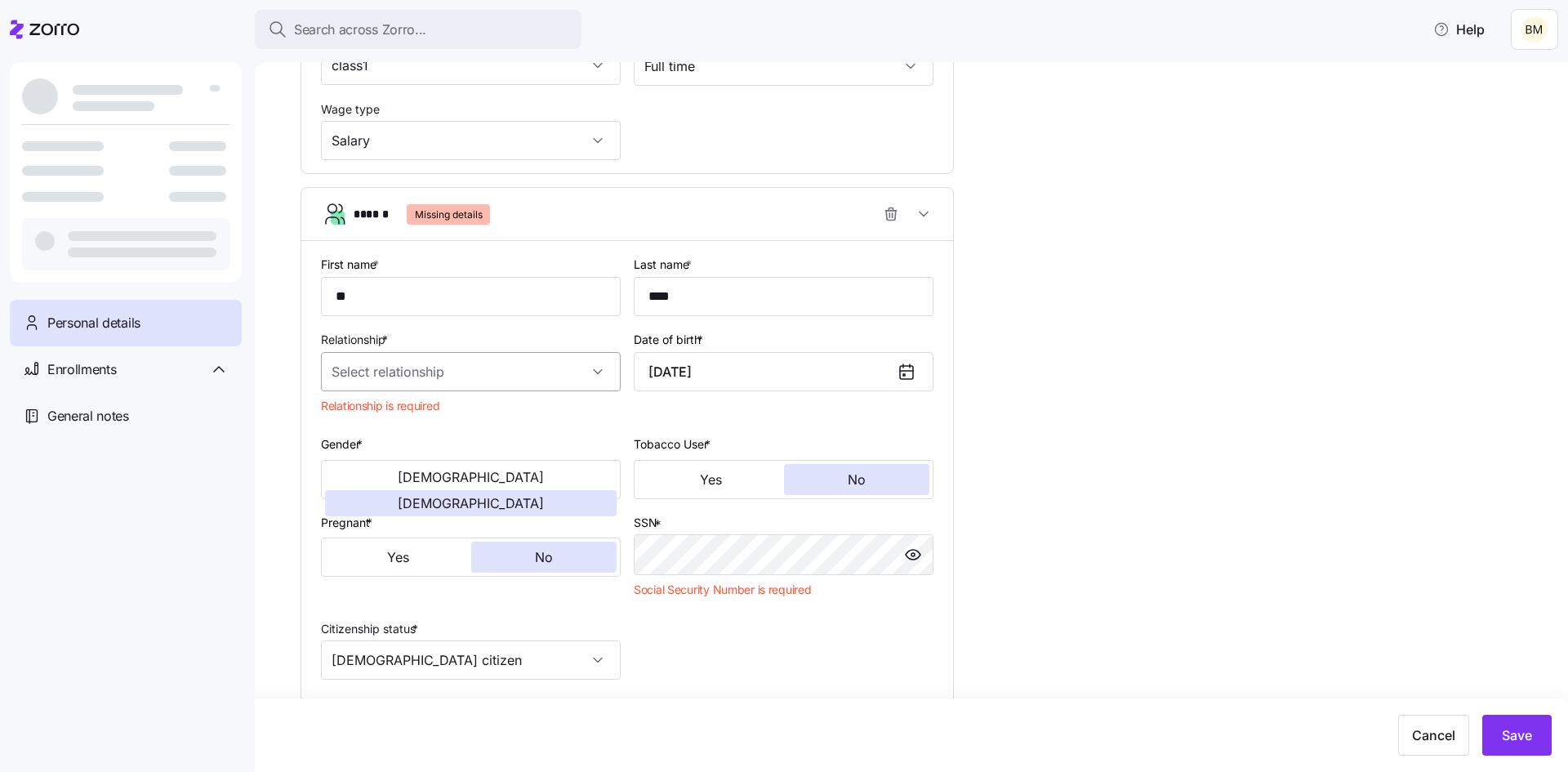
click at [441, 367] on input "Relationship *" at bounding box center [471, 371] width 300 height 39
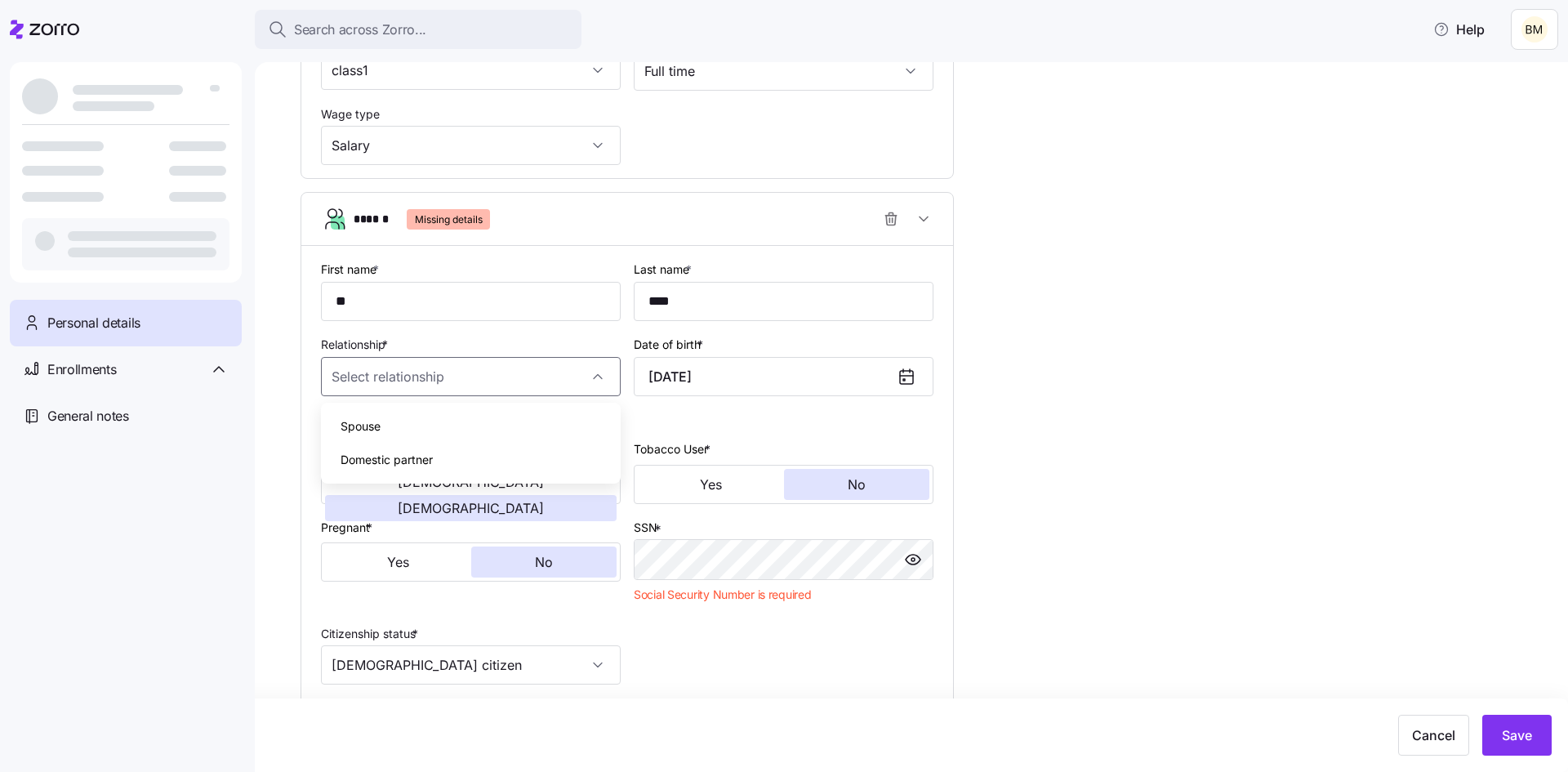
click at [400, 415] on div "Spouse" at bounding box center [471, 425] width 286 height 34
type input "Spouse"
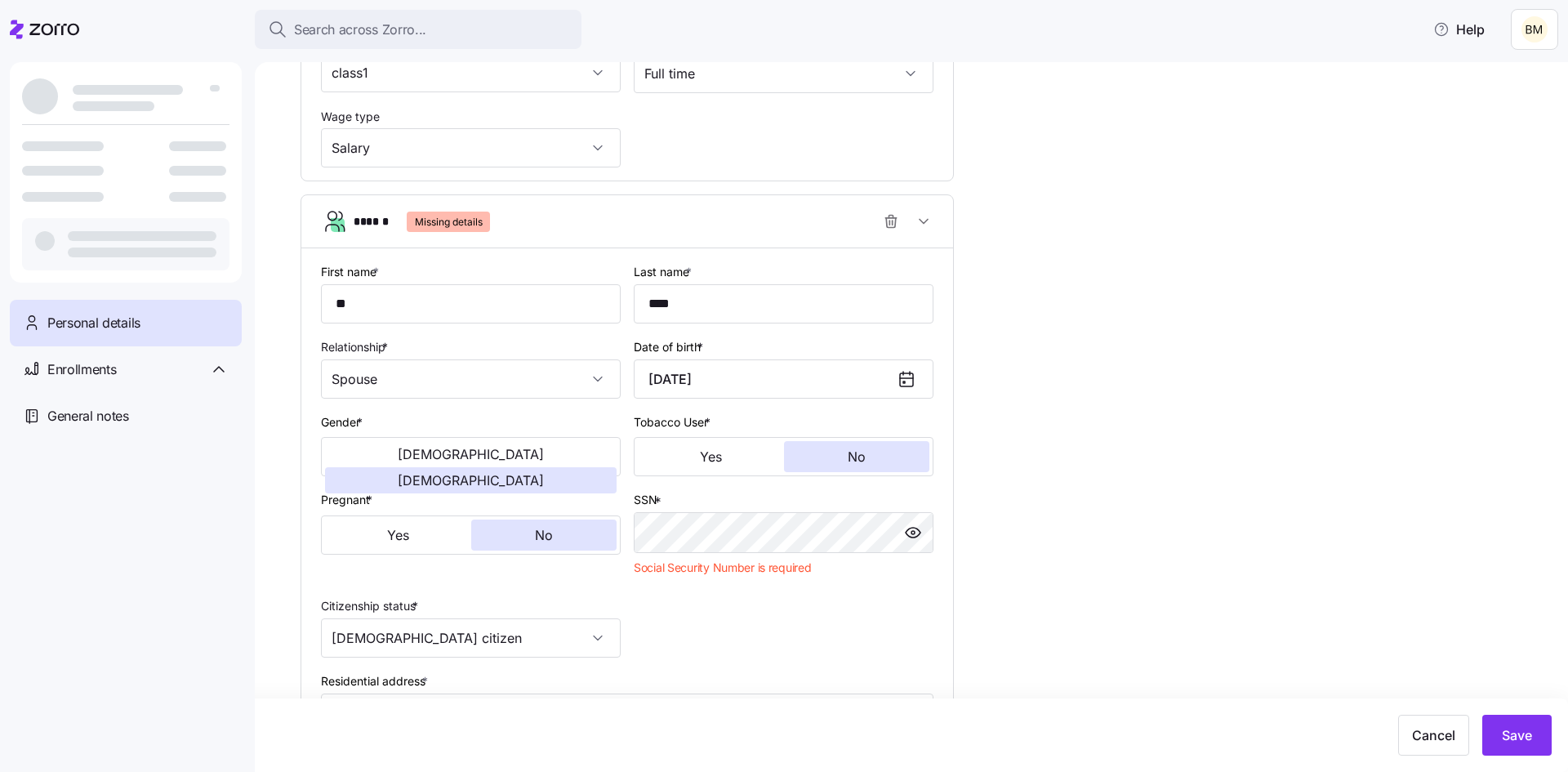
scroll to position [897, 0]
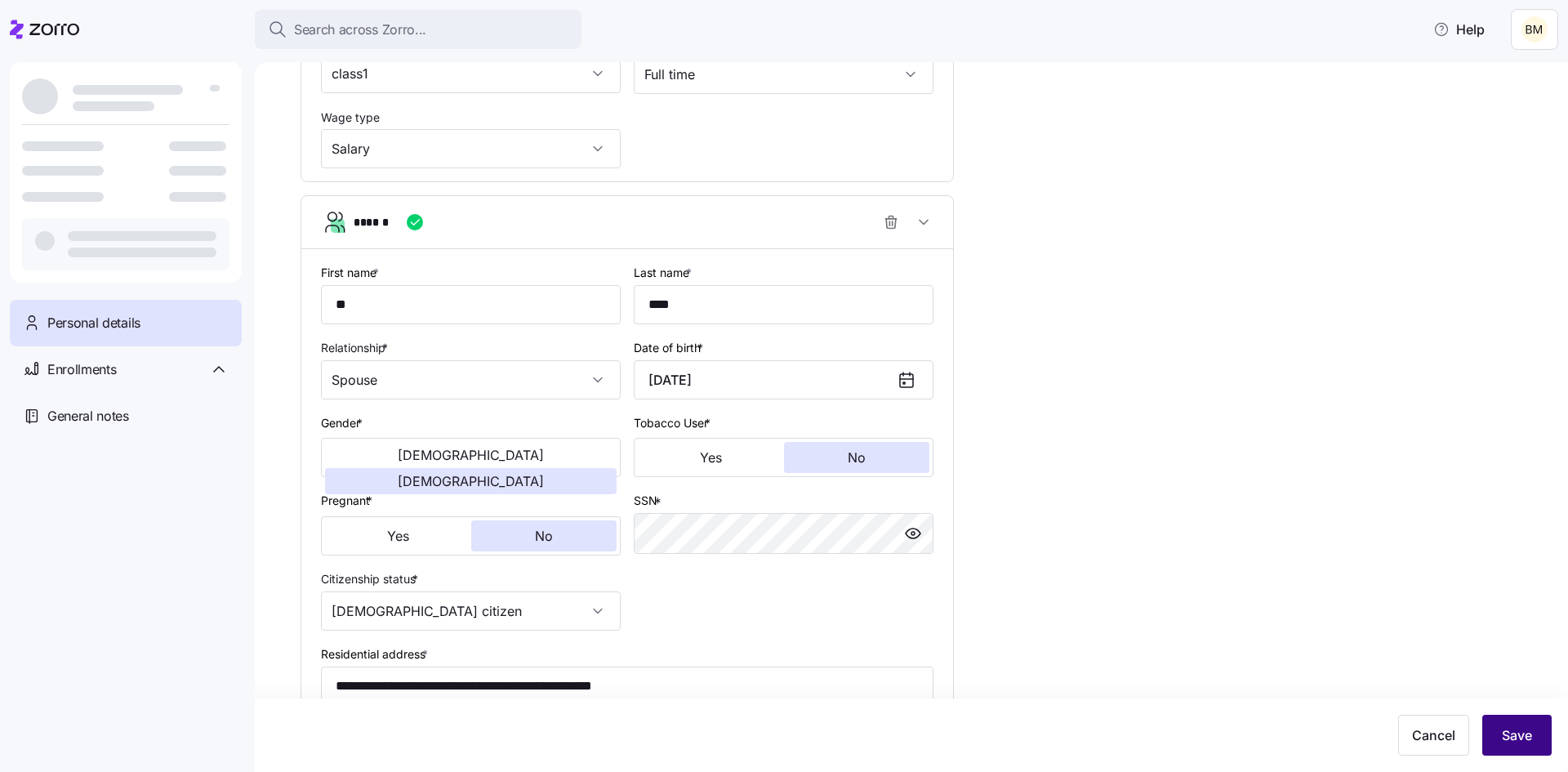
click at [1504, 733] on span "Save" at bounding box center [1517, 735] width 31 height 20
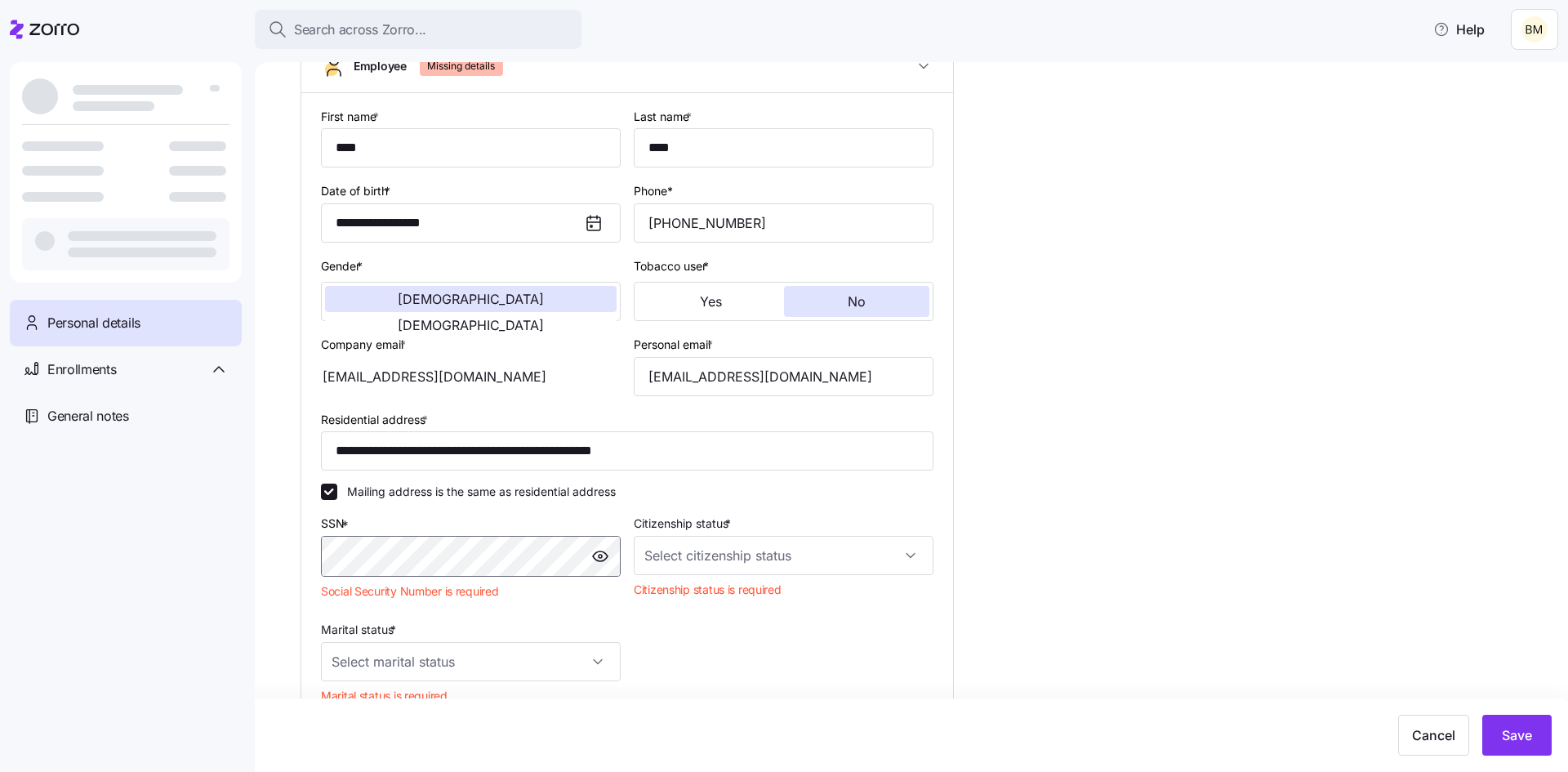
scroll to position [156, 0]
click at [702, 552] on input "Citizenship status *" at bounding box center [784, 554] width 300 height 39
click at [690, 600] on span "[DEMOGRAPHIC_DATA] citizen" at bounding box center [736, 604] width 165 height 18
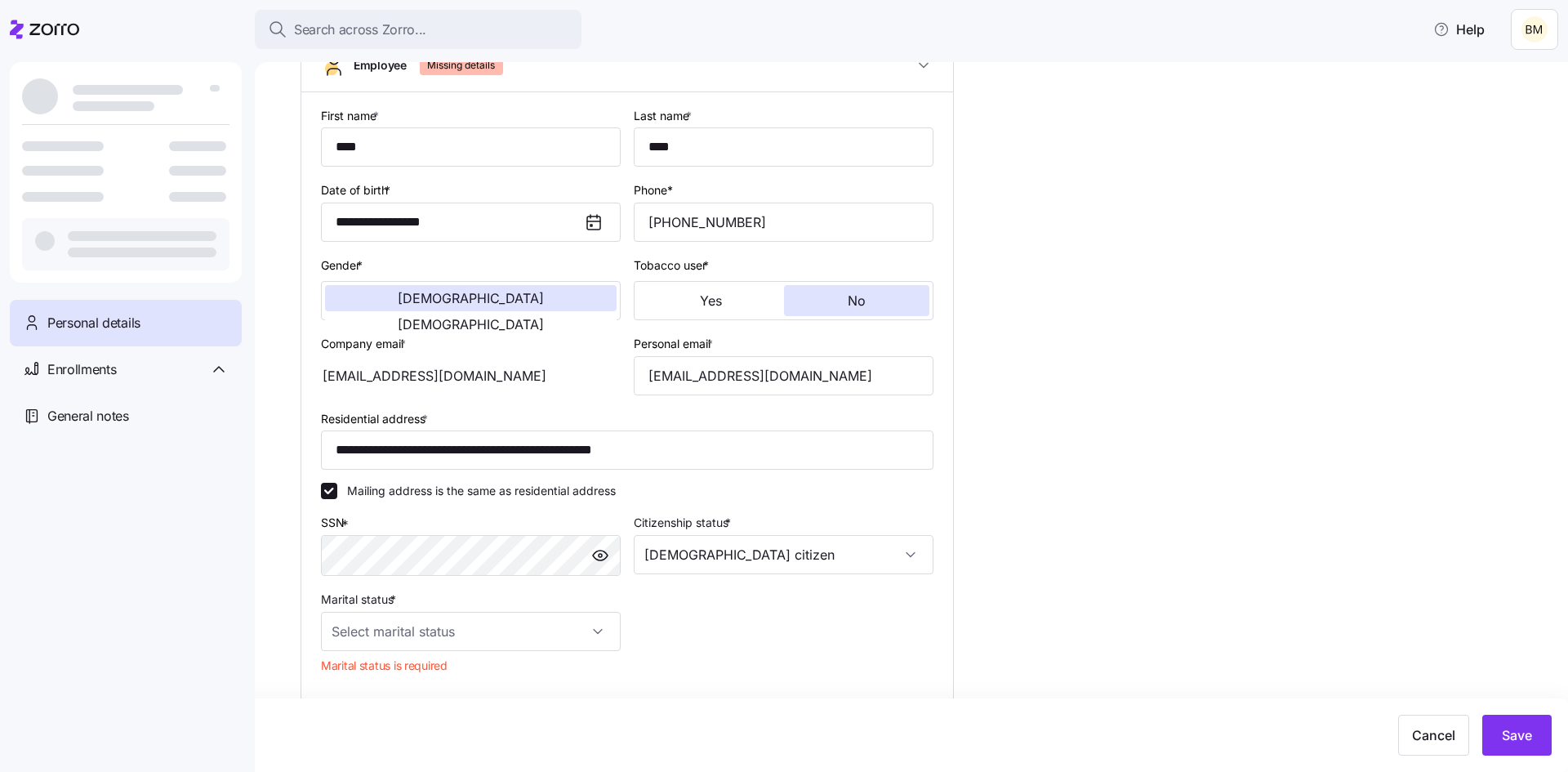
type input "[DEMOGRAPHIC_DATA] citizen"
click at [493, 637] on input "Marital status *" at bounding box center [471, 631] width 300 height 39
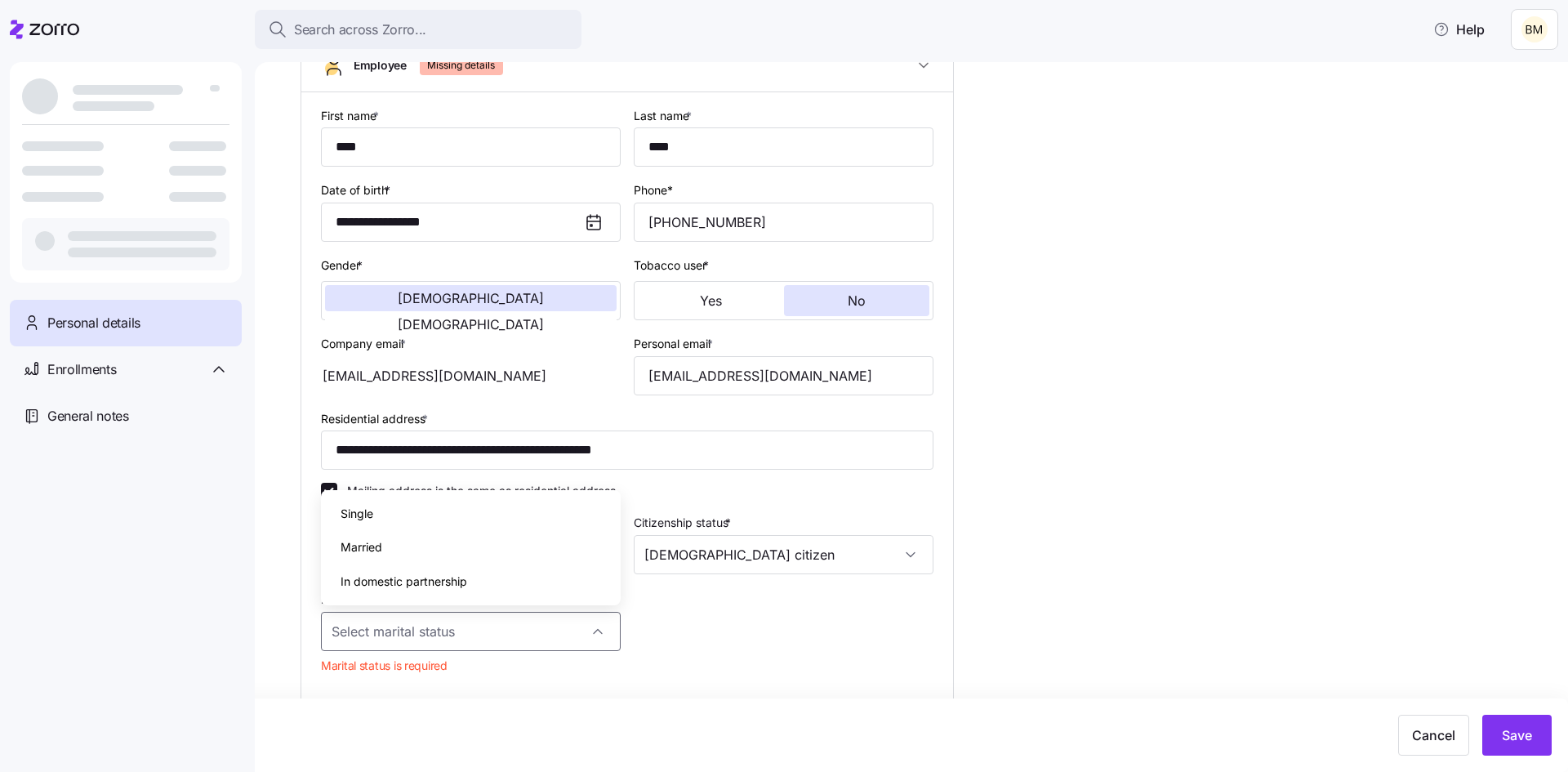
click at [361, 546] on span "Married" at bounding box center [362, 547] width 41 height 18
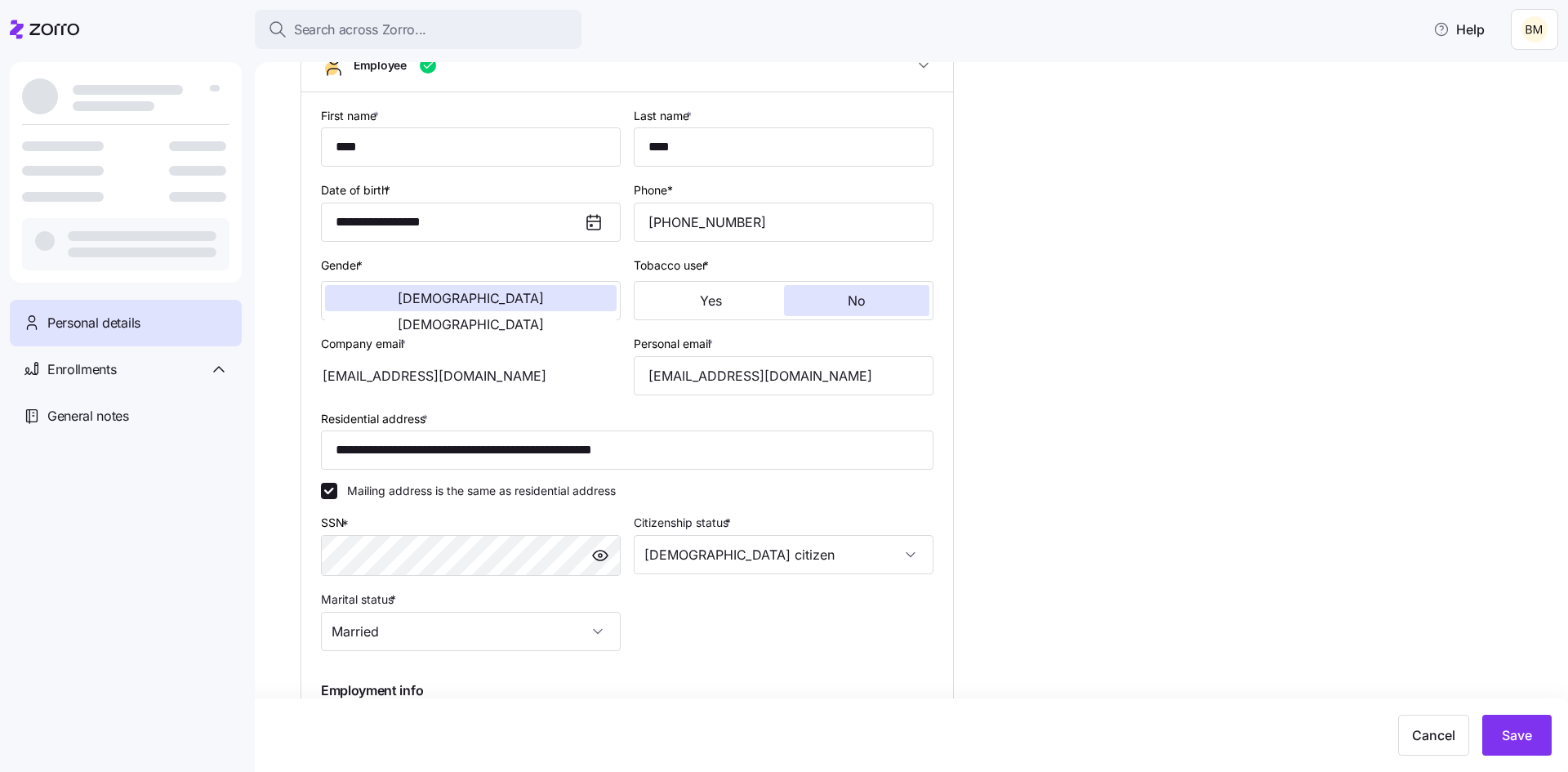
type input "Married"
click at [1503, 731] on span "Save" at bounding box center [1517, 735] width 31 height 20
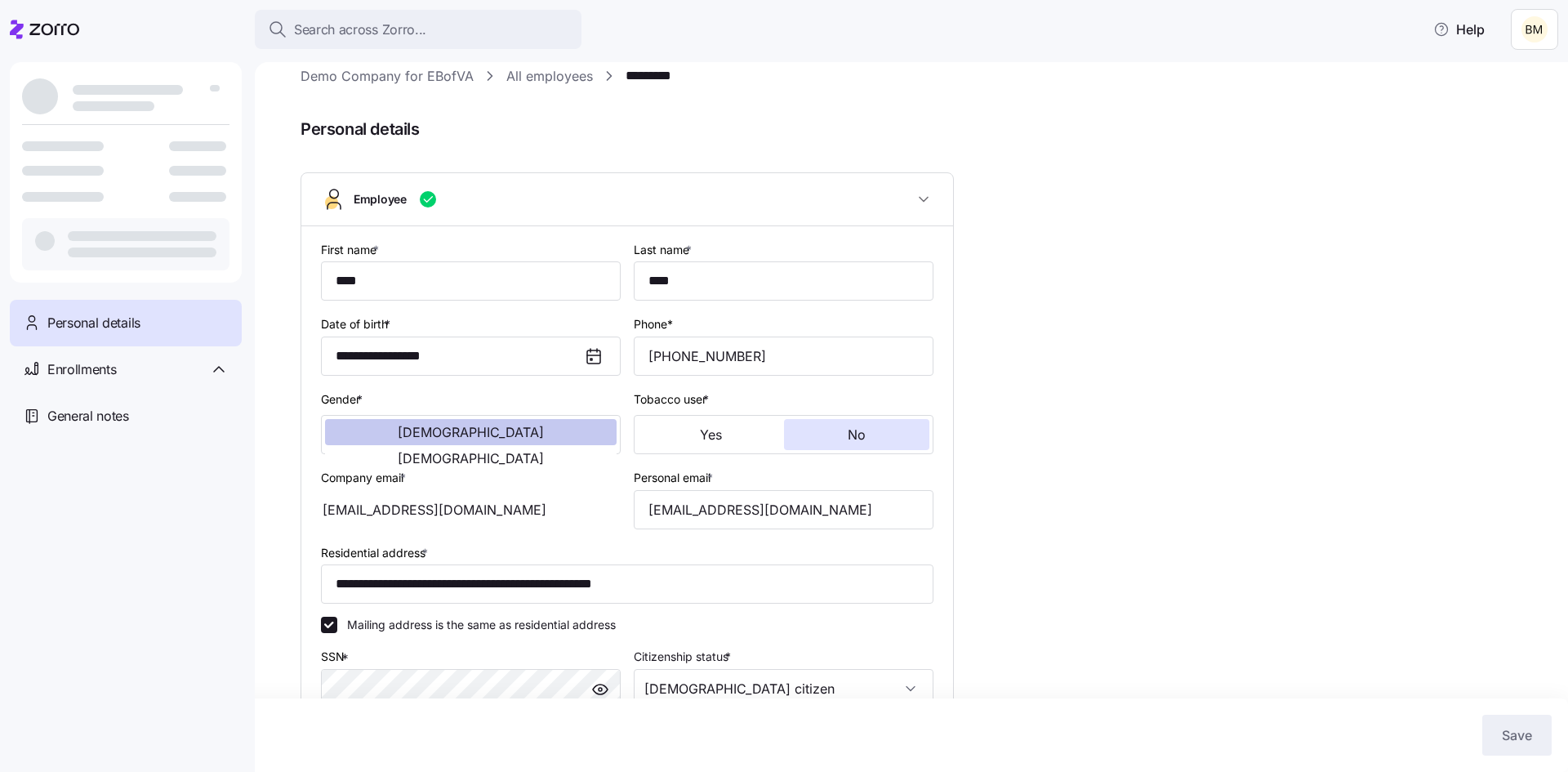
scroll to position [0, 0]
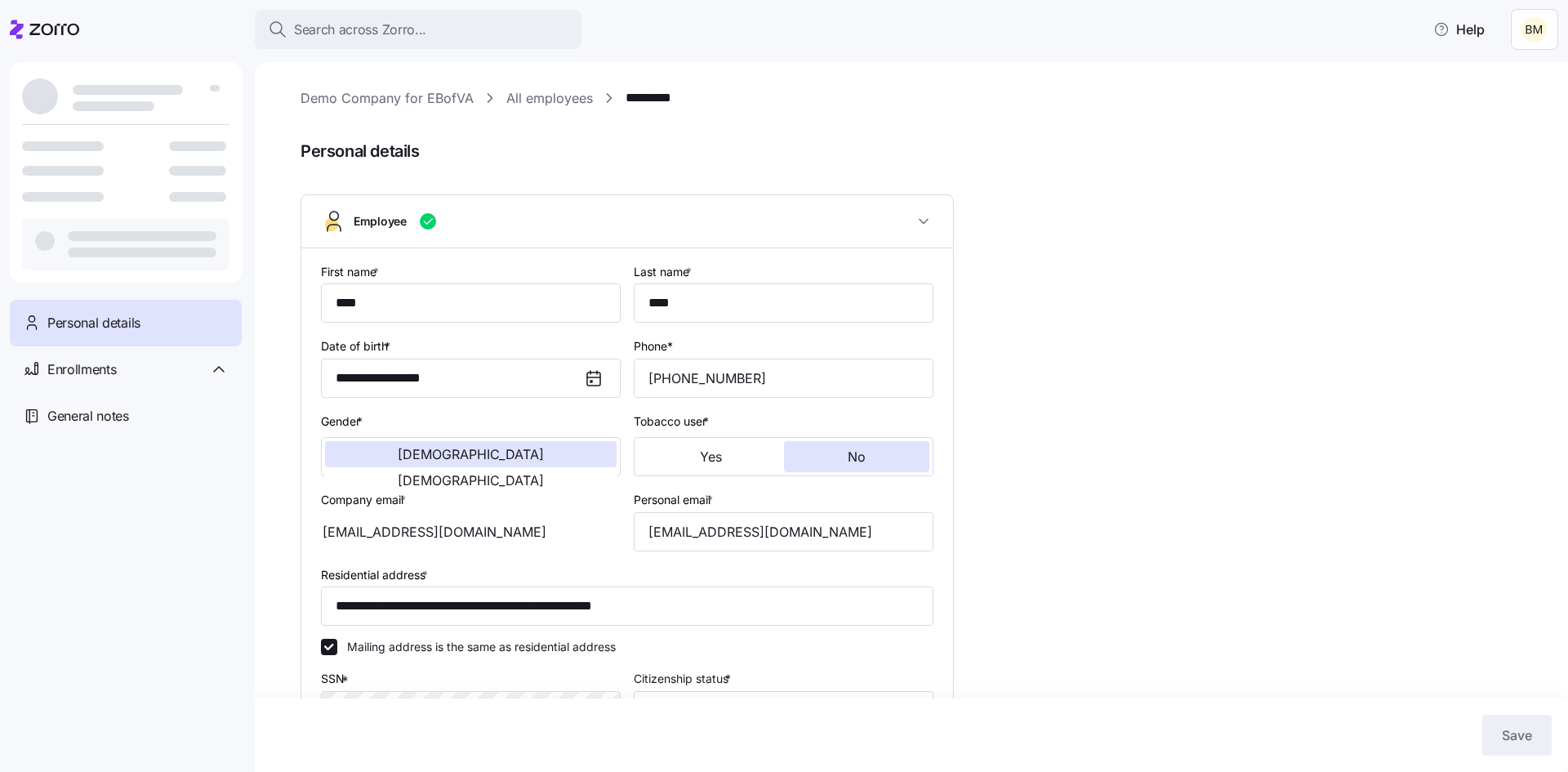
click at [108, 326] on span "Personal details" at bounding box center [94, 323] width 93 height 21
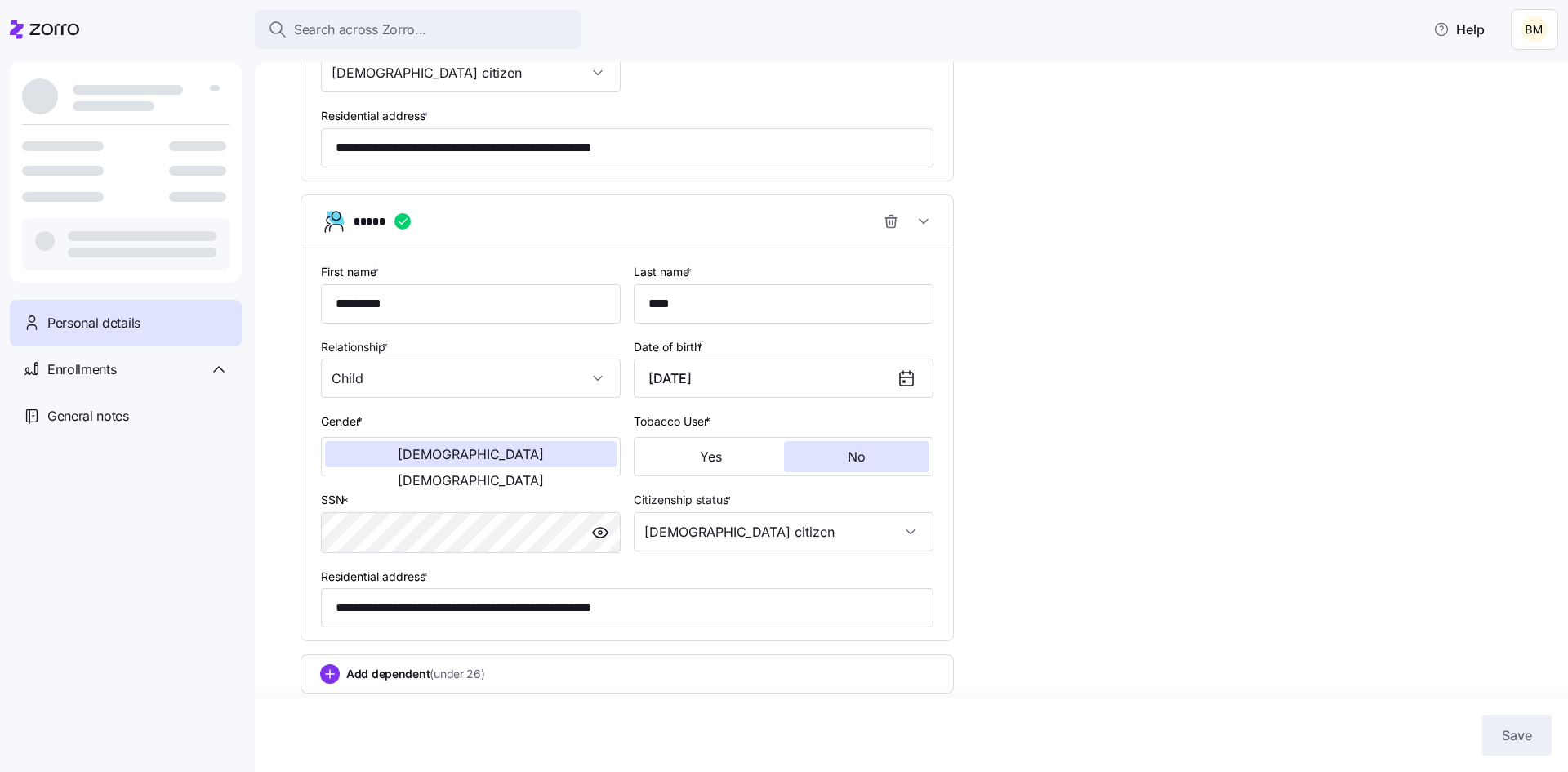
scroll to position [1918, 0]
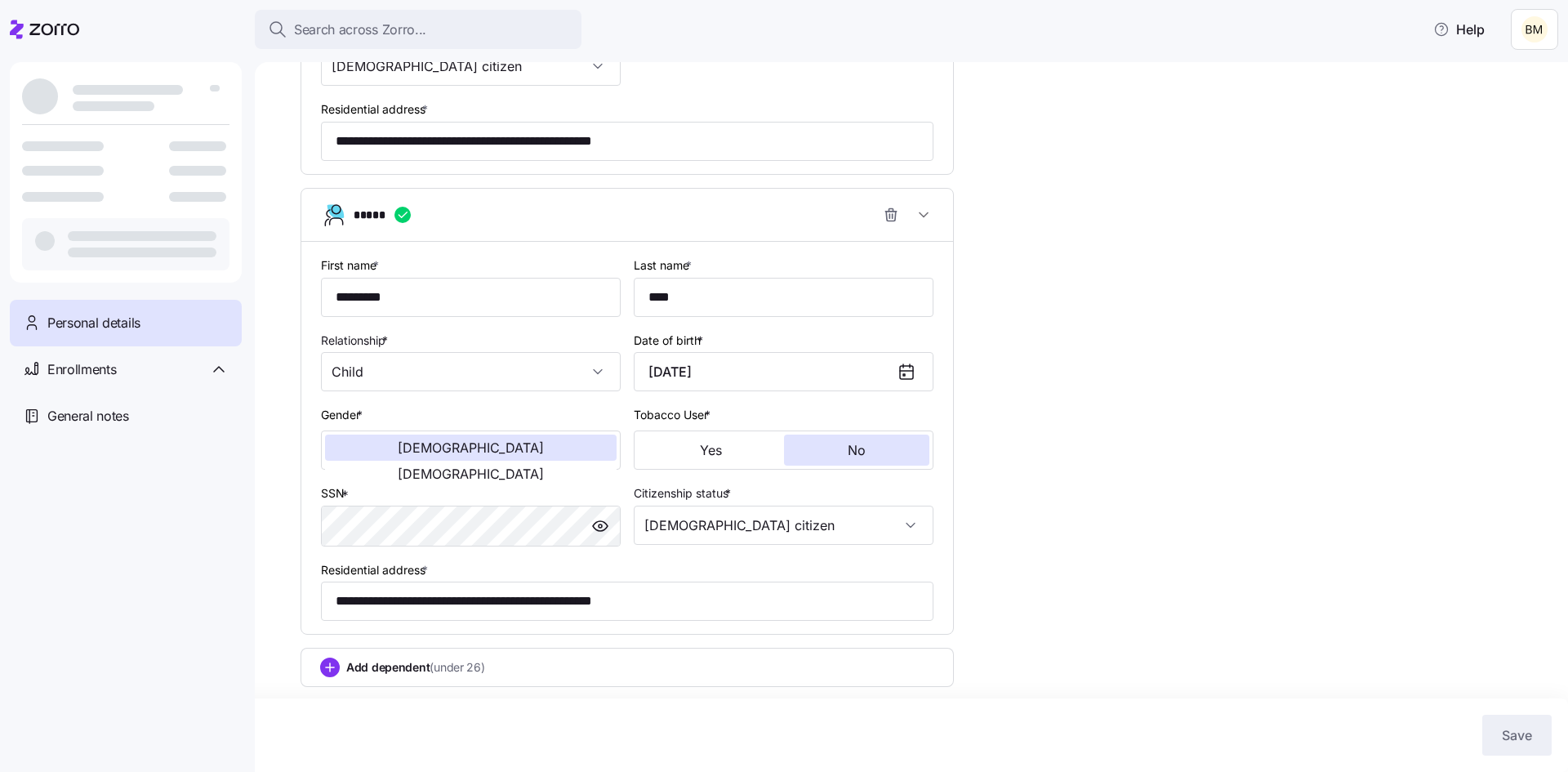
click at [80, 322] on span "Personal details" at bounding box center [94, 323] width 93 height 21
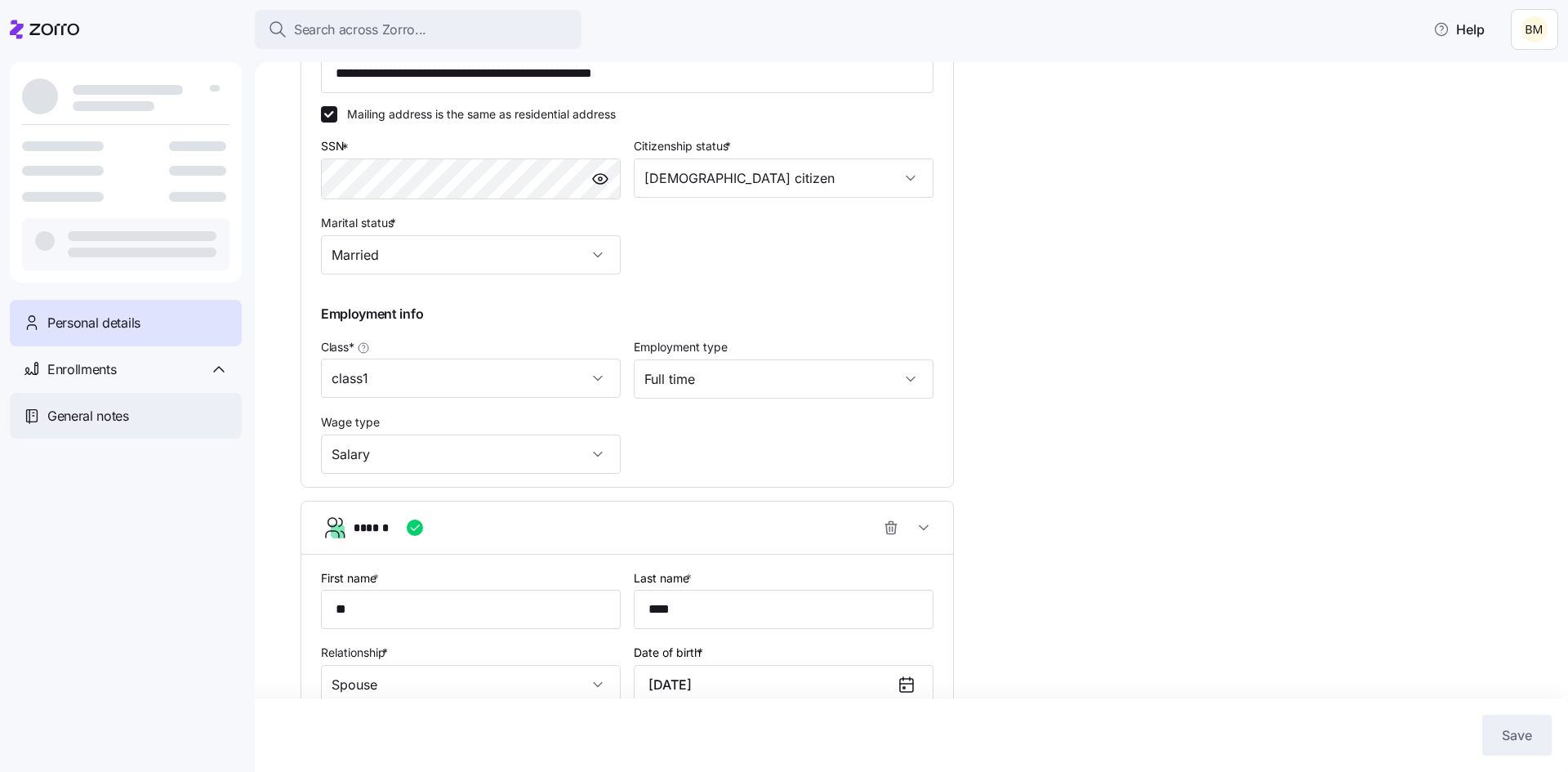
scroll to position [531, 0]
click at [37, 99] on div at bounding box center [40, 96] width 36 height 36
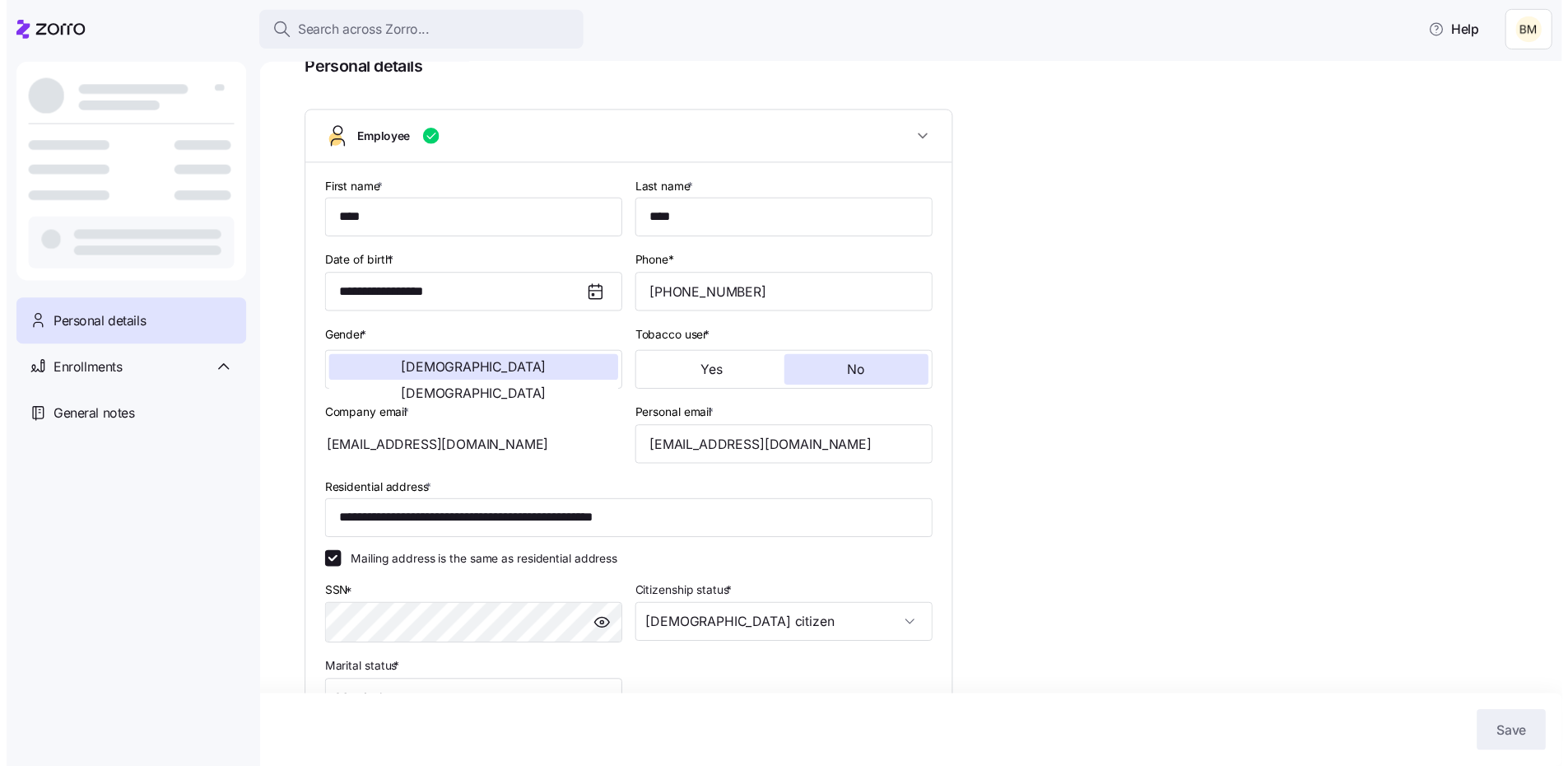
scroll to position [0, 0]
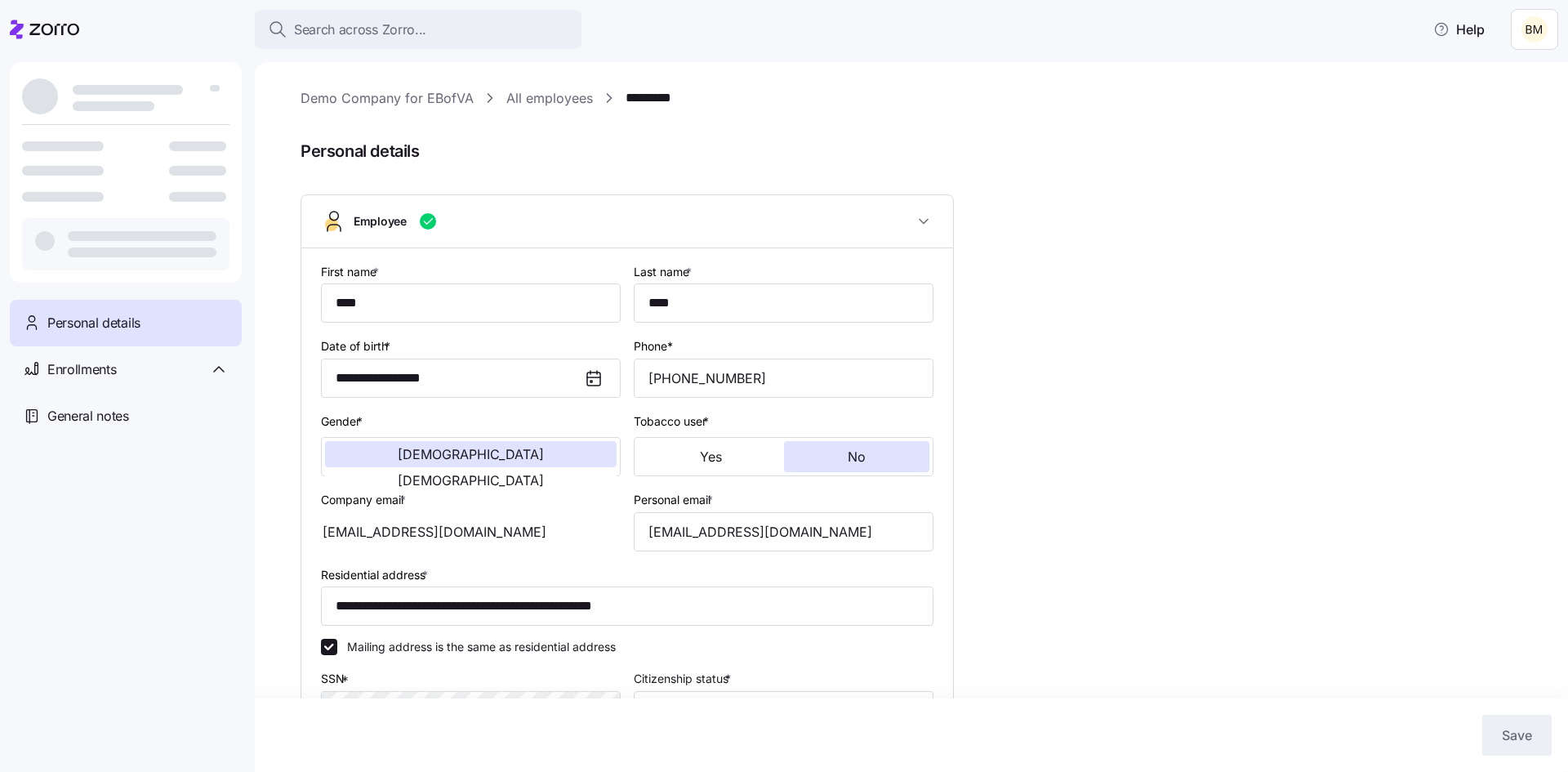
click at [385, 98] on link "Demo Company for EBofVA" at bounding box center [386, 98] width 173 height 21
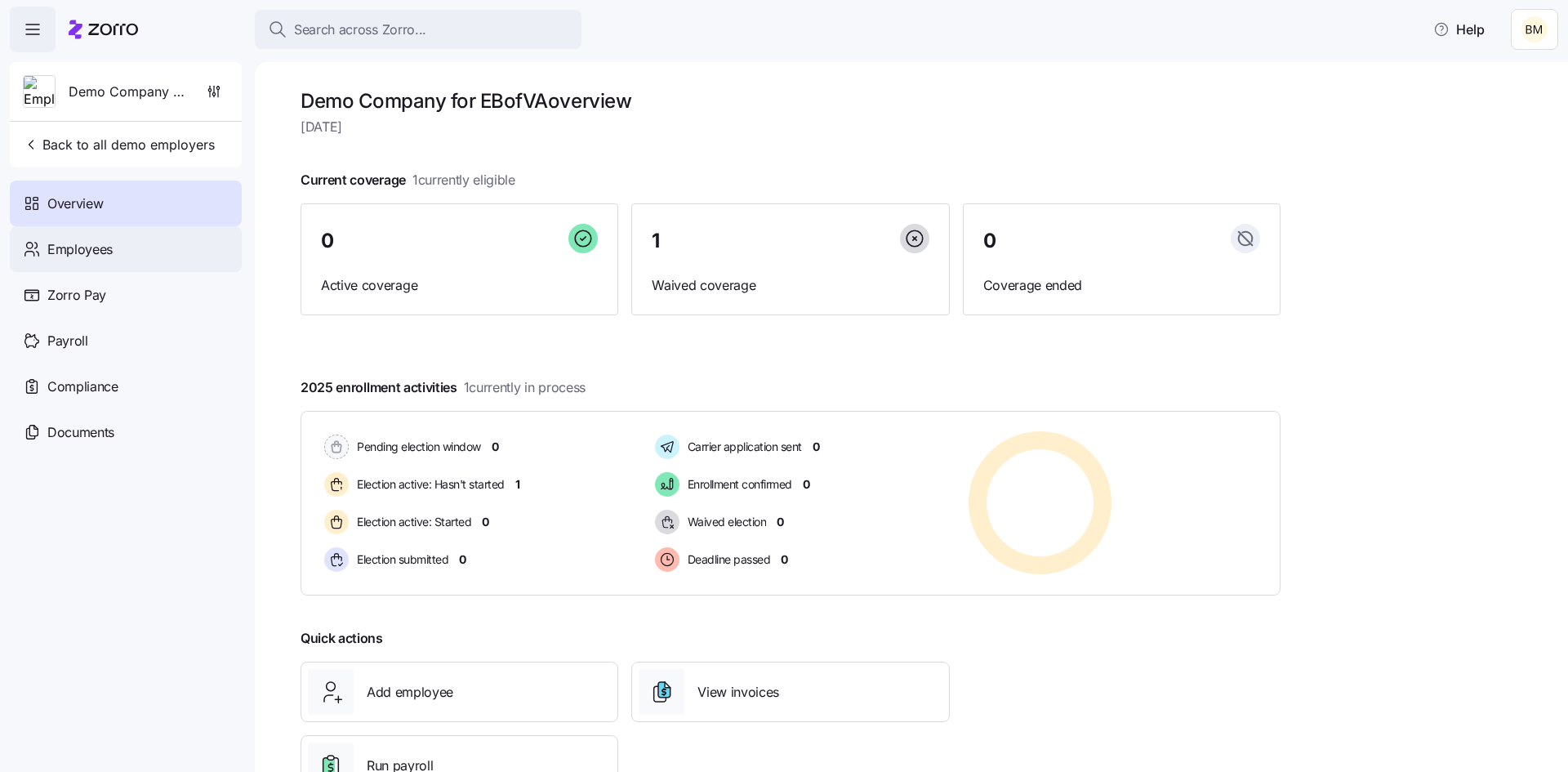
click at [82, 239] on span "Employees" at bounding box center [79, 249] width 65 height 21
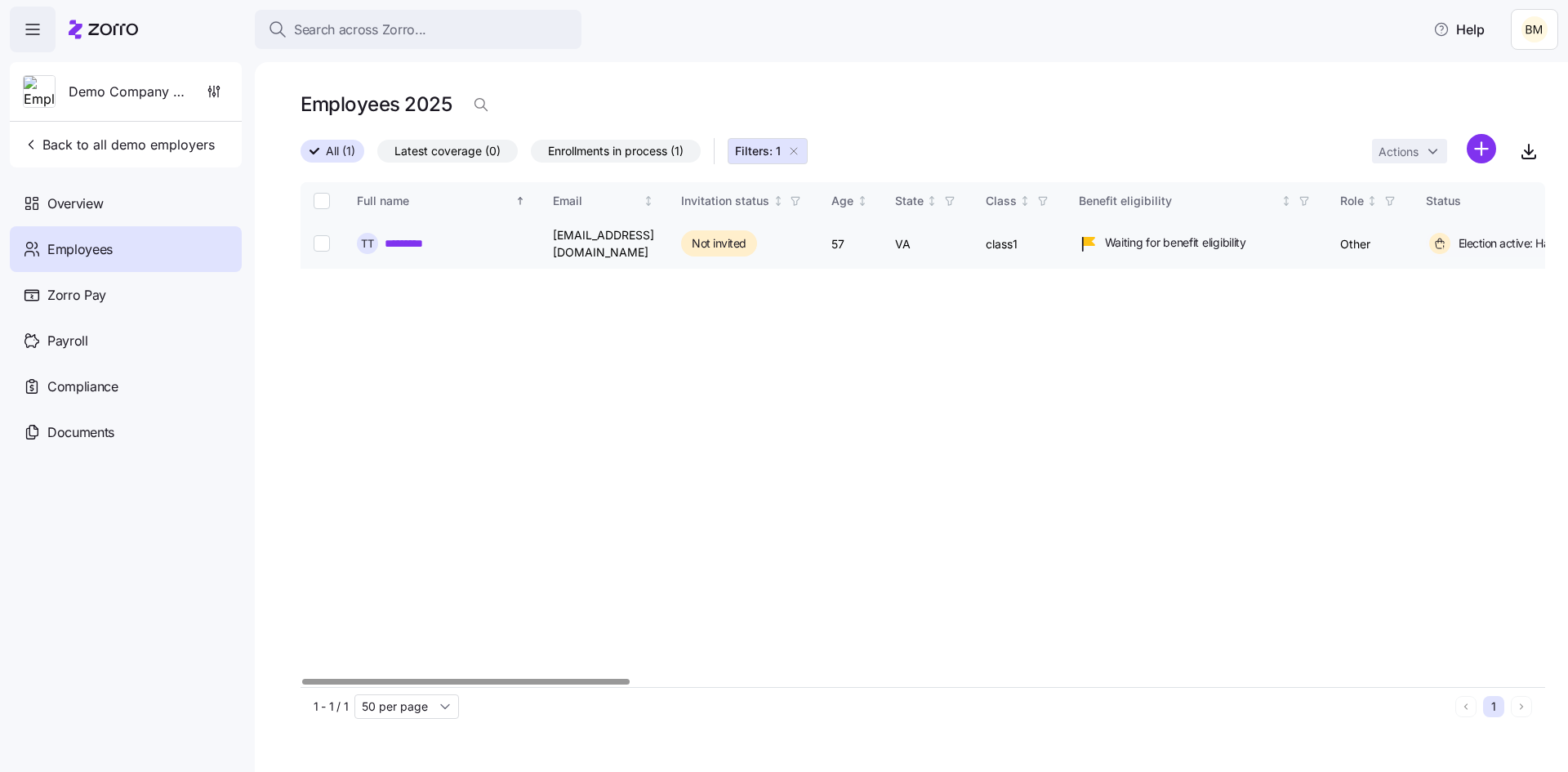
click at [424, 242] on link "*********" at bounding box center [409, 243] width 49 height 17
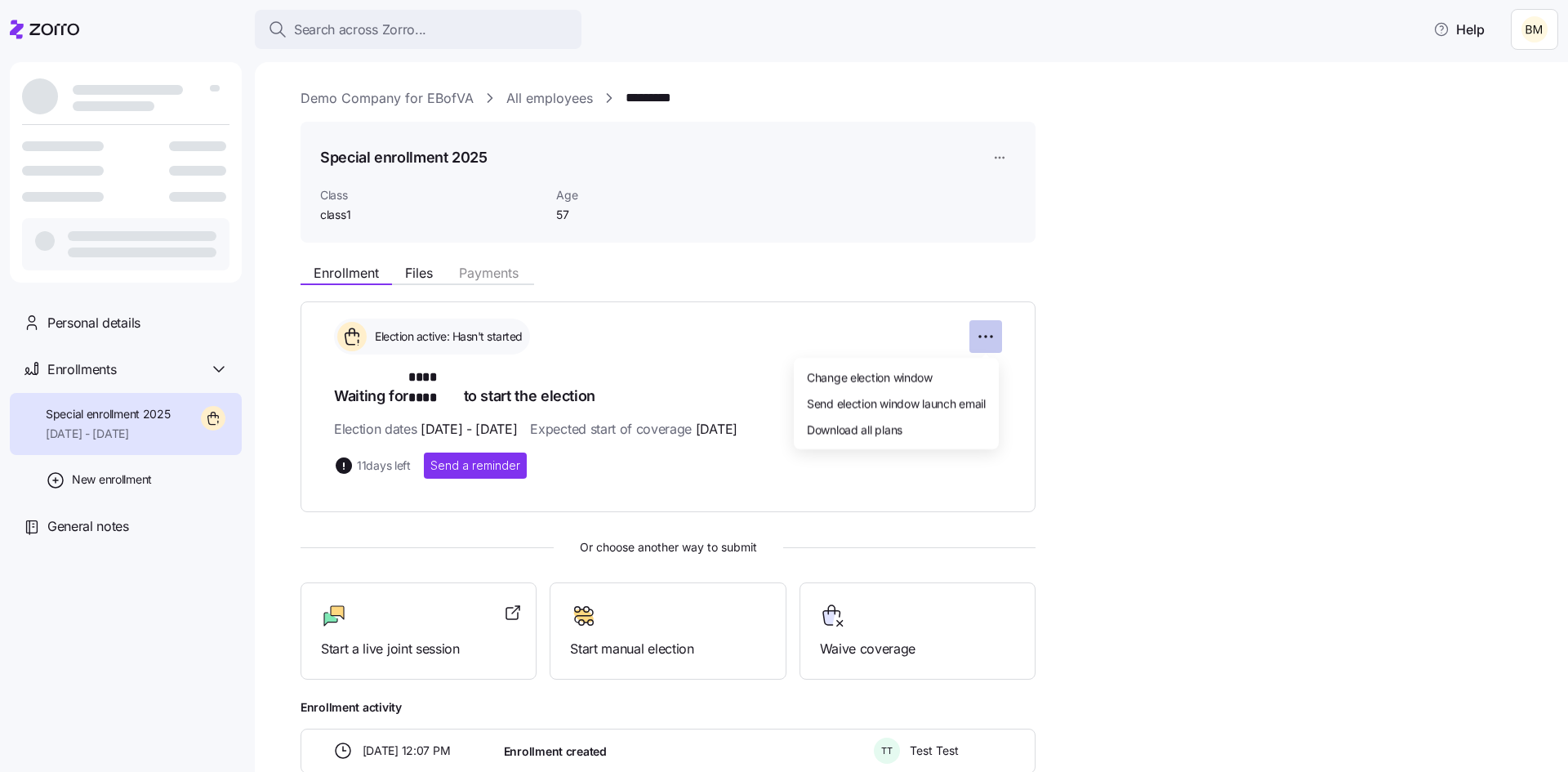
click at [987, 333] on html "Search across Zorro... Help Personal details Enrollments Special enrollment 202…" at bounding box center [784, 381] width 1568 height 762
click at [908, 434] on div "Download all plans" at bounding box center [896, 429] width 192 height 26
click at [908, 453] on div "11 days left Send a reminder" at bounding box center [668, 466] width 668 height 26
click at [45, 31] on icon at bounding box center [45, 30] width 70 height 20
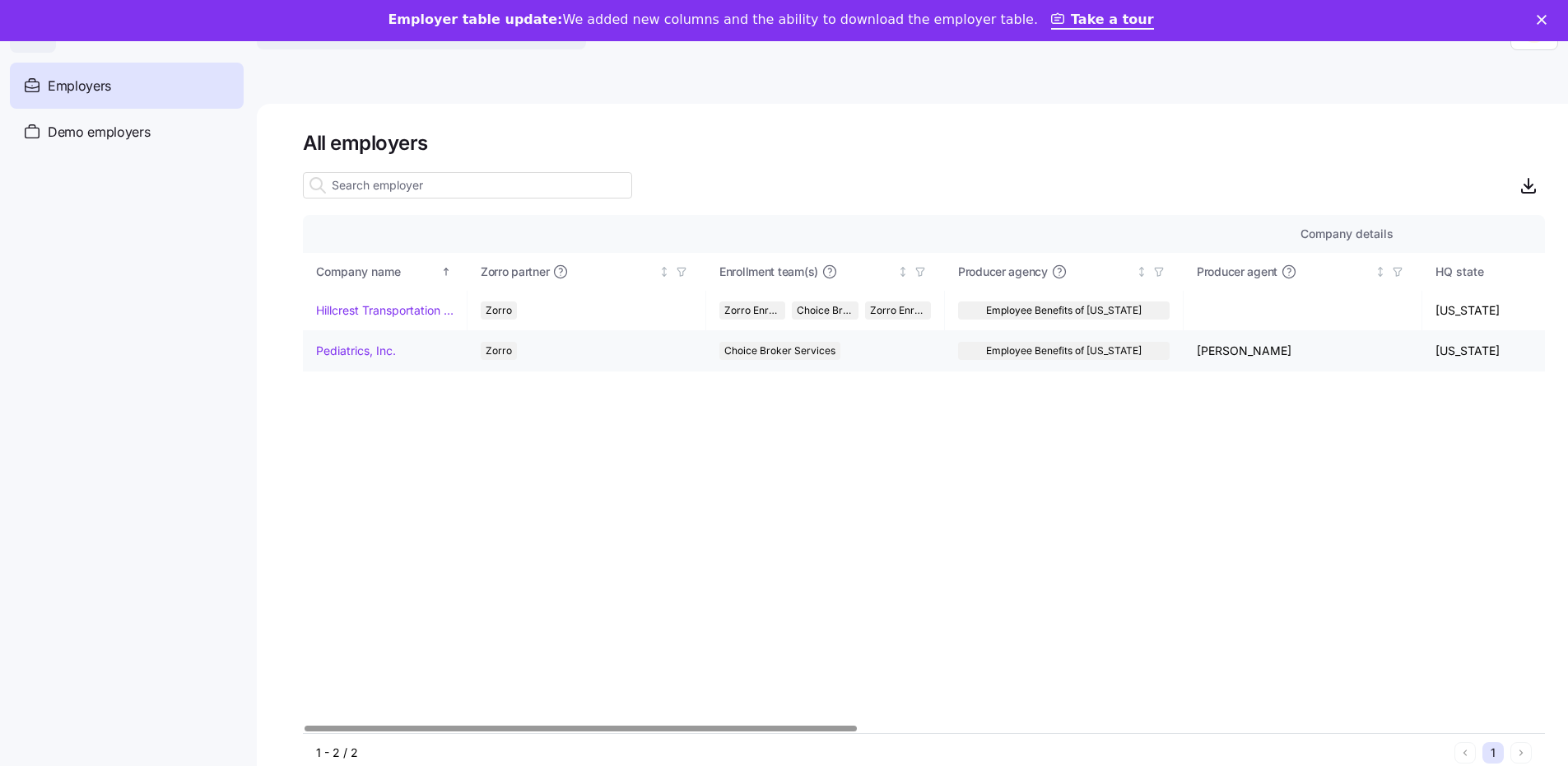
click at [326, 352] on link "Pediatrics, Inc." at bounding box center [356, 351] width 80 height 17
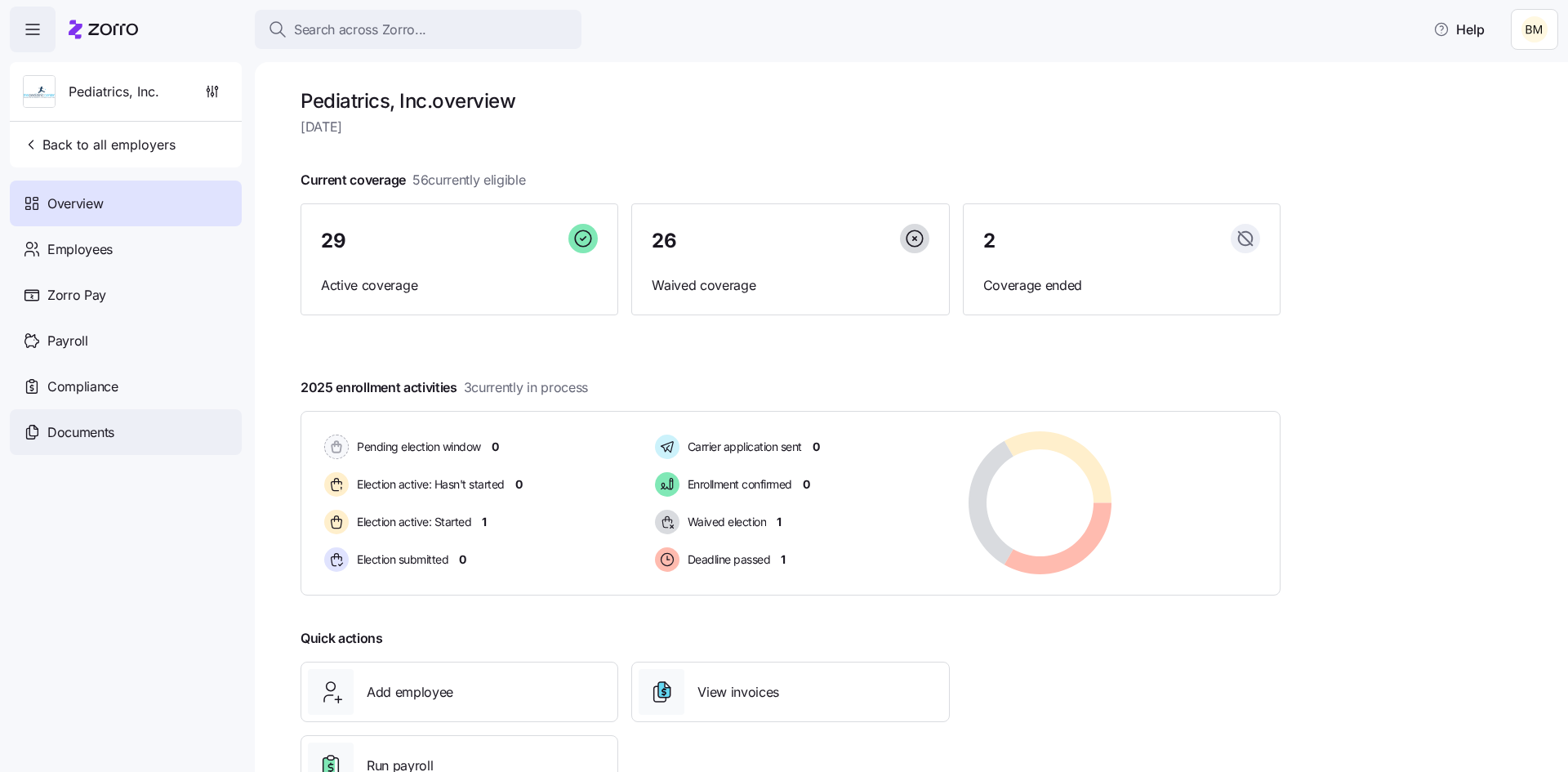
click at [106, 434] on span "Documents" at bounding box center [80, 432] width 67 height 21
